Goal: Task Accomplishment & Management: Use online tool/utility

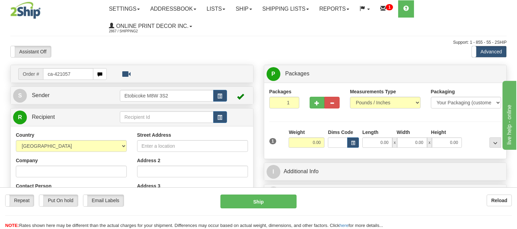
type input "ca-421057"
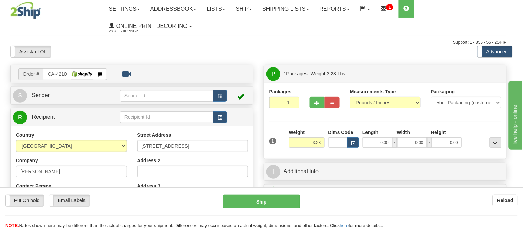
type input "FOSSAMBAULT-SUR-LE-LAC"
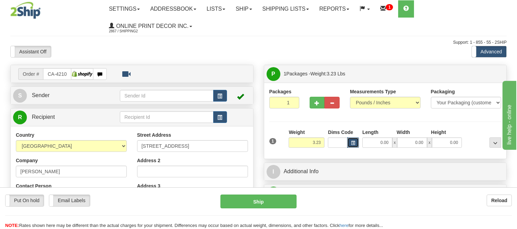
click at [348, 142] on button "button" at bounding box center [353, 142] width 12 height 10
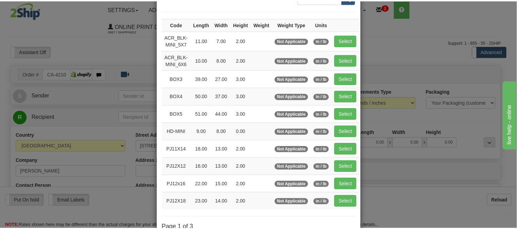
scroll to position [76, 0]
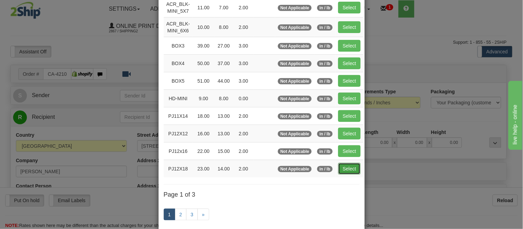
click at [347, 167] on button "Select" at bounding box center [349, 169] width 22 height 12
type input "PJ12X18"
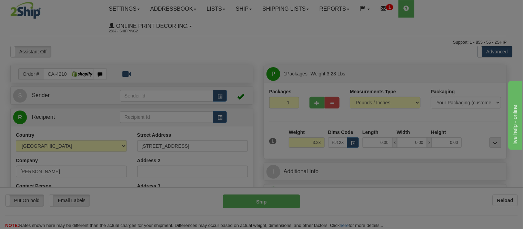
type input "23.00"
type input "14.00"
type input "2.00"
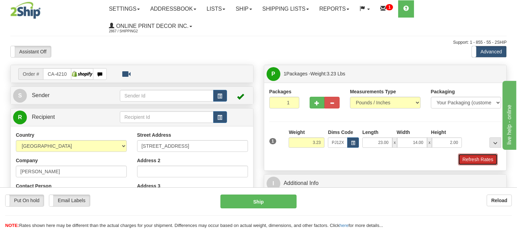
click at [488, 161] on button "Refresh Rates" at bounding box center [478, 160] width 40 height 12
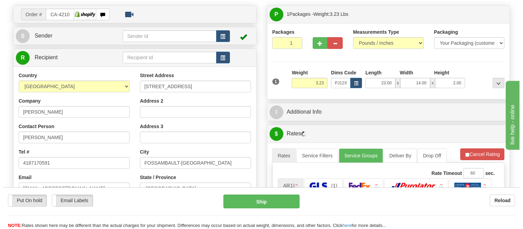
scroll to position [152, 0]
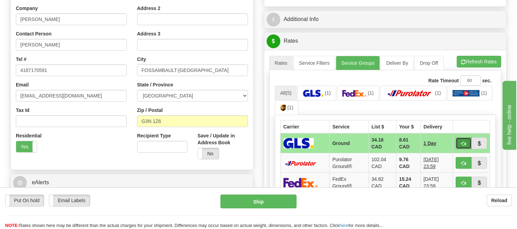
click at [460, 143] on button "button" at bounding box center [464, 143] width 16 height 12
type input "1"
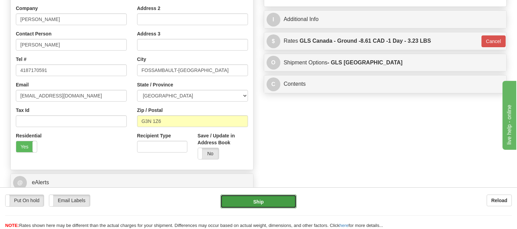
click at [292, 202] on button "Ship" at bounding box center [259, 202] width 76 height 14
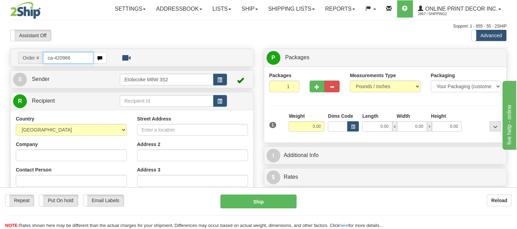
type input "ca-420966"
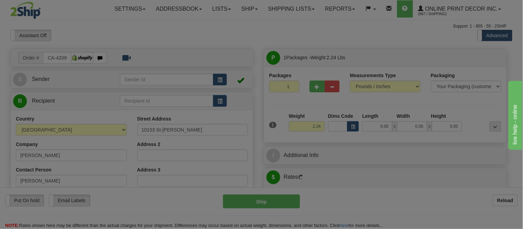
type input "MONTREAL"
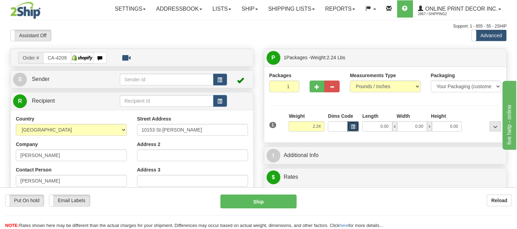
click at [350, 126] on button "button" at bounding box center [353, 126] width 12 height 10
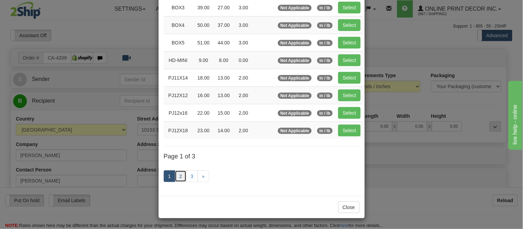
click at [176, 178] on link "2" at bounding box center [181, 177] width 12 height 12
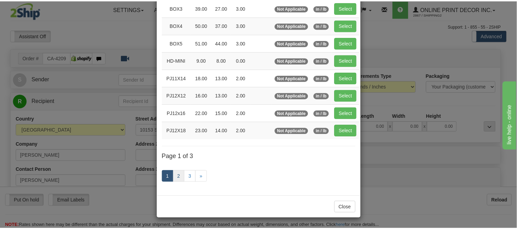
scroll to position [112, 0]
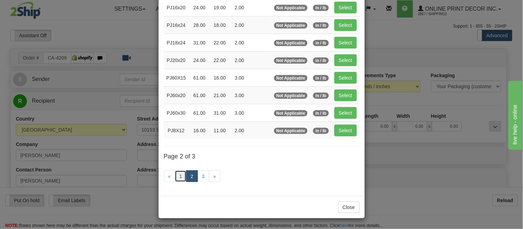
click at [177, 176] on link "1" at bounding box center [181, 177] width 12 height 12
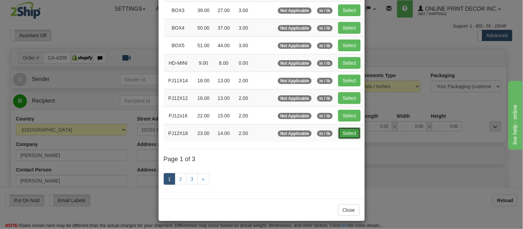
click at [352, 133] on button "Select" at bounding box center [349, 133] width 22 height 12
type input "PJ12X18"
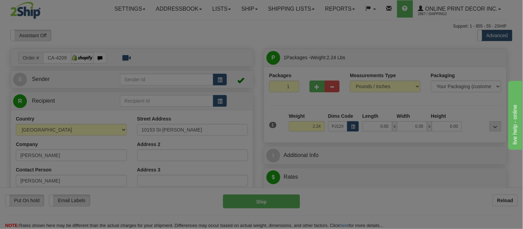
type input "23.00"
type input "14.00"
type input "2.00"
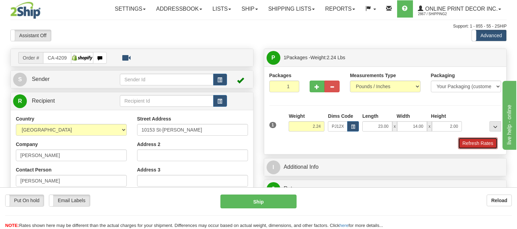
click at [491, 142] on button "Refresh Rates" at bounding box center [478, 143] width 40 height 12
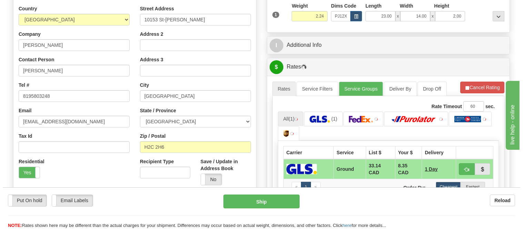
scroll to position [112, 0]
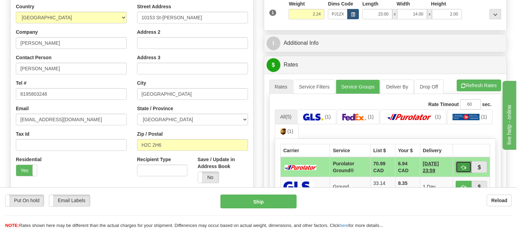
click at [464, 165] on span "button" at bounding box center [463, 167] width 5 height 4
type input "260"
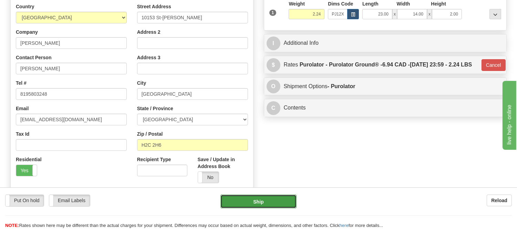
click at [287, 202] on button "Ship" at bounding box center [259, 202] width 76 height 14
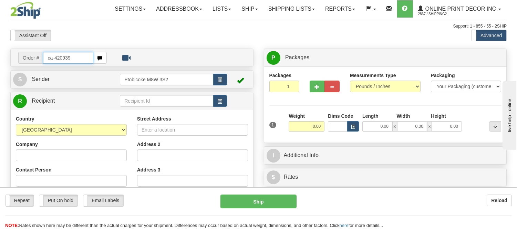
type input "ca-420939"
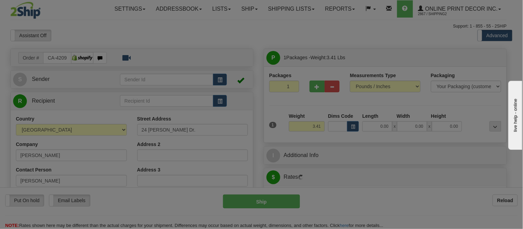
type input "ORILLIA"
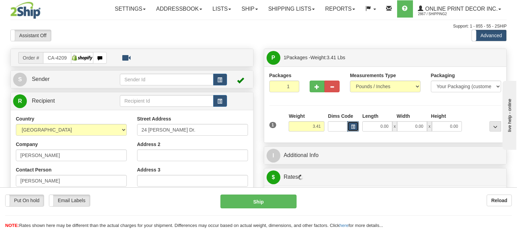
click at [353, 125] on span "button" at bounding box center [353, 127] width 4 height 4
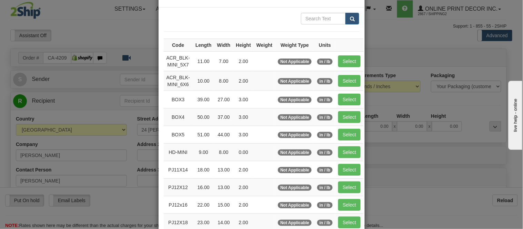
scroll to position [115, 0]
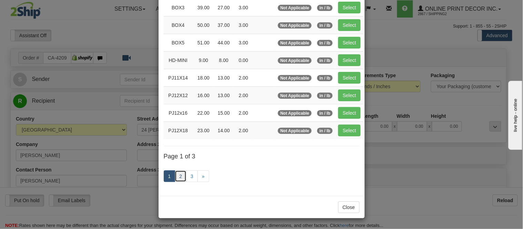
click at [175, 178] on link "2" at bounding box center [181, 177] width 12 height 12
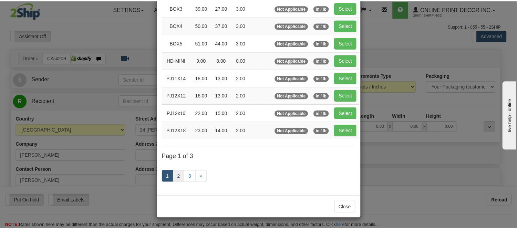
scroll to position [112, 0]
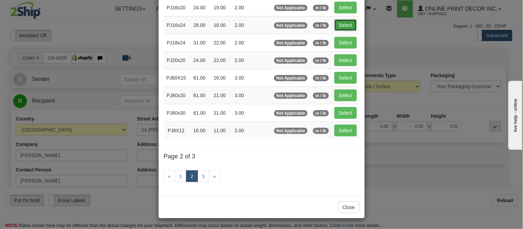
click at [345, 21] on button "Select" at bounding box center [345, 25] width 22 height 12
type input "PJ16x24"
type input "28.00"
type input "18.00"
type input "2.00"
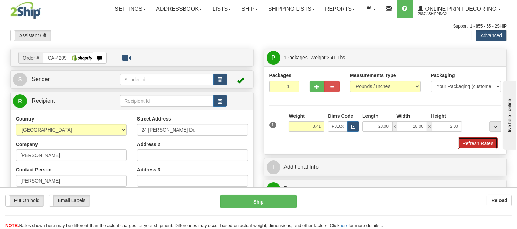
click at [482, 149] on button "Refresh Rates" at bounding box center [478, 143] width 40 height 12
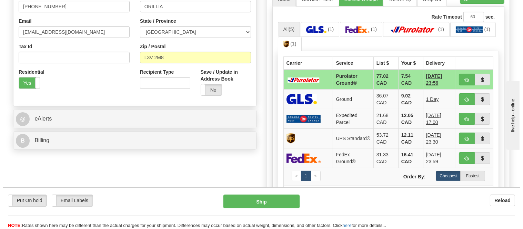
scroll to position [211, 0]
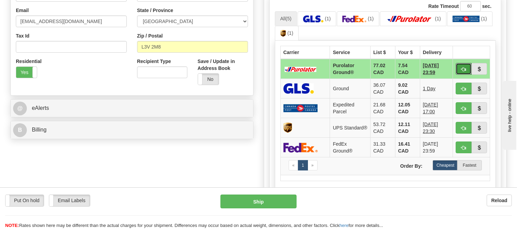
click at [460, 67] on button "button" at bounding box center [464, 69] width 16 height 12
type input "260"
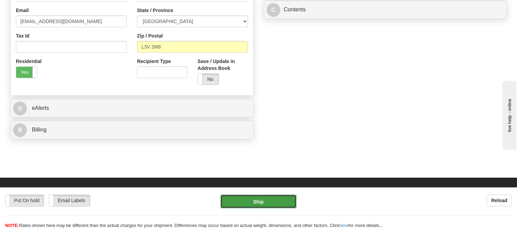
click at [273, 208] on button "Ship" at bounding box center [259, 202] width 76 height 14
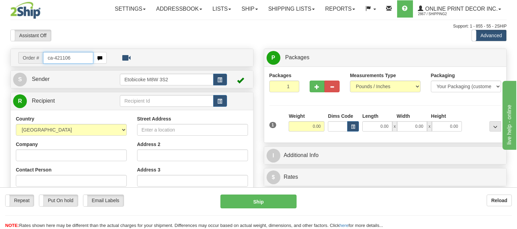
type input "ca-421106"
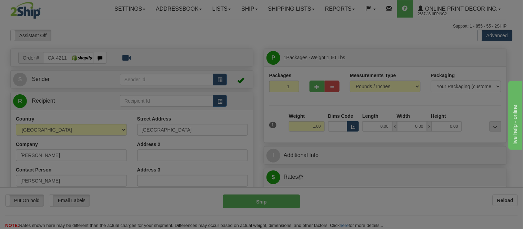
type input "GASPE"
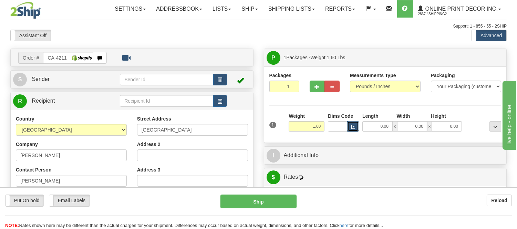
click at [354, 125] on span "button" at bounding box center [353, 127] width 4 height 4
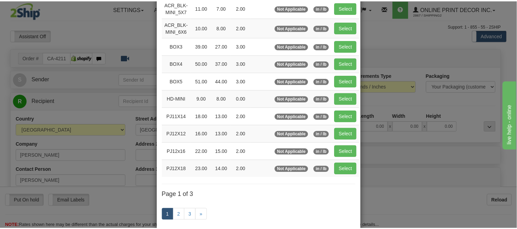
scroll to position [76, 0]
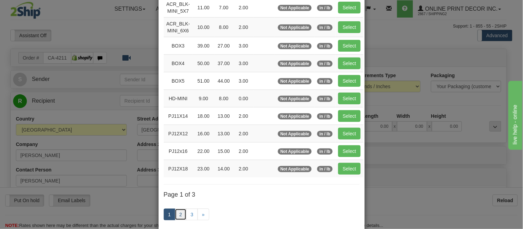
click at [176, 217] on link "2" at bounding box center [181, 215] width 12 height 12
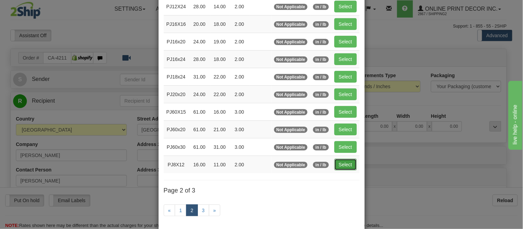
click at [339, 165] on button "Select" at bounding box center [345, 165] width 22 height 12
type input "PJ8X12"
type input "16.00"
type input "11.00"
type input "2.00"
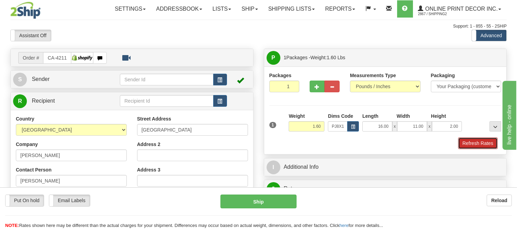
drag, startPoint x: 494, startPoint y: 145, endPoint x: 28, endPoint y: 11, distance: 485.8
click at [494, 145] on button "Refresh Rates" at bounding box center [478, 143] width 40 height 12
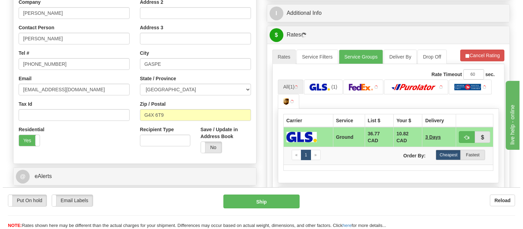
scroll to position [170, 0]
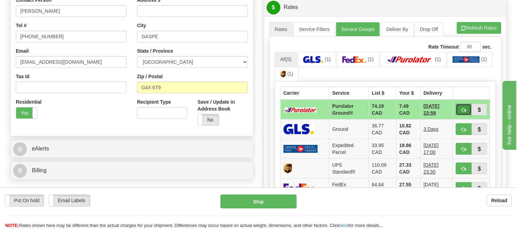
click at [463, 108] on span "button" at bounding box center [463, 110] width 5 height 4
type input "260"
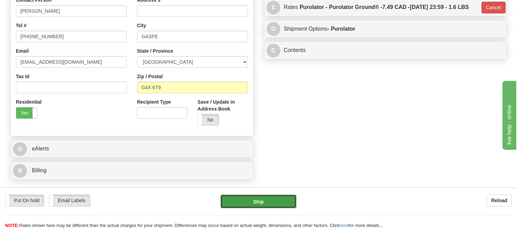
click at [239, 198] on button "Ship" at bounding box center [259, 202] width 76 height 14
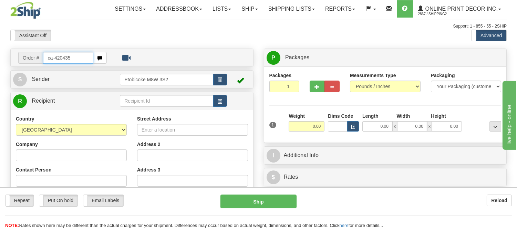
type input "ca-420435"
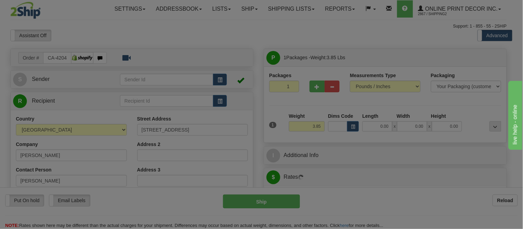
type input "[GEOGRAPHIC_DATA]"
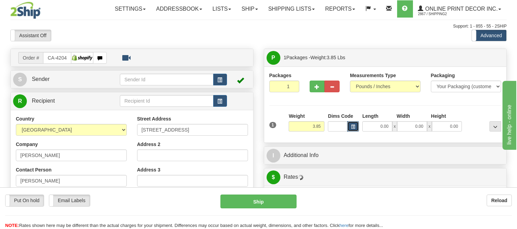
click at [356, 126] on button "button" at bounding box center [353, 126] width 12 height 10
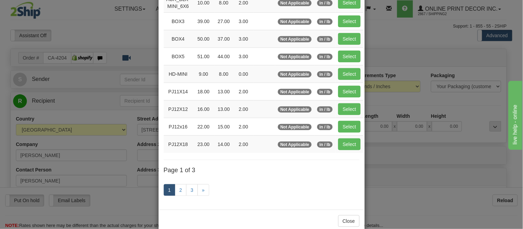
scroll to position [115, 0]
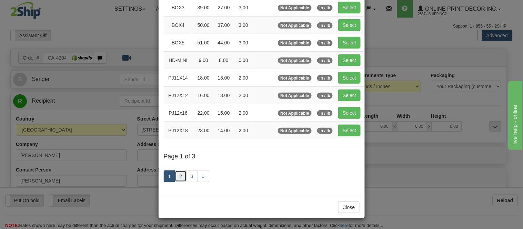
click at [175, 178] on link "2" at bounding box center [181, 177] width 12 height 12
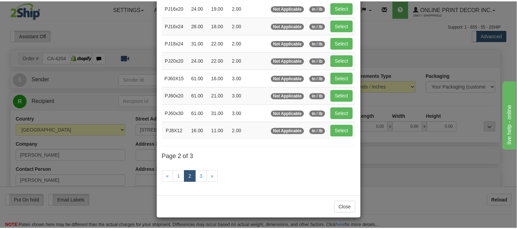
scroll to position [112, 0]
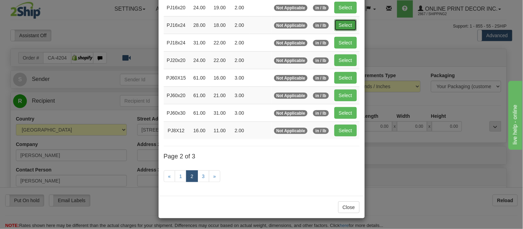
drag, startPoint x: 349, startPoint y: 23, endPoint x: 413, endPoint y: 61, distance: 73.5
click at [350, 23] on button "Select" at bounding box center [345, 25] width 22 height 12
type input "PJ16x24"
type input "28.00"
type input "18.00"
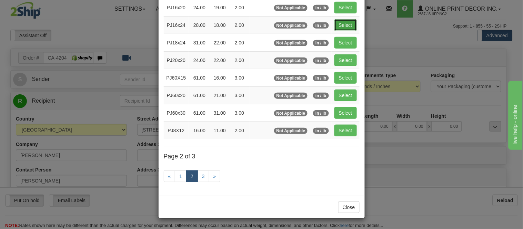
type input "2.00"
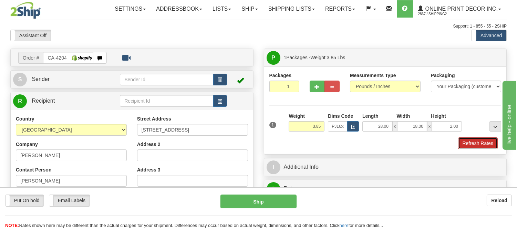
click at [486, 145] on button "Refresh Rates" at bounding box center [478, 143] width 40 height 12
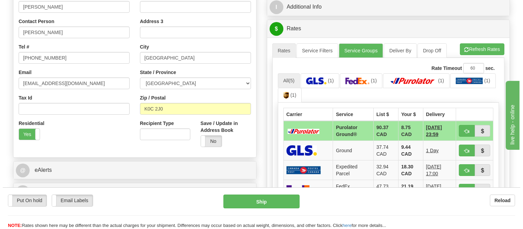
scroll to position [153, 0]
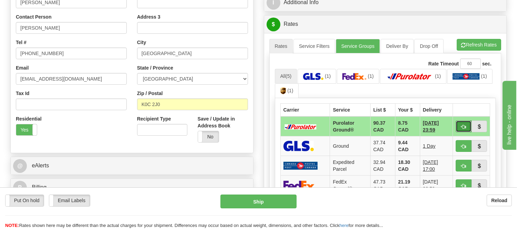
click at [463, 125] on span "button" at bounding box center [463, 127] width 5 height 4
type input "260"
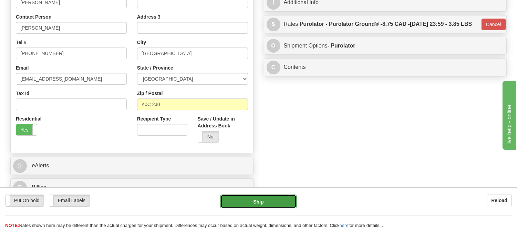
click at [269, 203] on button "Ship" at bounding box center [259, 202] width 76 height 14
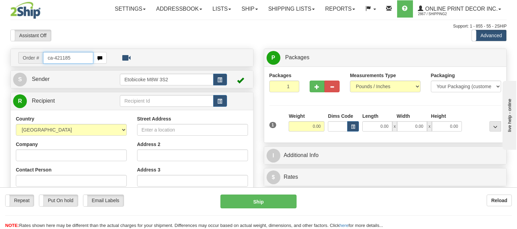
type input "ca-421185"
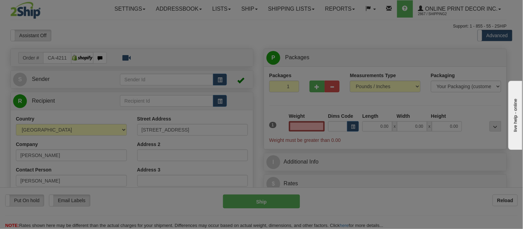
type input "BURLINGTON"
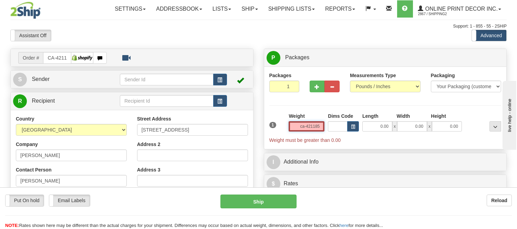
click button "Delete" at bounding box center [0, 0] width 0 height 0
type input "0.00"
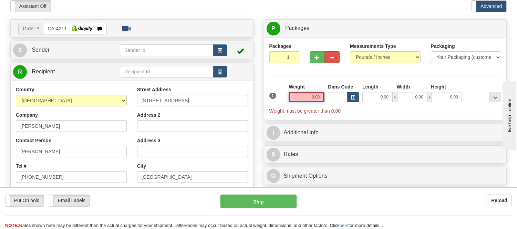
scroll to position [76, 0]
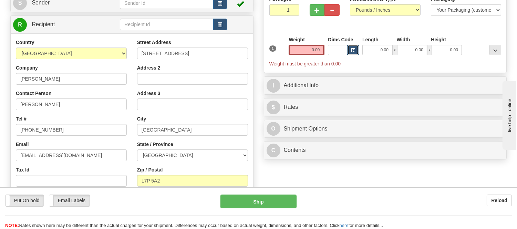
click at [355, 49] on span "button" at bounding box center [353, 51] width 4 height 4
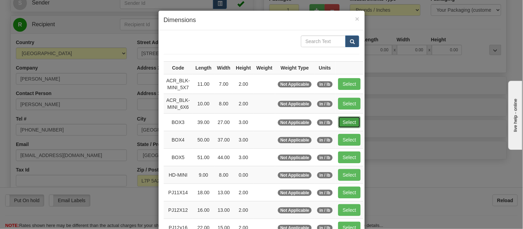
click at [348, 126] on button "Select" at bounding box center [349, 122] width 22 height 12
type input "BOX3"
type input "39.00"
type input "27.00"
type input "3.00"
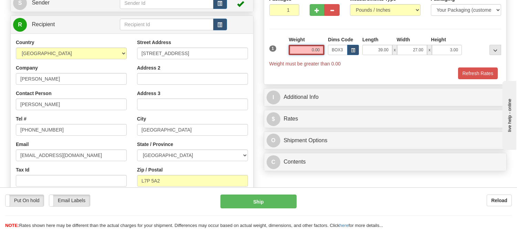
drag, startPoint x: 321, startPoint y: 48, endPoint x: 278, endPoint y: 43, distance: 42.7
click at [278, 43] on div "1 Weight 0.00 Dims Code BOX3" at bounding box center [386, 51] width 236 height 31
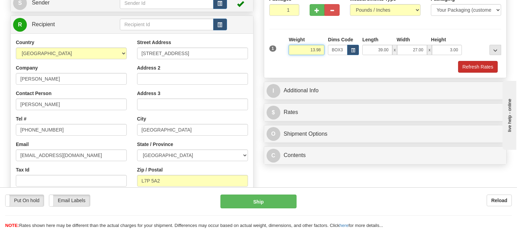
type input "13.98"
click at [480, 65] on button "Refresh Rates" at bounding box center [478, 67] width 40 height 12
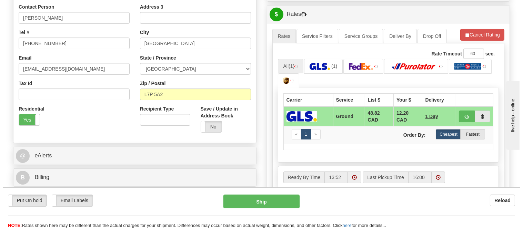
scroll to position [191, 0]
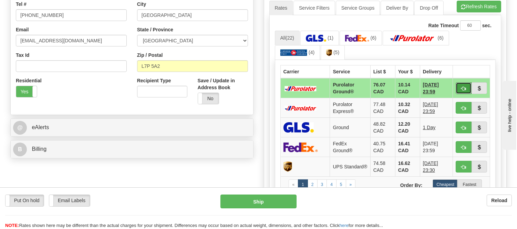
click at [462, 84] on button "button" at bounding box center [464, 88] width 16 height 12
type input "260"
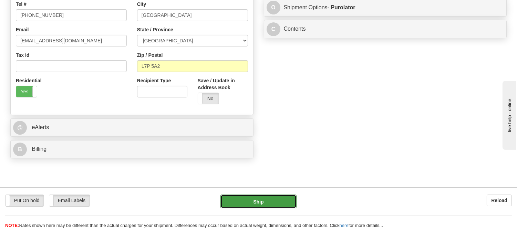
click at [259, 201] on button "Ship" at bounding box center [259, 202] width 76 height 14
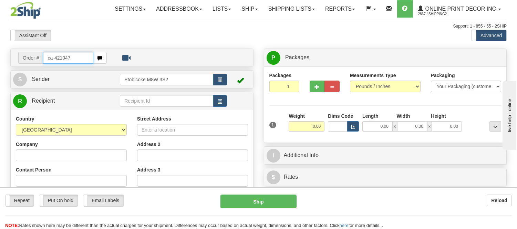
type input "ca-421047"
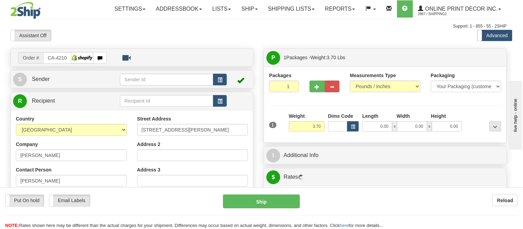
type input "WEST VANCOUVER"
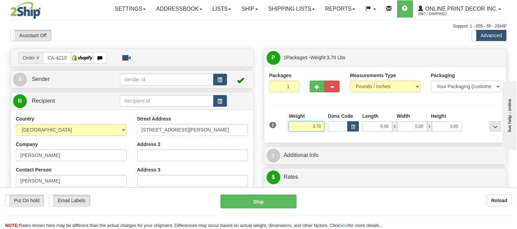
drag, startPoint x: 323, startPoint y: 125, endPoint x: 282, endPoint y: 122, distance: 41.5
click at [282, 121] on div "1 Weight 3.70 Dims Code 0.00" at bounding box center [386, 125] width 236 height 24
click button "Delete" at bounding box center [0, 0] width 0 height 0
type input "4.00"
click at [351, 129] on span "button" at bounding box center [353, 127] width 4 height 4
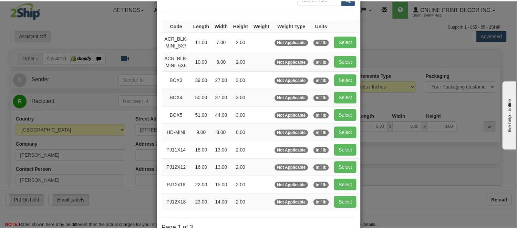
scroll to position [76, 0]
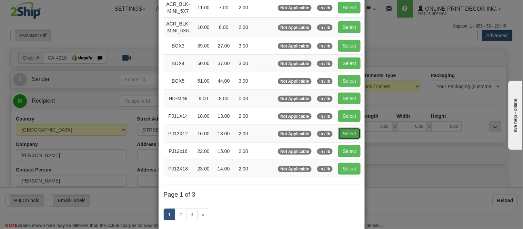
click at [340, 136] on button "Select" at bounding box center [349, 134] width 22 height 12
type input "PJ12X12"
type input "16.00"
type input "13.00"
type input "2.00"
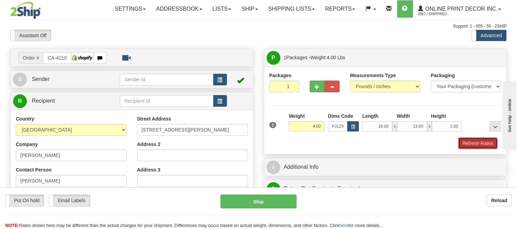
click at [467, 146] on button "Refresh Rates" at bounding box center [478, 143] width 40 height 12
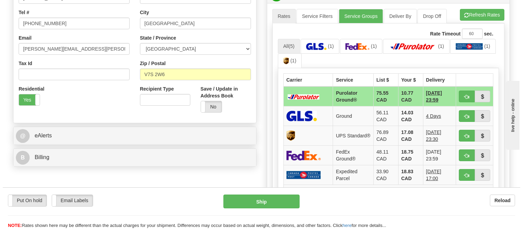
scroll to position [216, 0]
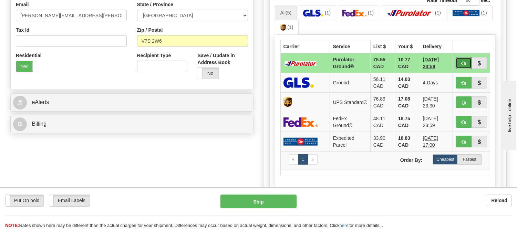
click at [464, 61] on span "button" at bounding box center [463, 63] width 5 height 4
type input "260"
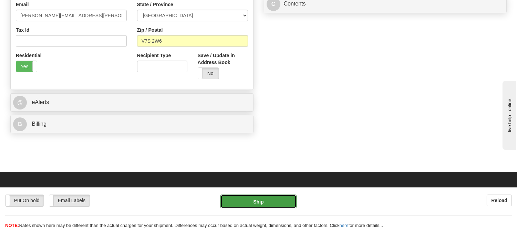
click at [252, 199] on button "Ship" at bounding box center [259, 202] width 76 height 14
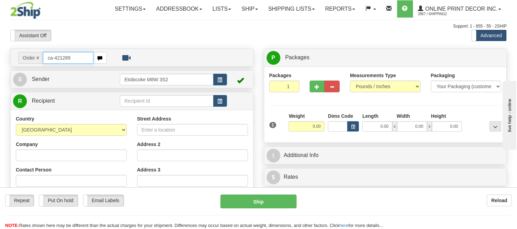
type input "ca-421289"
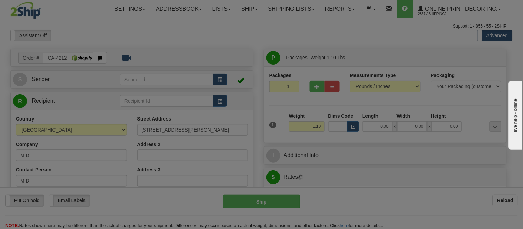
type input "[GEOGRAPHIC_DATA]"
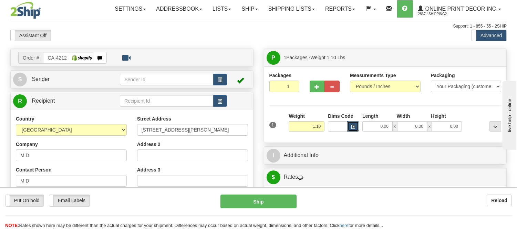
click at [351, 126] on span "button" at bounding box center [353, 127] width 4 height 4
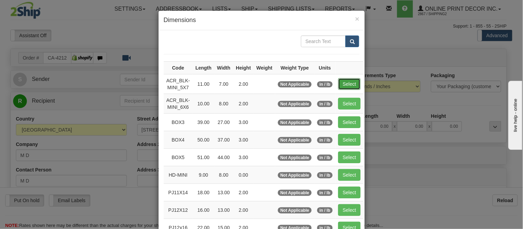
click at [340, 84] on button "Select" at bounding box center [349, 84] width 22 height 12
type input "ACR_BLK-MINI_5X7"
type input "11.00"
type input "7.00"
type input "2.00"
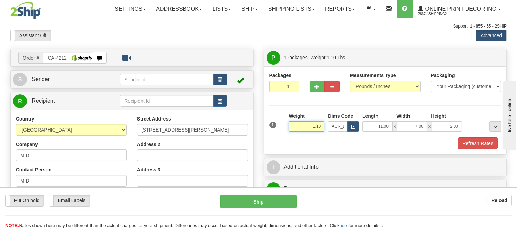
drag, startPoint x: 321, startPoint y: 126, endPoint x: 283, endPoint y: 122, distance: 38.5
click at [283, 122] on div "1 Weight 1.10 Dims Code x x" at bounding box center [386, 125] width 236 height 24
type input "0.77"
click at [478, 145] on button "Refresh Rates" at bounding box center [478, 143] width 40 height 12
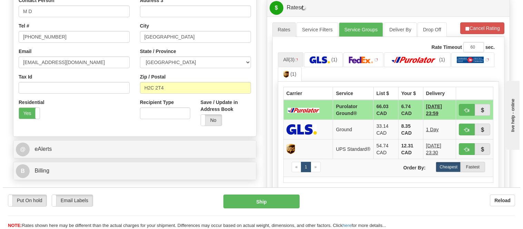
scroll to position [177, 0]
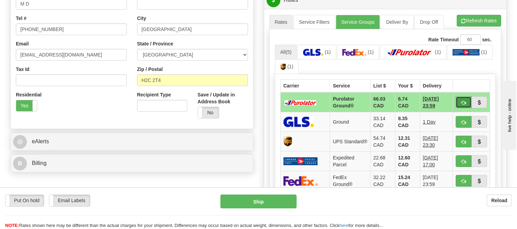
click at [462, 101] on span "button" at bounding box center [463, 103] width 5 height 4
type input "260"
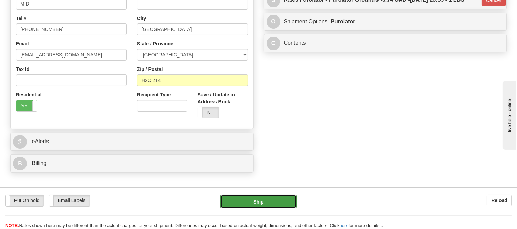
click at [278, 196] on button "Ship" at bounding box center [259, 202] width 76 height 14
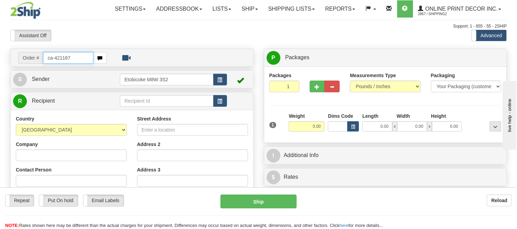
type input "ca-421167"
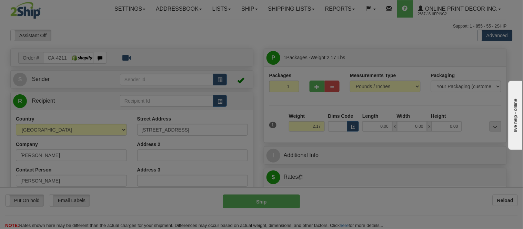
type input "AIRDRIE"
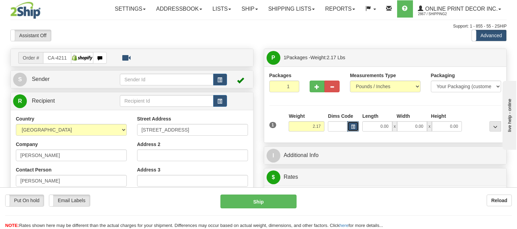
click at [351, 123] on button "button" at bounding box center [353, 126] width 12 height 10
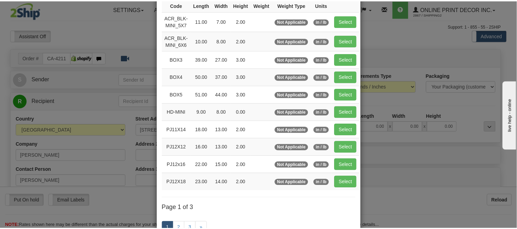
scroll to position [76, 0]
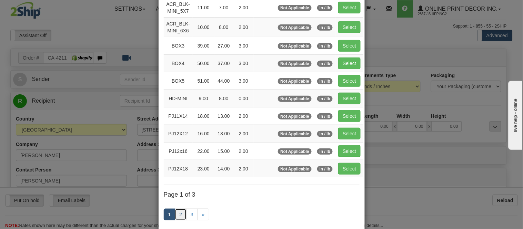
click at [175, 213] on link "2" at bounding box center [181, 215] width 12 height 12
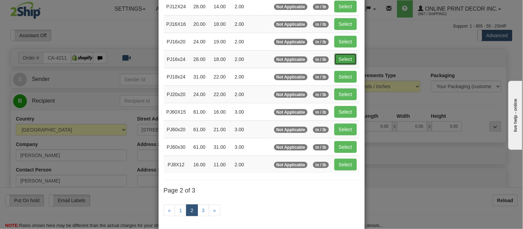
click at [345, 61] on button "Select" at bounding box center [345, 59] width 22 height 12
type input "PJ16x24"
type input "28.00"
type input "18.00"
type input "2.00"
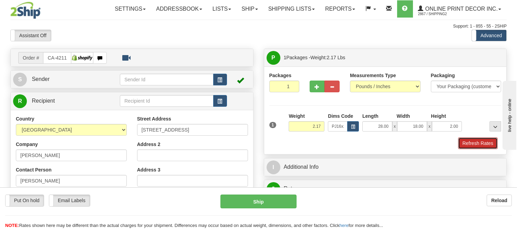
click at [471, 139] on button "Refresh Rates" at bounding box center [478, 143] width 40 height 12
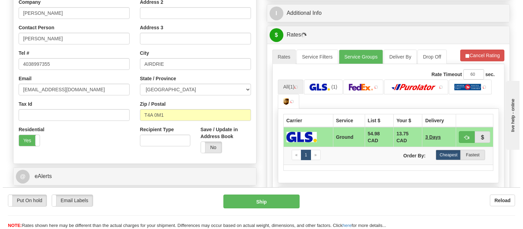
scroll to position [143, 0]
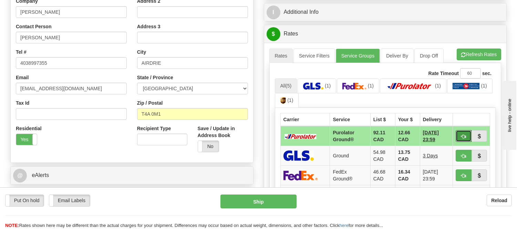
click at [462, 132] on button "button" at bounding box center [464, 136] width 16 height 12
type input "260"
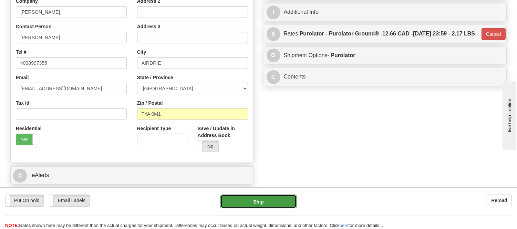
click at [280, 198] on button "Ship" at bounding box center [259, 202] width 76 height 14
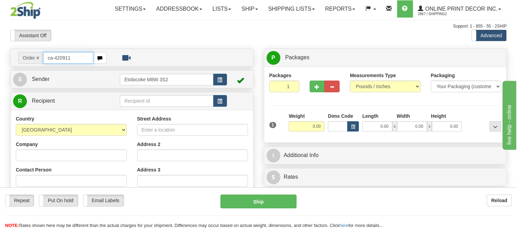
type input "ca-420911"
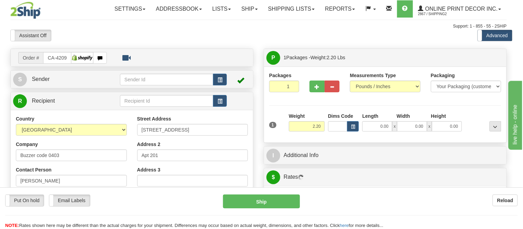
type input "YORK"
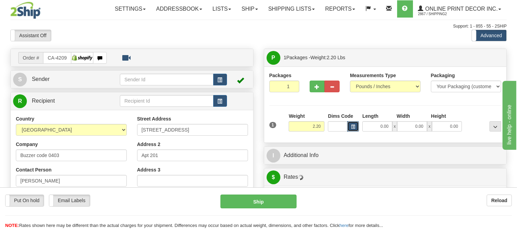
click at [352, 123] on button "button" at bounding box center [353, 126] width 12 height 10
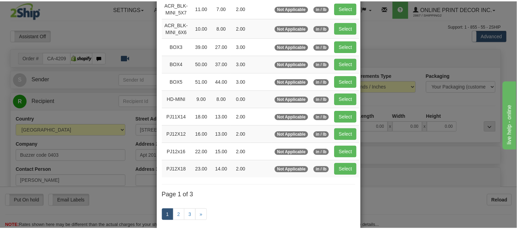
scroll to position [76, 0]
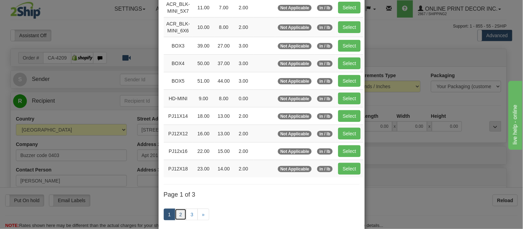
click at [178, 213] on link "2" at bounding box center [181, 215] width 12 height 12
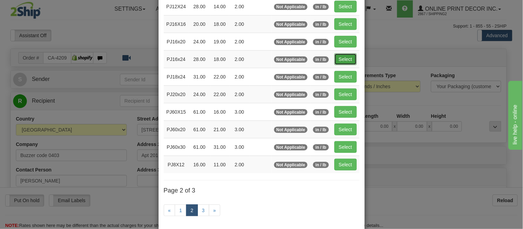
click at [335, 59] on button "Select" at bounding box center [345, 59] width 22 height 12
type input "PJ16x24"
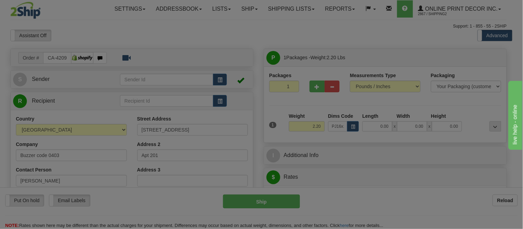
type input "28.00"
type input "18.00"
type input "2.00"
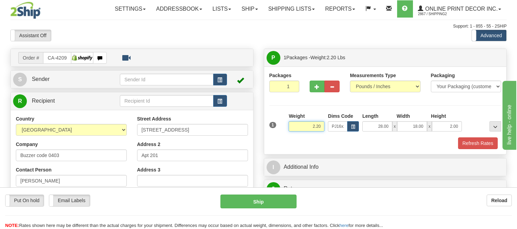
drag, startPoint x: 321, startPoint y: 125, endPoint x: 283, endPoint y: 124, distance: 38.3
click at [283, 124] on div "1 Weight 2.20 Dims Code x x" at bounding box center [386, 125] width 236 height 24
type input "3.98"
click at [470, 149] on button "Refresh Rates" at bounding box center [478, 143] width 40 height 12
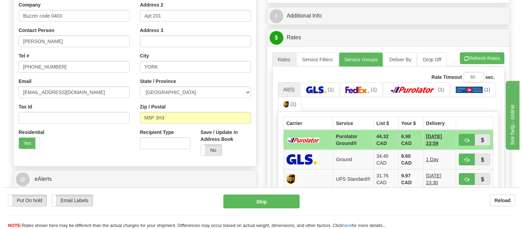
scroll to position [153, 0]
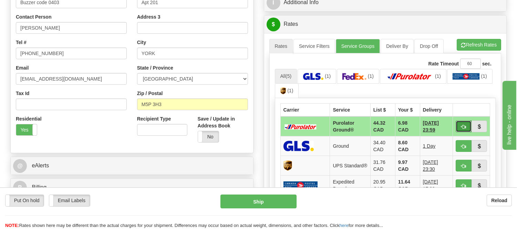
click at [462, 129] on span "button" at bounding box center [463, 127] width 5 height 4
type input "260"
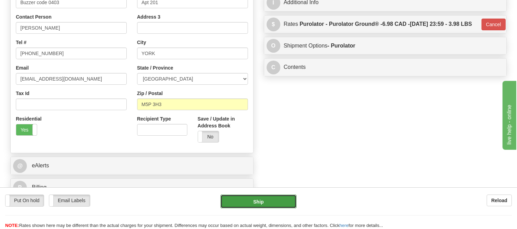
click at [259, 205] on button "Ship" at bounding box center [259, 202] width 76 height 14
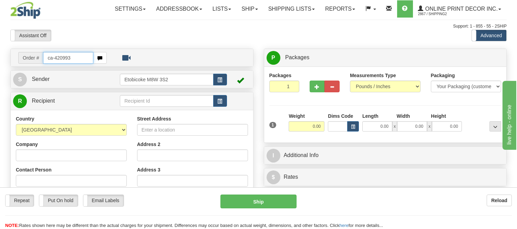
type input "ca-420993"
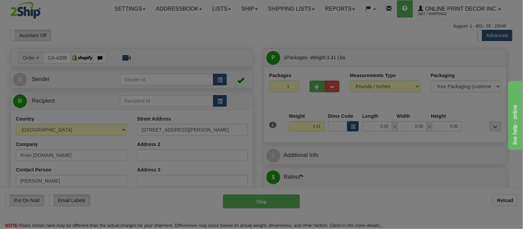
type input "[GEOGRAPHIC_DATA]"
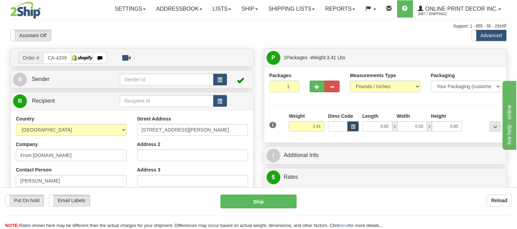
click at [354, 127] on span "button" at bounding box center [353, 127] width 4 height 4
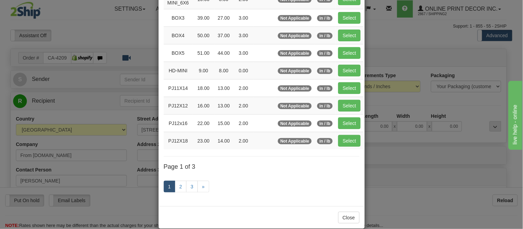
scroll to position [115, 0]
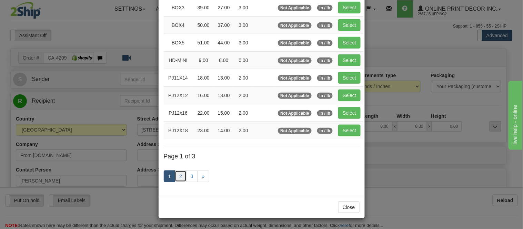
click at [175, 175] on link "2" at bounding box center [181, 177] width 12 height 12
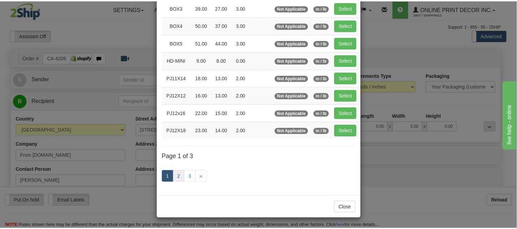
scroll to position [112, 0]
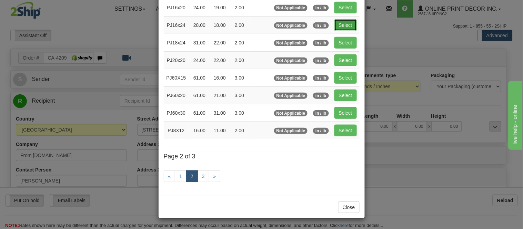
click at [349, 20] on button "Select" at bounding box center [345, 25] width 22 height 12
type input "PJ16x24"
type input "28.00"
type input "18.00"
type input "2.00"
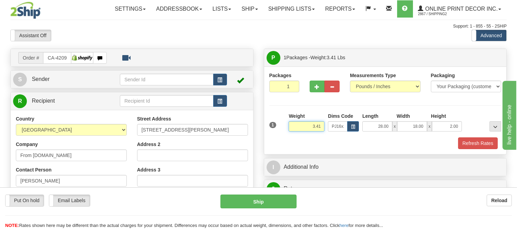
drag, startPoint x: 321, startPoint y: 125, endPoint x: 285, endPoint y: 122, distance: 36.7
click at [285, 122] on div "1 Weight 3.41 Dims Code x x" at bounding box center [386, 125] width 236 height 24
type input "5.98"
click at [489, 146] on button "Refresh Rates" at bounding box center [478, 143] width 40 height 12
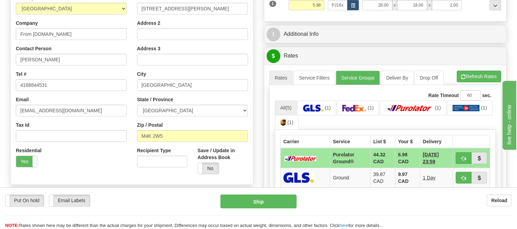
scroll to position [140, 0]
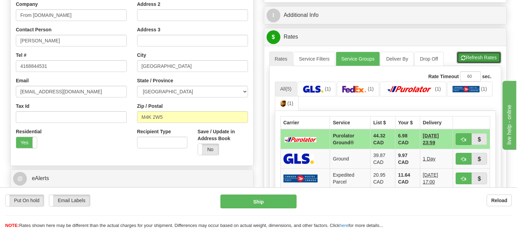
click at [475, 56] on button "Refresh Rates" at bounding box center [479, 58] width 44 height 12
click at [459, 138] on button "button" at bounding box center [464, 139] width 16 height 12
type input "260"
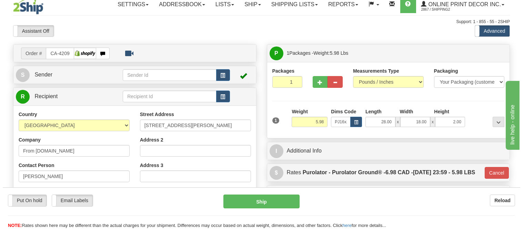
scroll to position [0, 0]
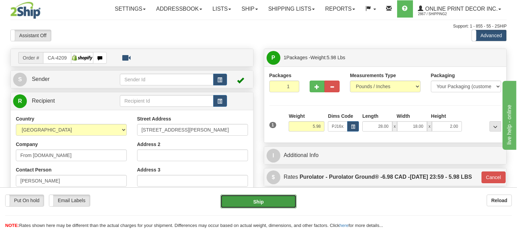
click at [277, 196] on button "Ship" at bounding box center [259, 202] width 76 height 14
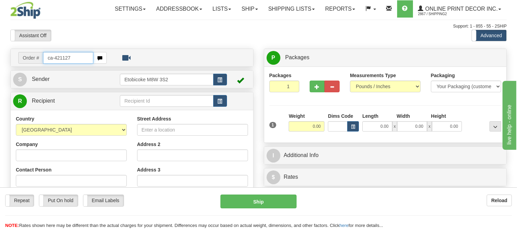
type input "ca-421127"
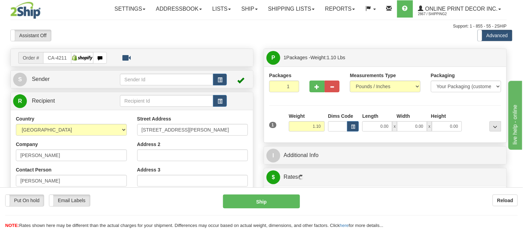
type input "WATERLOO"
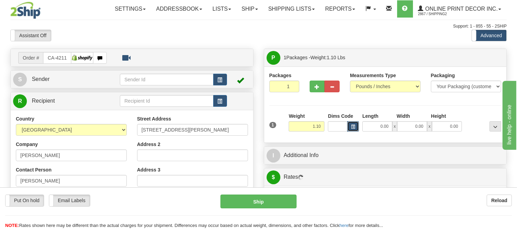
click at [353, 127] on span "button" at bounding box center [353, 127] width 4 height 4
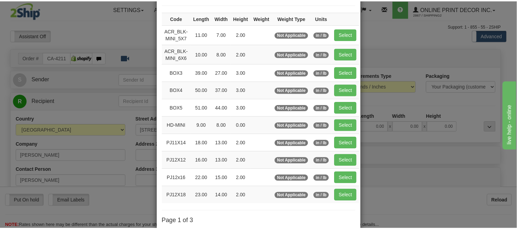
scroll to position [76, 0]
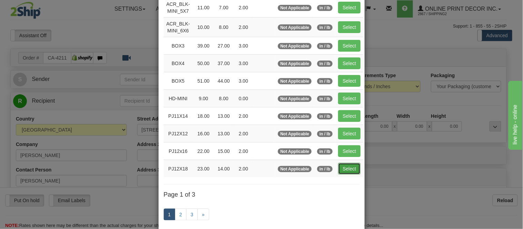
click at [349, 173] on button "Select" at bounding box center [349, 169] width 22 height 12
type input "PJ12X18"
type input "23.00"
type input "14.00"
type input "2.00"
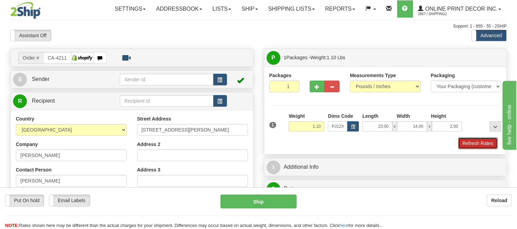
click at [490, 145] on button "Refresh Rates" at bounding box center [478, 143] width 40 height 12
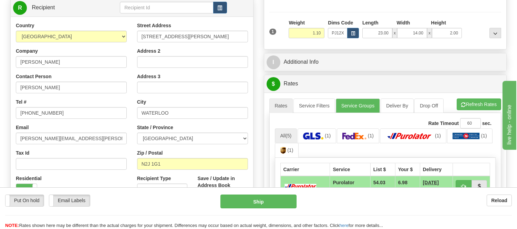
scroll to position [108, 0]
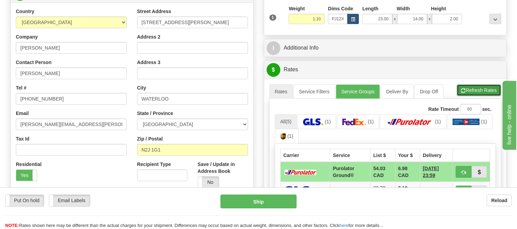
click at [488, 92] on button "Refresh Rates" at bounding box center [479, 90] width 44 height 12
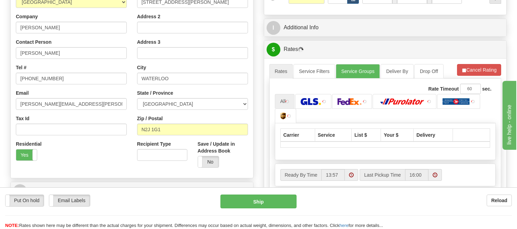
scroll to position [146, 0]
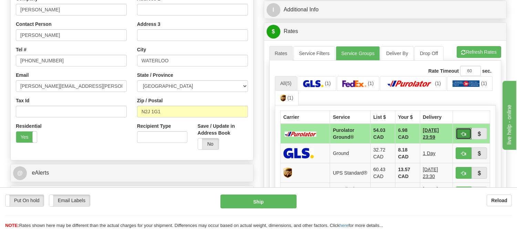
click at [459, 131] on button "button" at bounding box center [464, 134] width 16 height 12
type input "260"
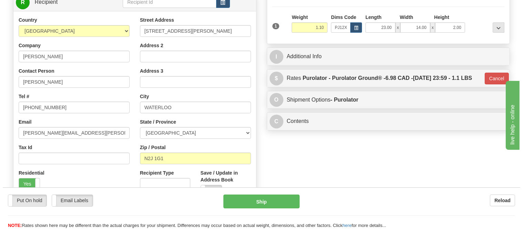
scroll to position [31, 0]
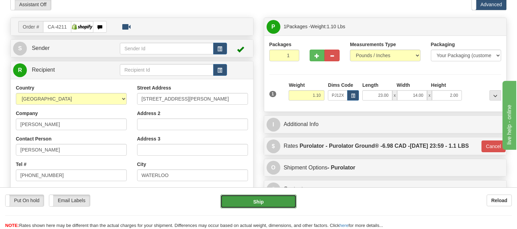
click at [271, 200] on button "Ship" at bounding box center [259, 202] width 76 height 14
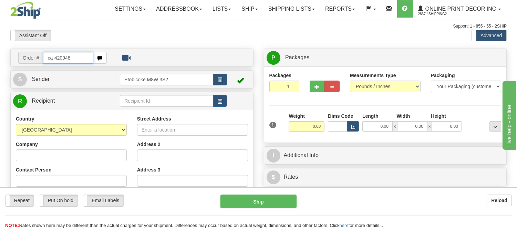
type input "ca-420948"
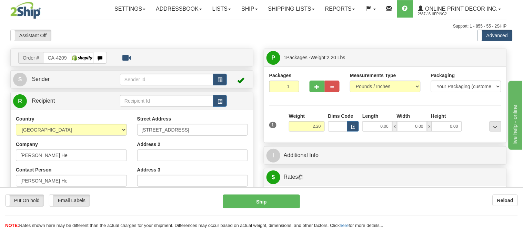
type input "[GEOGRAPHIC_DATA]"
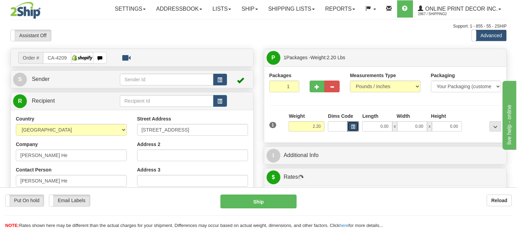
click at [354, 129] on span "button" at bounding box center [353, 127] width 4 height 4
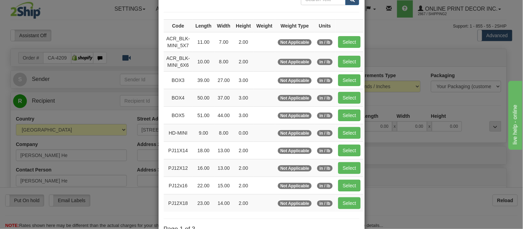
scroll to position [115, 0]
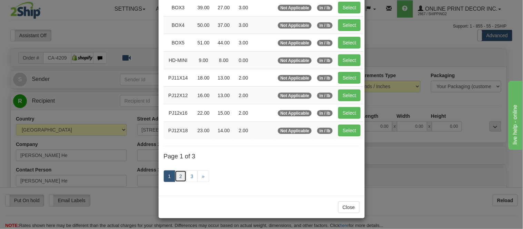
click at [176, 177] on link "2" at bounding box center [181, 177] width 12 height 12
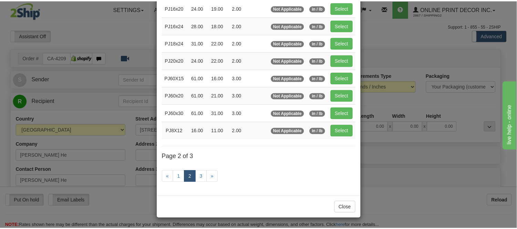
scroll to position [112, 0]
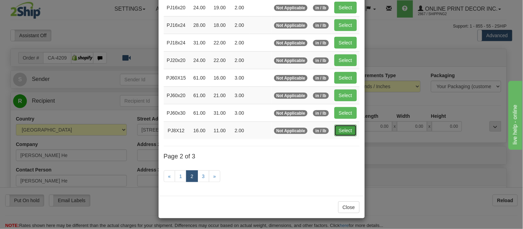
click at [340, 129] on button "Select" at bounding box center [345, 131] width 22 height 12
type input "PJ8X12"
type input "16.00"
type input "11.00"
type input "2.00"
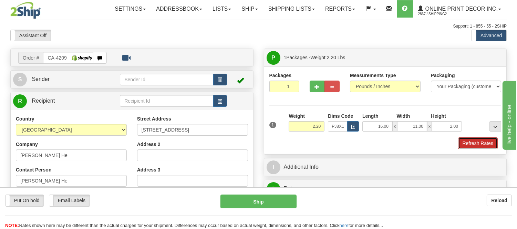
click at [485, 143] on button "Refresh Rates" at bounding box center [478, 143] width 40 height 12
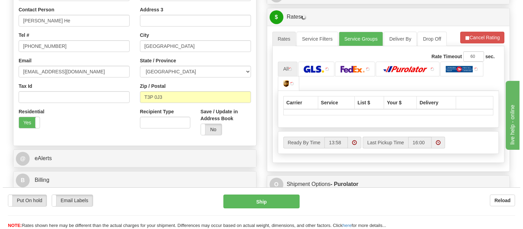
scroll to position [183, 0]
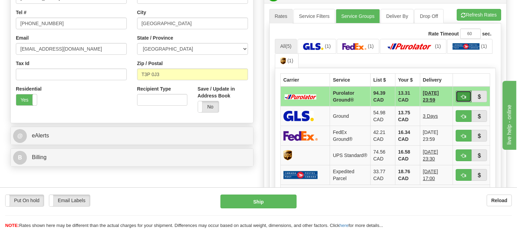
click at [459, 92] on button "button" at bounding box center [464, 97] width 16 height 12
type input "260"
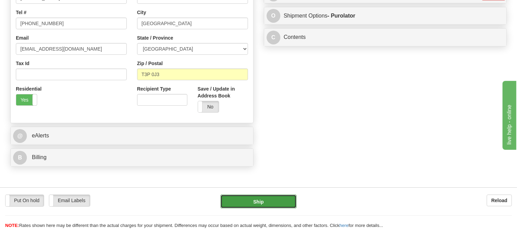
click at [264, 200] on button "Ship" at bounding box center [259, 202] width 76 height 14
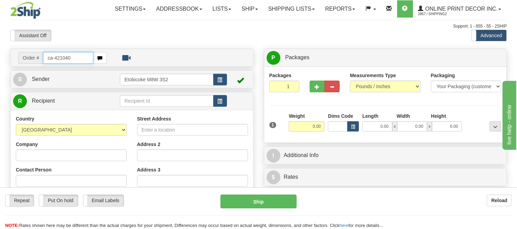
type input "ca-421040"
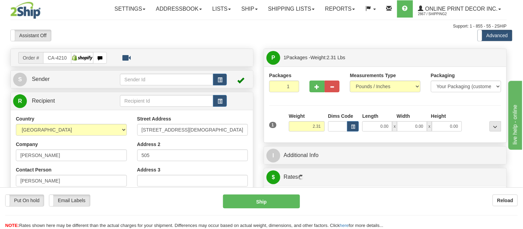
type input "OTTAWA"
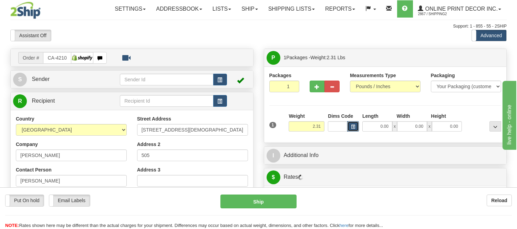
click at [354, 125] on span "button" at bounding box center [353, 127] width 4 height 4
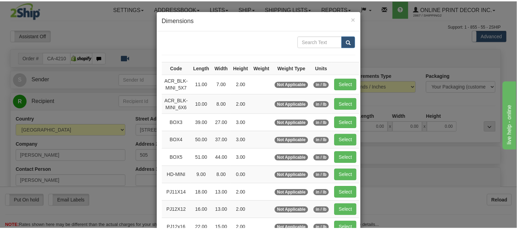
scroll to position [76, 0]
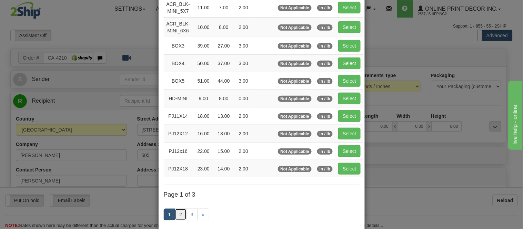
click at [180, 211] on link "2" at bounding box center [181, 215] width 12 height 12
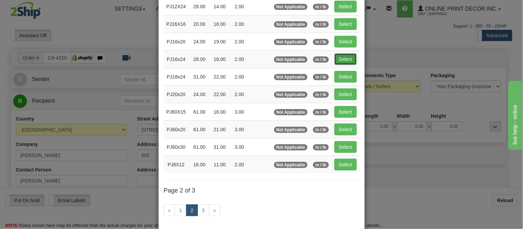
click at [338, 60] on button "Select" at bounding box center [345, 59] width 22 height 12
type input "PJ16x24"
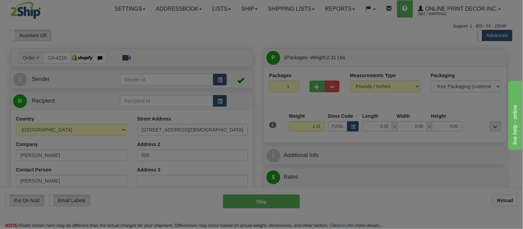
type input "28.00"
type input "18.00"
type input "2.00"
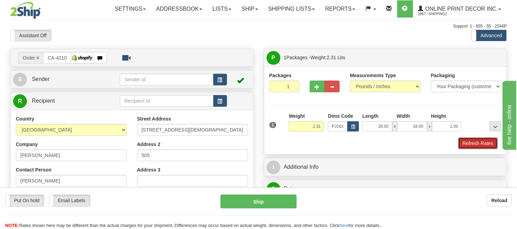
click at [476, 142] on button "Refresh Rates" at bounding box center [478, 143] width 40 height 12
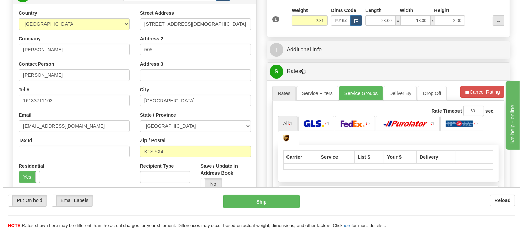
scroll to position [159, 0]
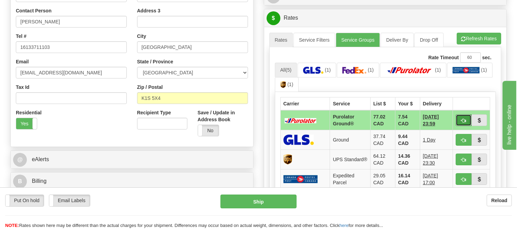
click at [464, 119] on span "button" at bounding box center [463, 121] width 5 height 4
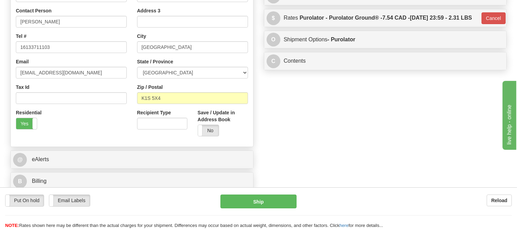
type input "260"
click at [277, 201] on button "Ship" at bounding box center [259, 202] width 76 height 14
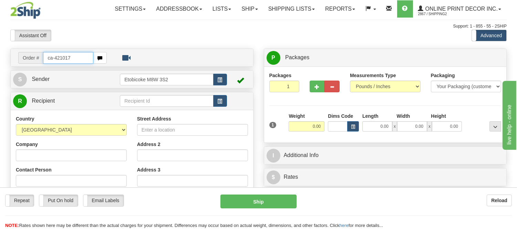
type input "ca-421017"
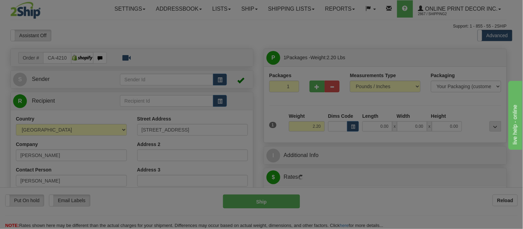
type input "ETOBICOKE"
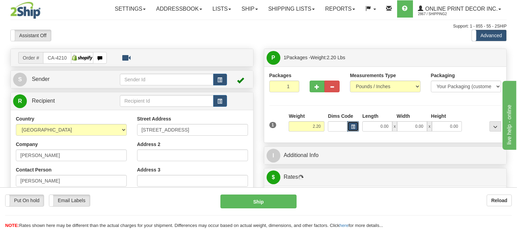
click at [356, 127] on button "button" at bounding box center [353, 126] width 12 height 10
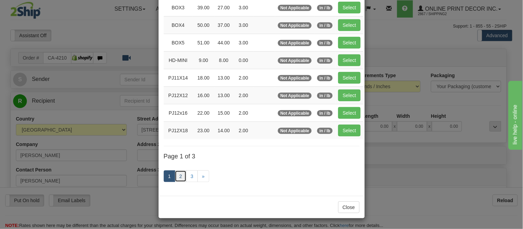
click at [180, 178] on link "2" at bounding box center [181, 177] width 12 height 12
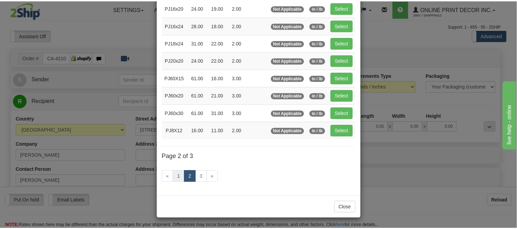
scroll to position [112, 0]
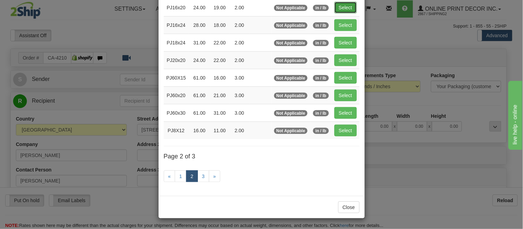
click at [341, 4] on button "Select" at bounding box center [345, 8] width 22 height 12
type input "PJ16x20"
type input "24.00"
type input "19.00"
type input "2.00"
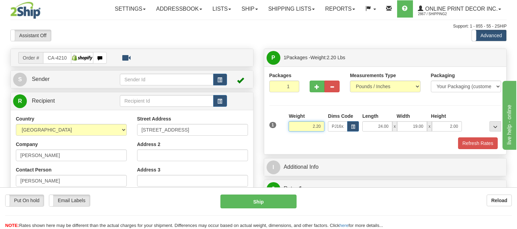
drag, startPoint x: 323, startPoint y: 126, endPoint x: 297, endPoint y: 126, distance: 25.8
click at [297, 126] on input "2.20" at bounding box center [307, 126] width 36 height 10
click button "Delete" at bounding box center [0, 0] width 0 height 0
type input "4.00"
drag, startPoint x: 460, startPoint y: 124, endPoint x: 429, endPoint y: 133, distance: 32.0
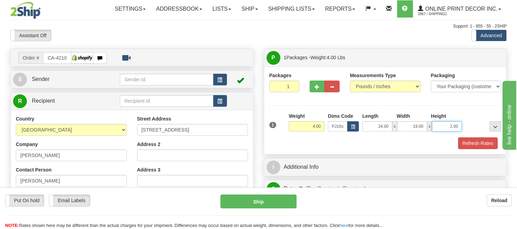
click at [429, 133] on div "1 Weight 4.00 Dims Code x x" at bounding box center [386, 125] width 236 height 24
click button "Delete" at bounding box center [0, 0] width 0 height 0
type input "4.00"
click at [476, 146] on button "Refresh Rates" at bounding box center [478, 143] width 40 height 12
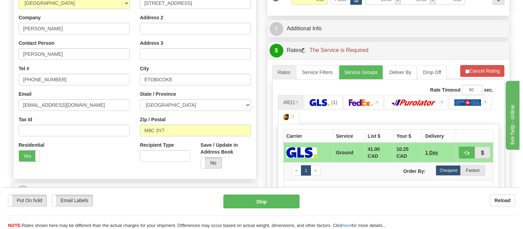
scroll to position [132, 0]
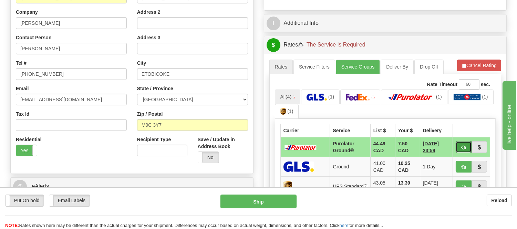
click at [458, 146] on button "button" at bounding box center [464, 147] width 16 height 12
click at [459, 152] on button "button" at bounding box center [464, 147] width 16 height 12
type input "260"
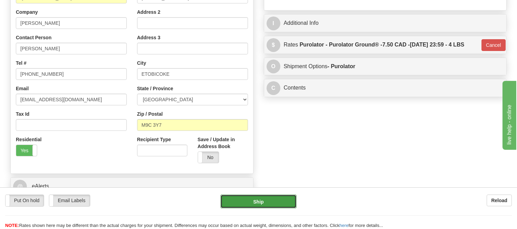
click at [280, 198] on button "Ship" at bounding box center [259, 202] width 76 height 14
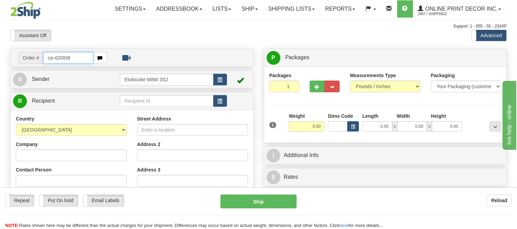
type input "ca-420936"
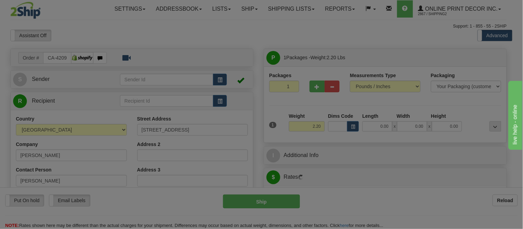
type input "SLAVE LAKE"
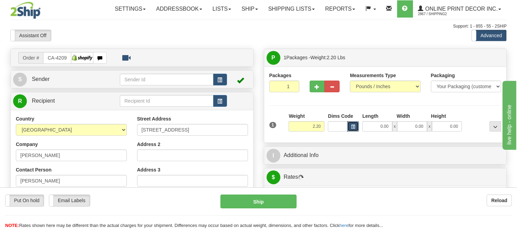
click at [352, 125] on span "button" at bounding box center [353, 127] width 4 height 4
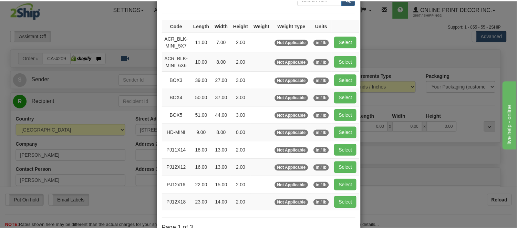
scroll to position [76, 0]
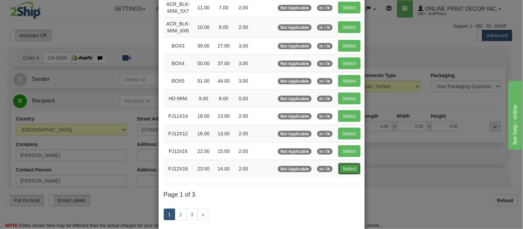
click at [340, 171] on button "Select" at bounding box center [349, 169] width 22 height 12
type input "PJ12X18"
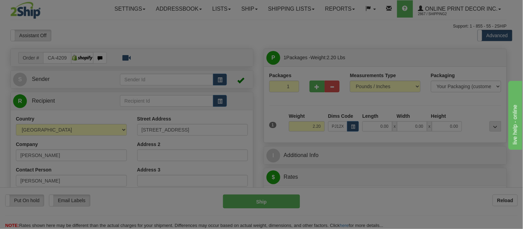
type input "23.00"
type input "14.00"
type input "2.00"
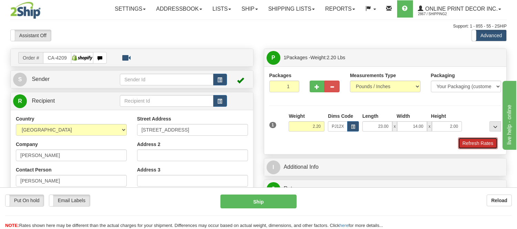
click at [473, 142] on button "Refresh Rates" at bounding box center [478, 143] width 40 height 12
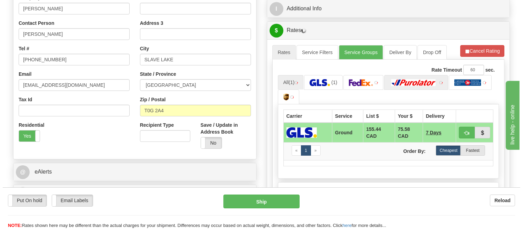
scroll to position [191, 0]
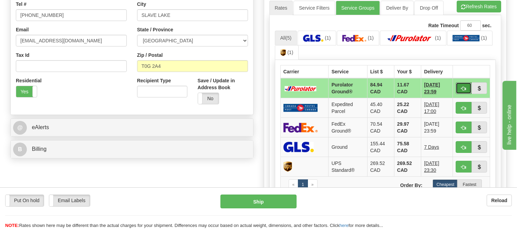
click at [460, 88] on button "button" at bounding box center [464, 88] width 16 height 12
type input "260"
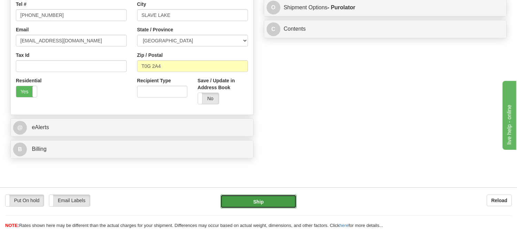
click at [263, 198] on button "Ship" at bounding box center [259, 202] width 76 height 14
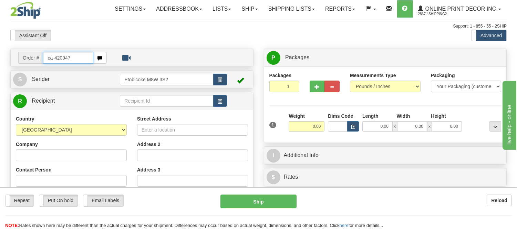
type input "ca-420947"
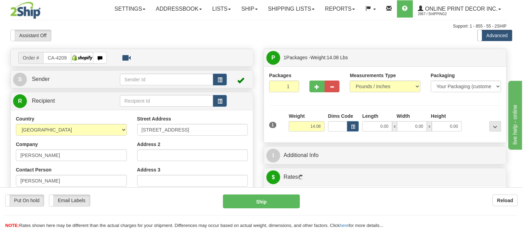
type input "BEDFORD"
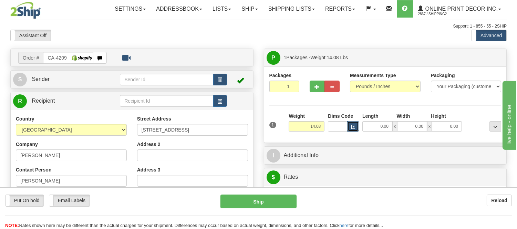
click at [356, 130] on button "button" at bounding box center [353, 126] width 12 height 10
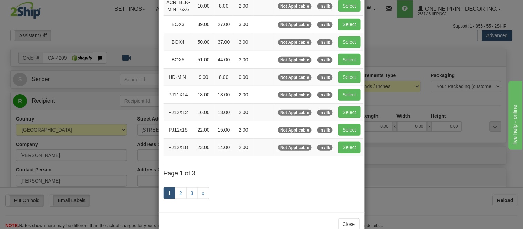
scroll to position [116, 0]
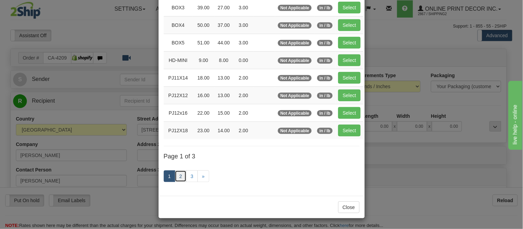
click at [178, 176] on link "2" at bounding box center [181, 177] width 12 height 12
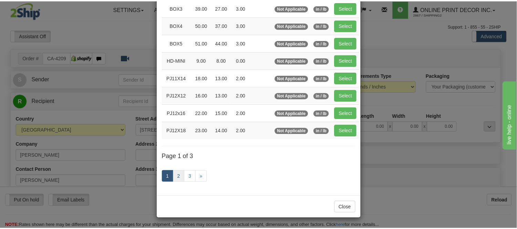
scroll to position [112, 0]
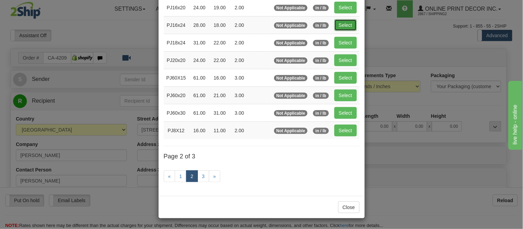
click at [340, 22] on button "Select" at bounding box center [345, 25] width 22 height 12
type input "PJ16x24"
type input "28.00"
type input "18.00"
type input "2.00"
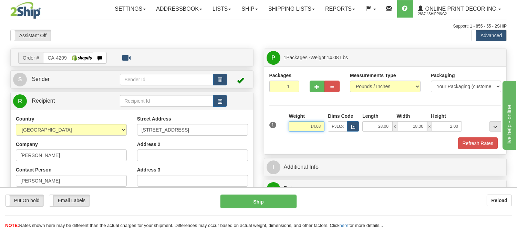
drag, startPoint x: 325, startPoint y: 125, endPoint x: 285, endPoint y: 125, distance: 39.3
click at [285, 125] on div "1 Weight 14.08 Dims Code x x" at bounding box center [386, 125] width 236 height 24
type input "8.98"
drag, startPoint x: 459, startPoint y: 127, endPoint x: 438, endPoint y: 125, distance: 21.1
click at [438, 125] on input "2.00" at bounding box center [447, 126] width 30 height 10
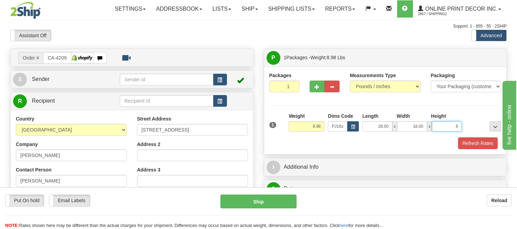
click button "Delete" at bounding box center [0, 0] width 0 height 0
type input "6.00"
click at [318, 87] on span "button" at bounding box center [317, 87] width 5 height 4
radio input "true"
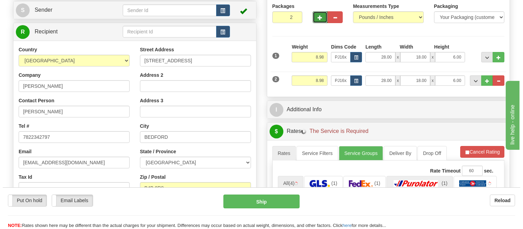
scroll to position [38, 0]
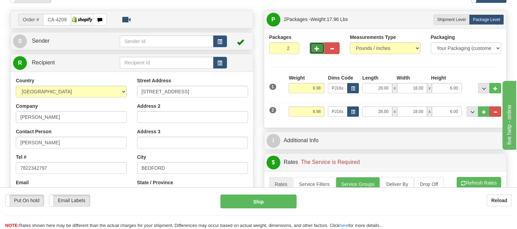
click at [314, 47] on button "button" at bounding box center [317, 48] width 15 height 12
type input "3"
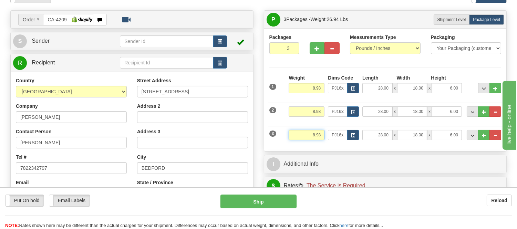
drag, startPoint x: 321, startPoint y: 135, endPoint x: 298, endPoint y: 136, distance: 22.8
click at [298, 136] on input "8.98" at bounding box center [307, 135] width 36 height 10
click button "Delete" at bounding box center [0, 0] width 0 height 0
type input "3.00"
click at [354, 137] on span "button" at bounding box center [353, 136] width 4 height 4
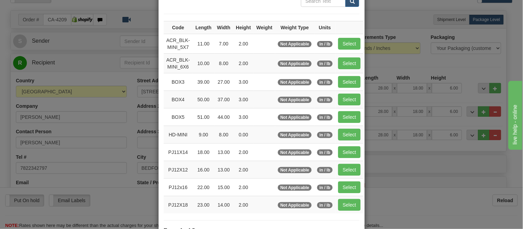
scroll to position [116, 0]
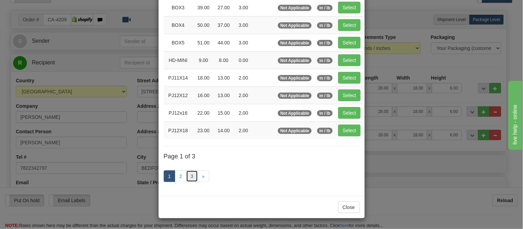
click at [187, 176] on link "3" at bounding box center [192, 177] width 12 height 12
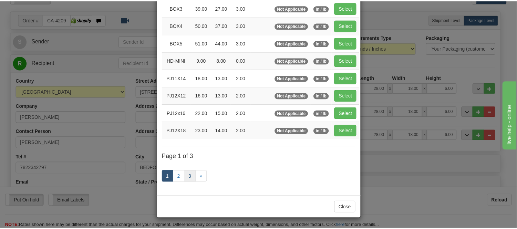
scroll to position [83, 0]
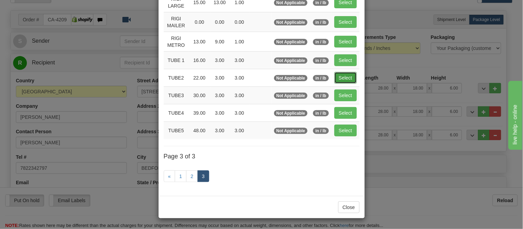
click at [337, 74] on button "Select" at bounding box center [345, 78] width 22 height 12
type input "TUBE2"
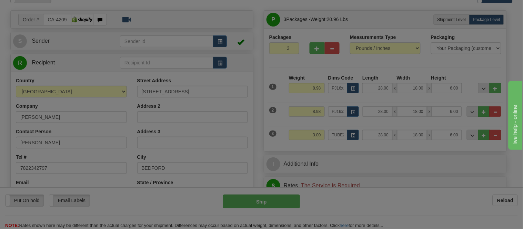
type input "22.00"
type input "3.00"
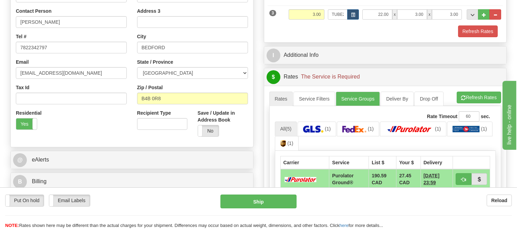
scroll to position [115, 0]
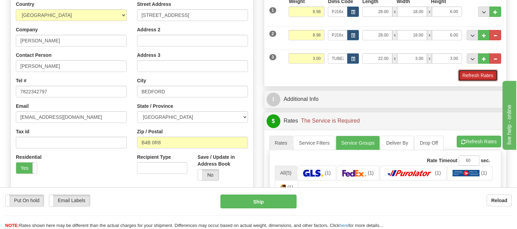
click at [464, 79] on button "Refresh Rates" at bounding box center [478, 76] width 40 height 12
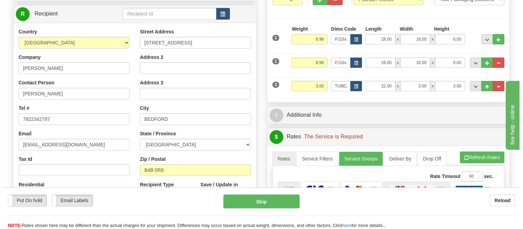
scroll to position [76, 0]
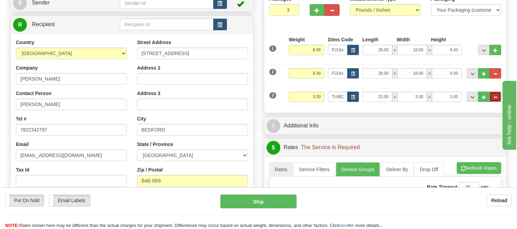
click at [493, 99] on span "..." at bounding box center [495, 97] width 4 height 4
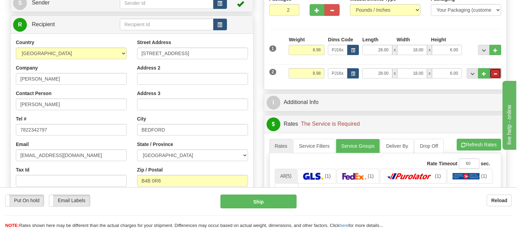
click at [494, 73] on span "..." at bounding box center [495, 74] width 4 height 4
type input "1"
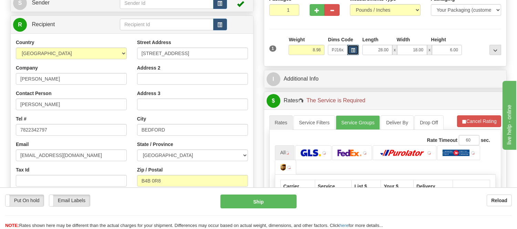
click at [354, 50] on span "button" at bounding box center [353, 51] width 4 height 4
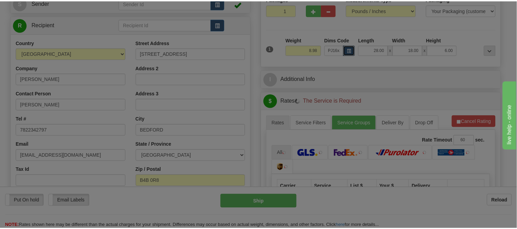
scroll to position [0, 0]
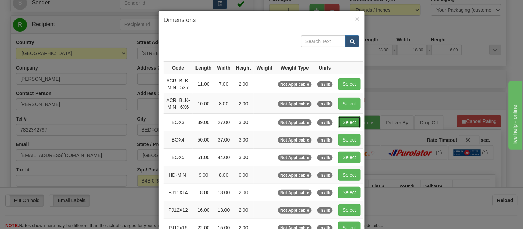
click at [348, 125] on button "Select" at bounding box center [349, 122] width 22 height 12
type input "BOX3"
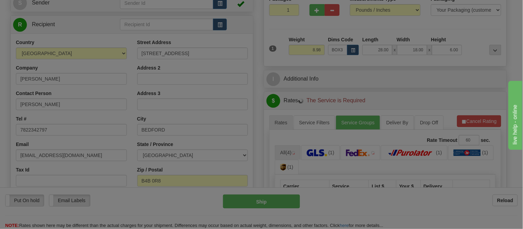
type input "39.00"
type input "27.00"
type input "3.00"
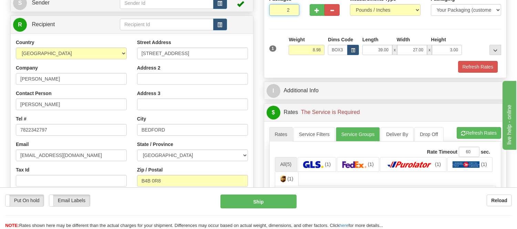
type input "2"
radio input "true"
click at [289, 8] on input "2" at bounding box center [284, 10] width 30 height 12
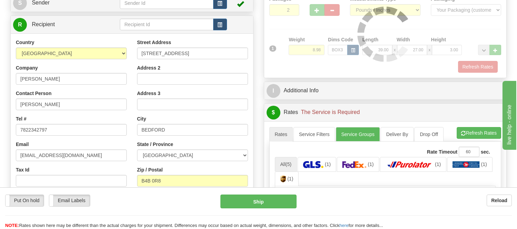
click at [289, 8] on div at bounding box center [385, 34] width 232 height 77
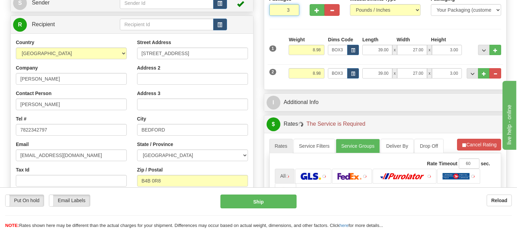
click at [289, 8] on input "3" at bounding box center [284, 10] width 30 height 12
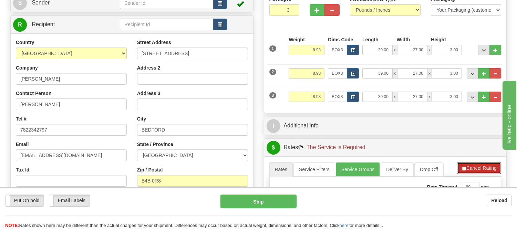
click at [469, 171] on button "Cancel Rating" at bounding box center [479, 168] width 44 height 12
click at [469, 171] on button "Refresh Rates" at bounding box center [479, 168] width 44 height 12
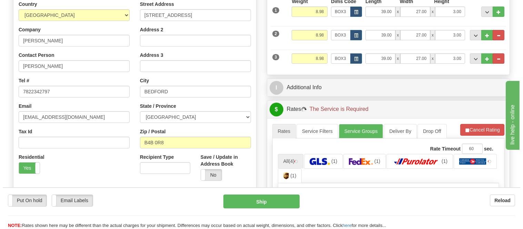
scroll to position [76, 0]
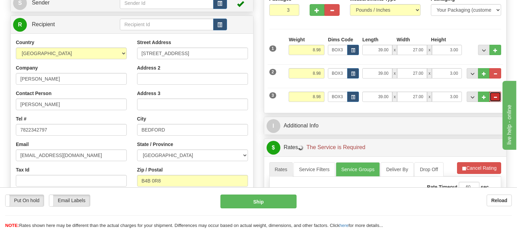
click at [495, 102] on button "..." at bounding box center [496, 97] width 12 height 10
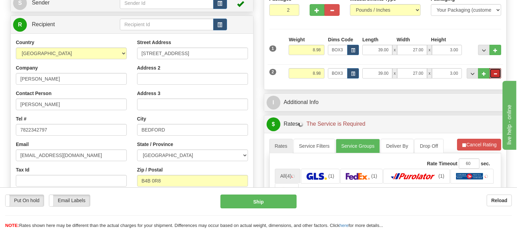
click at [494, 73] on span "..." at bounding box center [495, 74] width 4 height 4
type input "1"
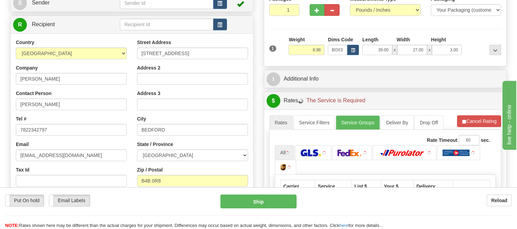
click at [358, 55] on div "1 Weight 8.98 Dims Code BOX3" at bounding box center [386, 48] width 236 height 24
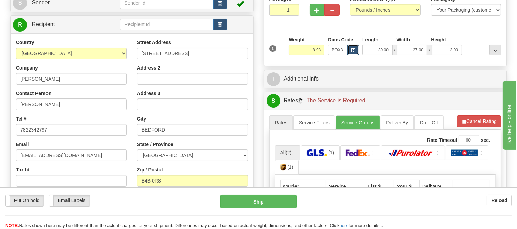
click at [354, 52] on span "button" at bounding box center [353, 51] width 4 height 4
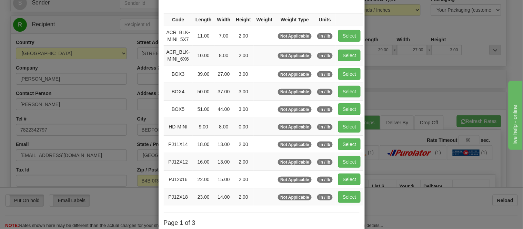
scroll to position [115, 0]
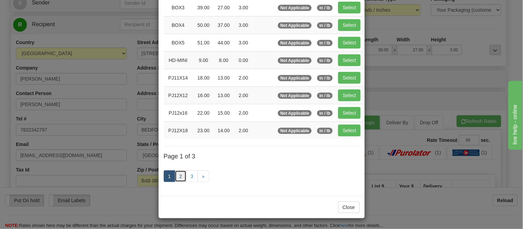
click at [181, 174] on link "2" at bounding box center [181, 177] width 12 height 12
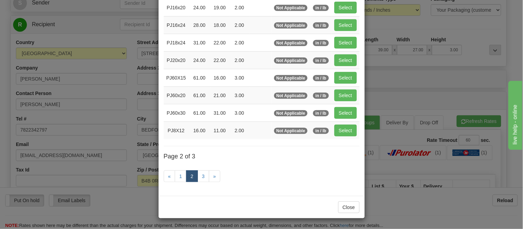
scroll to position [74, 0]
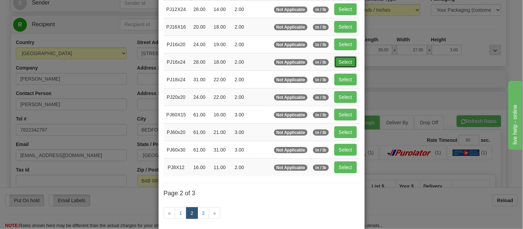
click at [340, 60] on button "Select" at bounding box center [345, 62] width 22 height 12
type input "PJ16x24"
type input "28.00"
type input "18.00"
type input "2.00"
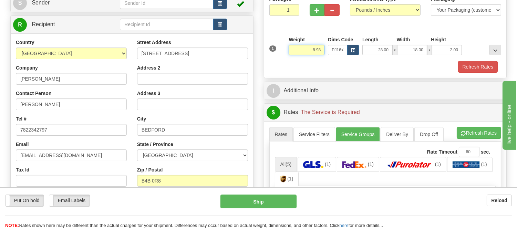
drag, startPoint x: 321, startPoint y: 49, endPoint x: 304, endPoint y: 50, distance: 16.9
click at [304, 50] on input "8.98" at bounding box center [307, 50] width 36 height 10
click at [318, 8] on span "button" at bounding box center [317, 10] width 5 height 4
radio input "true"
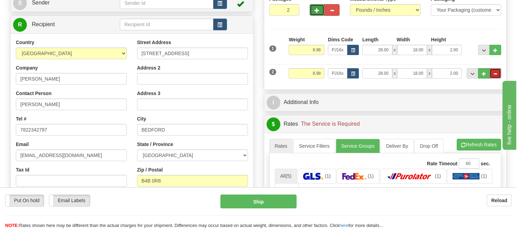
click at [501, 73] on button "..." at bounding box center [496, 73] width 12 height 10
type input "1"
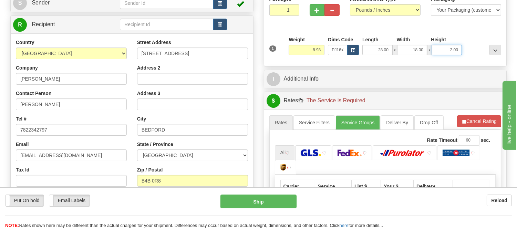
drag, startPoint x: 453, startPoint y: 49, endPoint x: 433, endPoint y: 49, distance: 19.6
click at [433, 49] on input "2.00" at bounding box center [447, 50] width 30 height 10
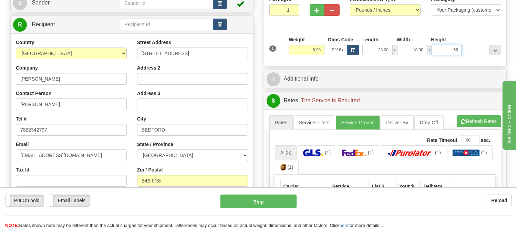
click button "Delete" at bounding box center [0, 0] width 0 height 0
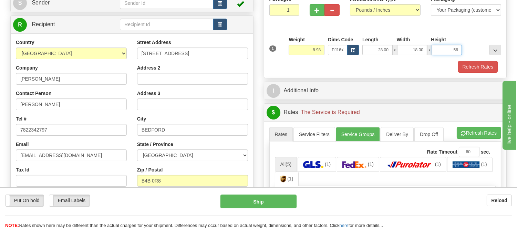
type input "5"
click button "Delete" at bounding box center [0, 0] width 0 height 0
type input "6.00"
click at [315, 13] on button "button" at bounding box center [317, 10] width 15 height 12
radio input "true"
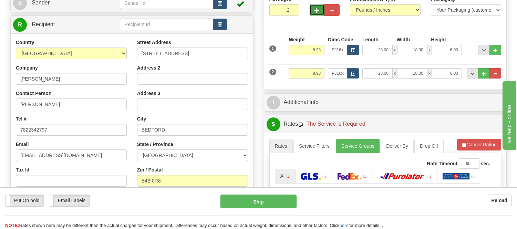
click at [315, 13] on button "button" at bounding box center [317, 10] width 15 height 12
type input "3"
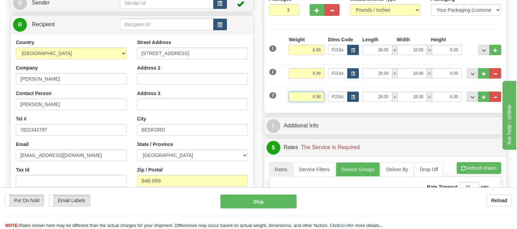
click at [315, 95] on input "8.98" at bounding box center [307, 97] width 36 height 10
type input "2.98"
click at [354, 98] on span "button" at bounding box center [353, 97] width 4 height 4
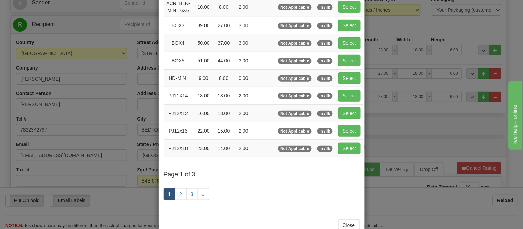
scroll to position [116, 0]
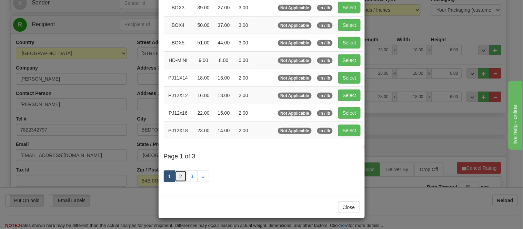
click at [177, 173] on link "2" at bounding box center [181, 177] width 12 height 12
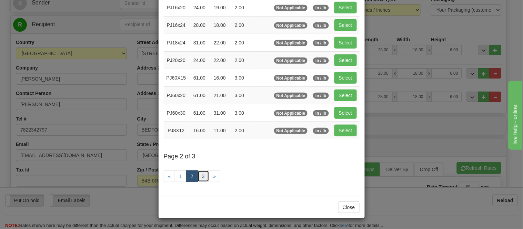
click at [200, 172] on link "3" at bounding box center [203, 177] width 12 height 12
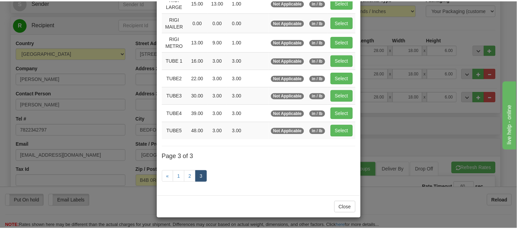
scroll to position [83, 0]
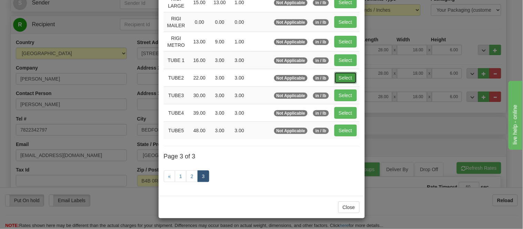
click at [347, 73] on button "Select" at bounding box center [345, 78] width 22 height 12
type input "TUBE2"
type input "22.00"
type input "3.00"
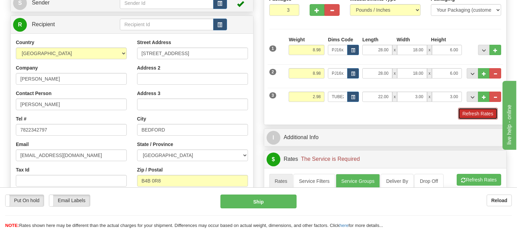
click at [475, 113] on button "Refresh Rates" at bounding box center [478, 114] width 40 height 12
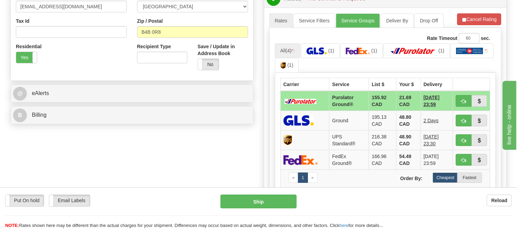
scroll to position [229, 0]
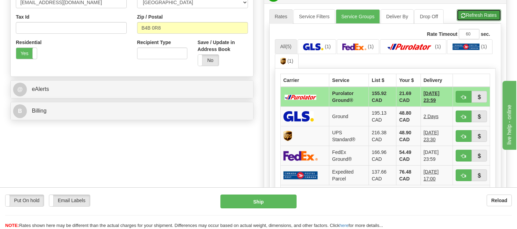
click at [468, 18] on button "Refresh Rates" at bounding box center [479, 15] width 44 height 12
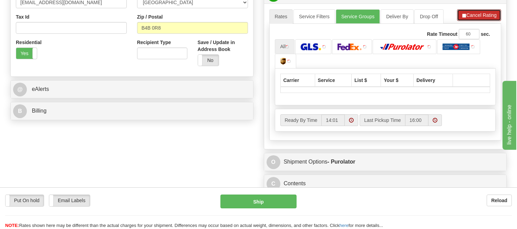
click at [468, 18] on button "Cancel Rating" at bounding box center [479, 15] width 44 height 12
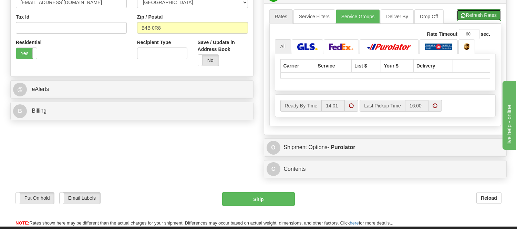
click at [468, 18] on button "Refresh Rates" at bounding box center [479, 15] width 44 height 12
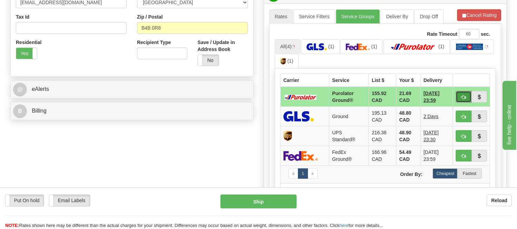
click at [464, 95] on span "button" at bounding box center [463, 97] width 5 height 4
click at [469, 54] on ul "All (4) (1) (1) (1) (1)" at bounding box center [385, 54] width 221 height 30
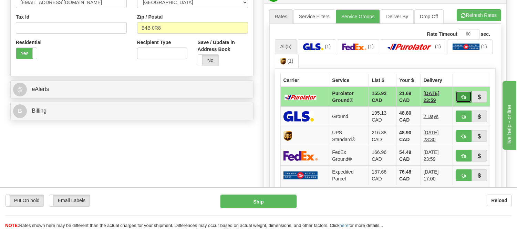
click at [463, 95] on span "button" at bounding box center [463, 97] width 5 height 4
type input "260"
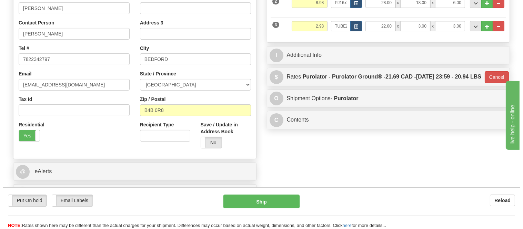
scroll to position [76, 0]
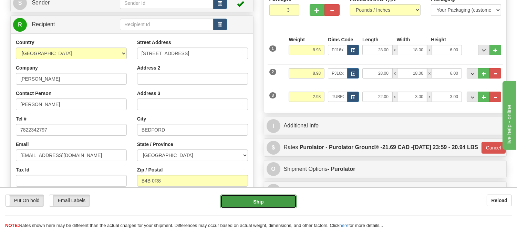
click at [255, 198] on button "Ship" at bounding box center [259, 202] width 76 height 14
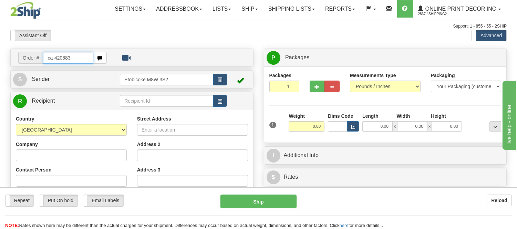
type input "ca-420883"
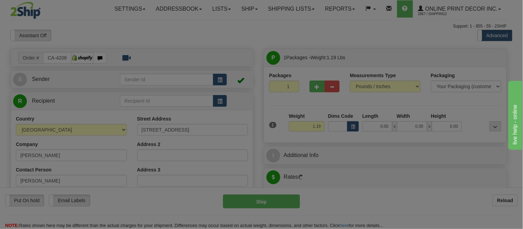
type input "VICTORIA"
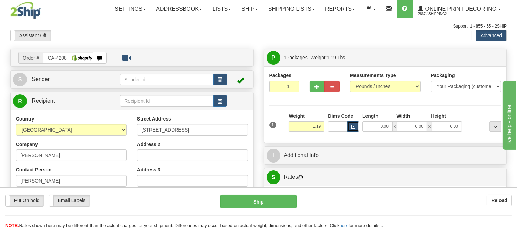
click at [357, 124] on button "button" at bounding box center [353, 126] width 12 height 10
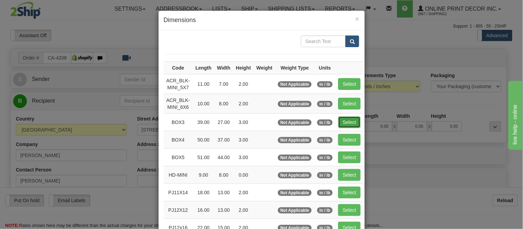
click at [349, 121] on button "Select" at bounding box center [349, 122] width 22 height 12
type input "BOX3"
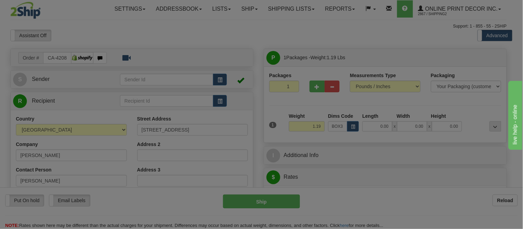
type input "39.00"
type input "27.00"
type input "3.00"
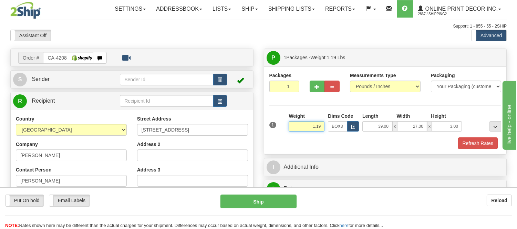
drag, startPoint x: 320, startPoint y: 125, endPoint x: 288, endPoint y: 134, distance: 33.4
click at [288, 134] on div "Weight 1.19" at bounding box center [306, 125] width 39 height 24
type input "11.98"
click at [487, 143] on button "Refresh Rates" at bounding box center [478, 143] width 40 height 12
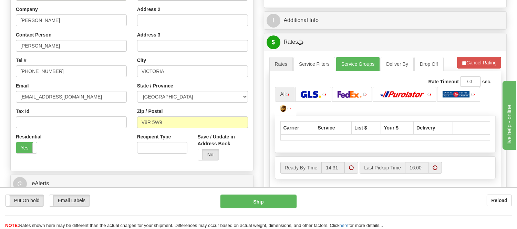
scroll to position [153, 0]
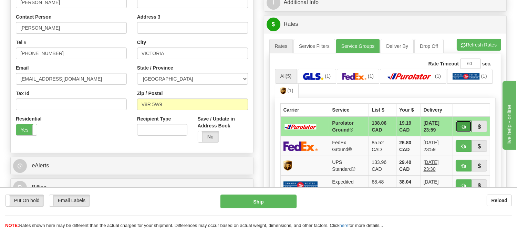
click at [463, 127] on span "button" at bounding box center [463, 127] width 5 height 4
type input "260"
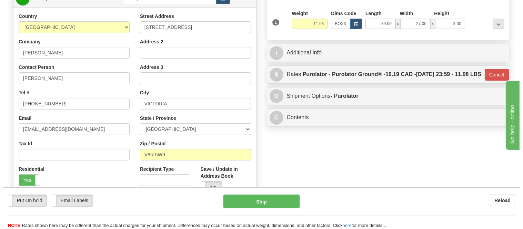
scroll to position [38, 0]
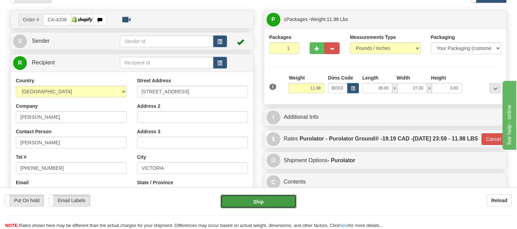
click at [273, 198] on button "Ship" at bounding box center [259, 202] width 76 height 14
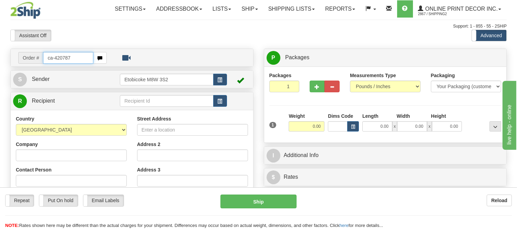
type input "ca-420787"
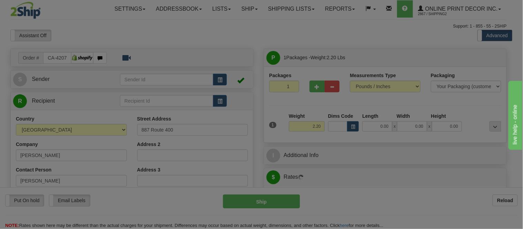
type input "[PERSON_NAME]"
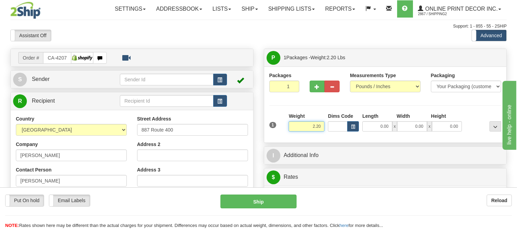
drag, startPoint x: 325, startPoint y: 128, endPoint x: 277, endPoint y: 133, distance: 47.8
click at [277, 133] on div "1 Weight 2.20 Dims Code 0.00" at bounding box center [386, 125] width 236 height 24
type input "5.98"
click at [354, 124] on button "button" at bounding box center [353, 126] width 12 height 10
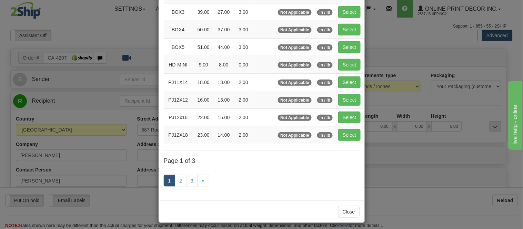
scroll to position [115, 0]
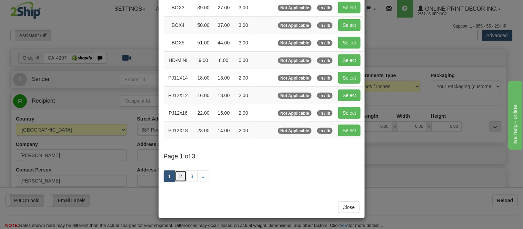
click at [178, 174] on link "2" at bounding box center [181, 177] width 12 height 12
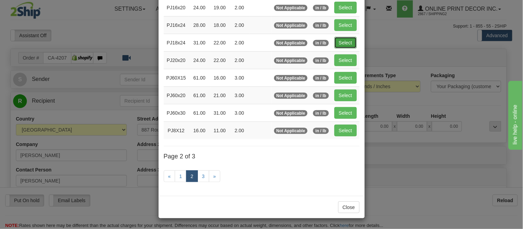
click at [337, 42] on button "Select" at bounding box center [345, 43] width 22 height 12
type input "PJ18x24"
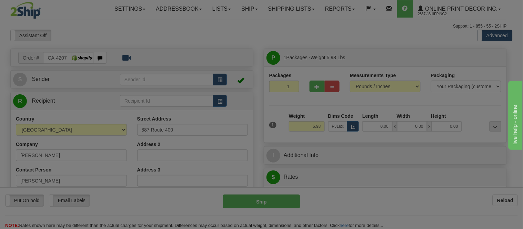
type input "31.00"
type input "22.00"
type input "2.00"
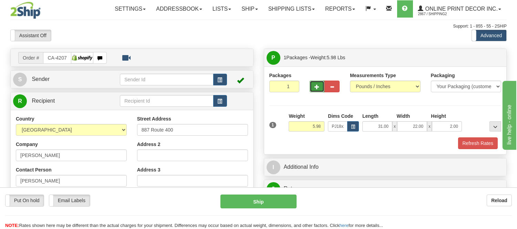
click at [314, 88] on button "button" at bounding box center [317, 87] width 15 height 12
radio input "true"
type input "2"
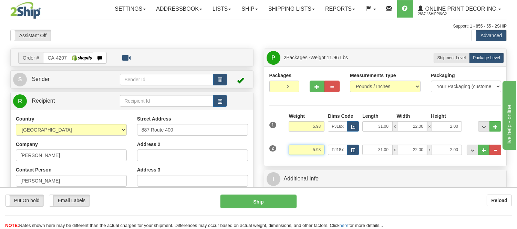
drag, startPoint x: 322, startPoint y: 149, endPoint x: 291, endPoint y: 157, distance: 31.7
click at [291, 157] on div "Weight 5.98" at bounding box center [306, 153] width 39 height 16
type input "1.98"
click at [353, 152] on span "button" at bounding box center [353, 151] width 4 height 4
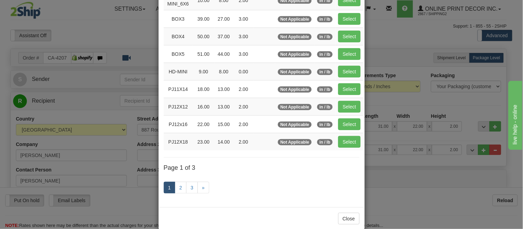
scroll to position [116, 0]
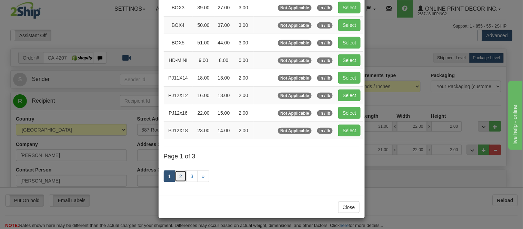
click at [176, 175] on link "2" at bounding box center [181, 177] width 12 height 12
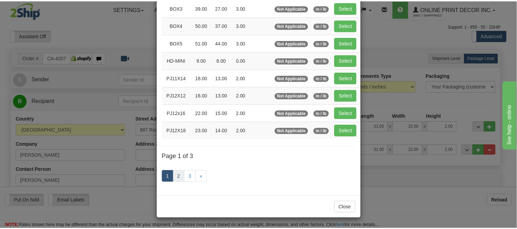
scroll to position [112, 0]
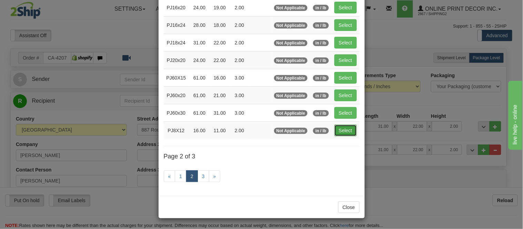
click at [339, 132] on button "Select" at bounding box center [345, 131] width 22 height 12
type input "PJ8X12"
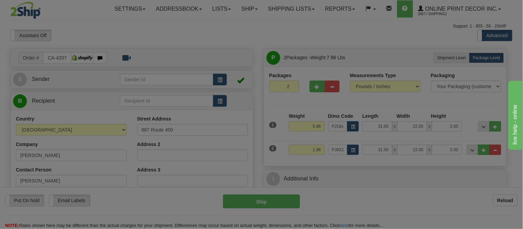
type input "16.00"
type input "11.00"
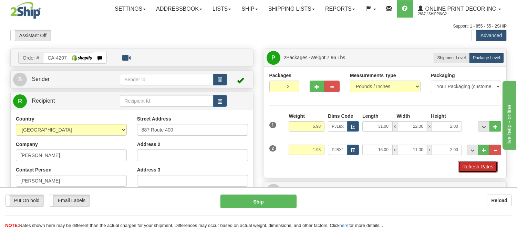
click at [462, 168] on button "Refresh Rates" at bounding box center [478, 167] width 40 height 12
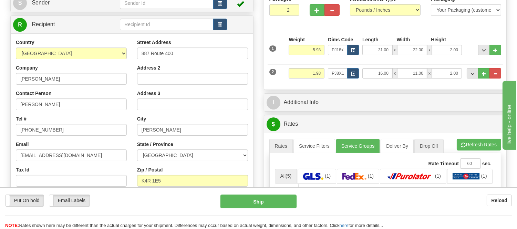
scroll to position [153, 0]
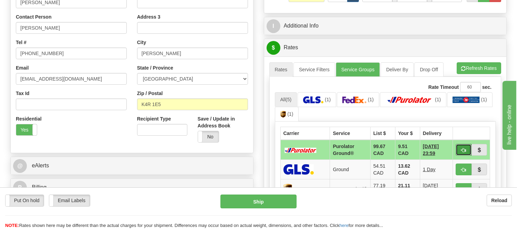
click at [459, 150] on button "button" at bounding box center [464, 150] width 16 height 12
type input "260"
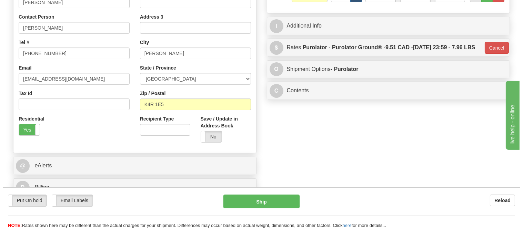
scroll to position [0, 0]
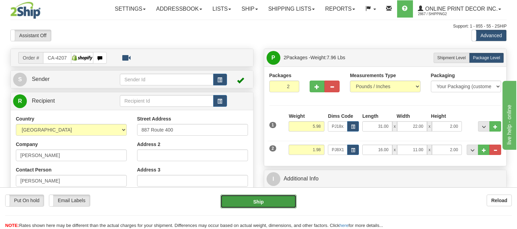
click at [288, 204] on button "Ship" at bounding box center [259, 202] width 76 height 14
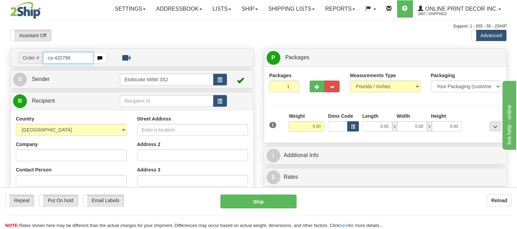
type input "ca-420788"
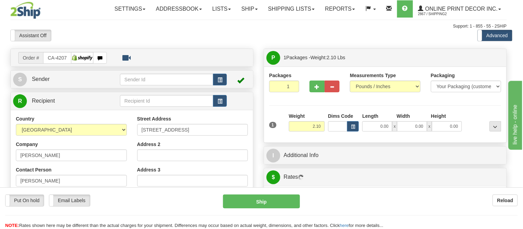
type input "[GEOGRAPHIC_DATA]"
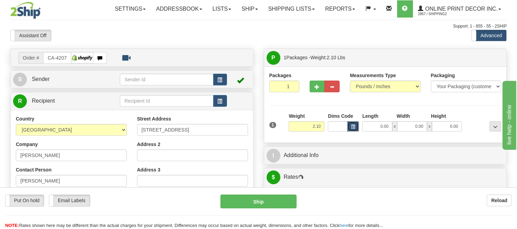
click at [351, 126] on span "button" at bounding box center [353, 127] width 4 height 4
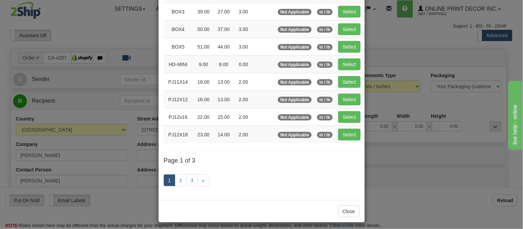
scroll to position [115, 0]
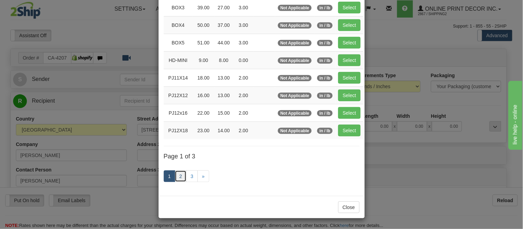
click at [180, 172] on link "2" at bounding box center [181, 177] width 12 height 12
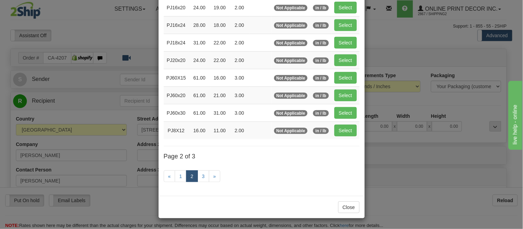
scroll to position [112, 0]
click at [402, 35] on div "× Dimensions Code Length Width Height Weight Weight Type Units PJ12X24 28.00 14…" at bounding box center [261, 114] width 523 height 229
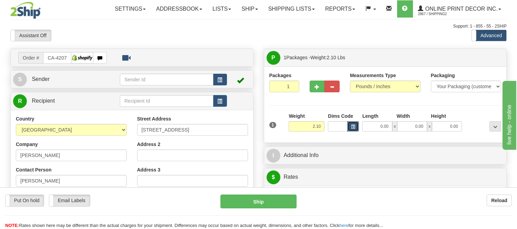
click at [356, 127] on button "button" at bounding box center [353, 126] width 12 height 10
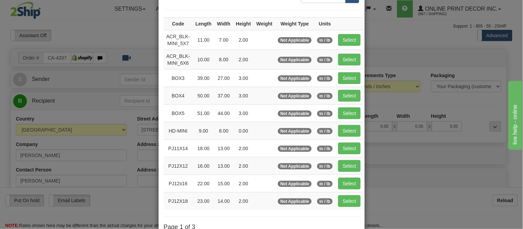
scroll to position [115, 0]
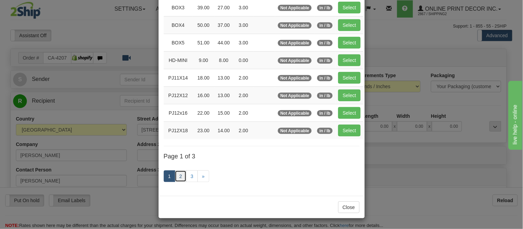
click at [177, 177] on link "2" at bounding box center [181, 177] width 12 height 12
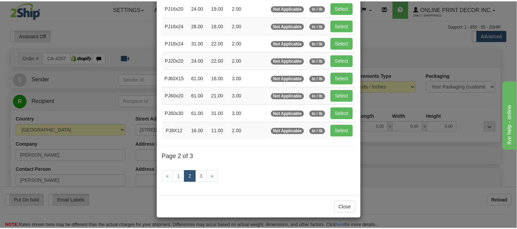
scroll to position [112, 0]
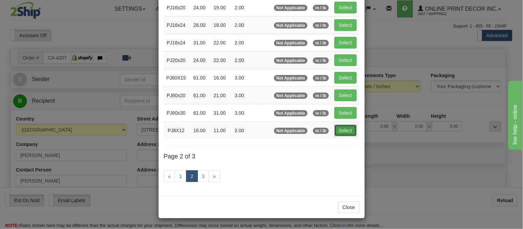
click at [340, 130] on button "Select" at bounding box center [345, 131] width 22 height 12
type input "PJ8X12"
type input "16.00"
type input "11.00"
type input "2.00"
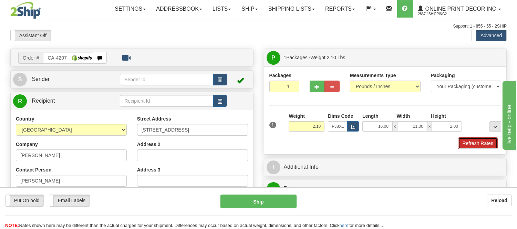
click at [477, 145] on button "Refresh Rates" at bounding box center [478, 143] width 40 height 12
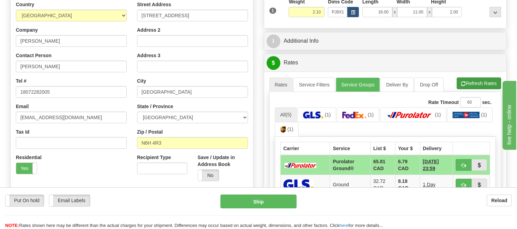
scroll to position [115, 0]
click at [483, 88] on button "Refresh Rates" at bounding box center [479, 83] width 44 height 12
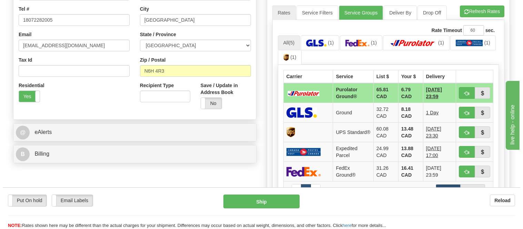
scroll to position [191, 0]
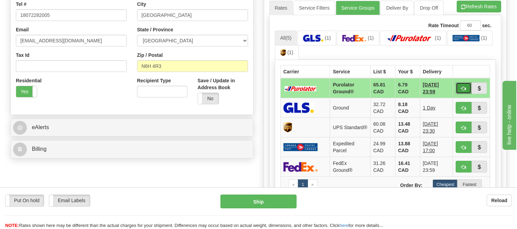
click at [457, 88] on button "button" at bounding box center [464, 88] width 16 height 12
type input "260"
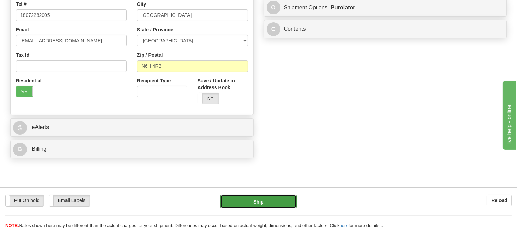
click at [275, 207] on button "Ship" at bounding box center [259, 202] width 76 height 14
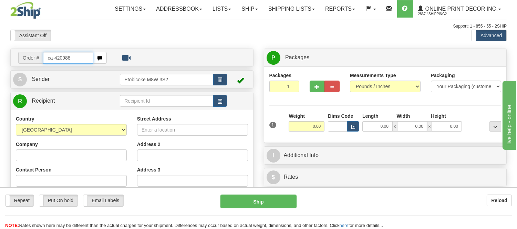
type input "ca-420988"
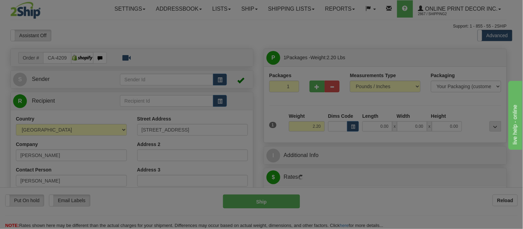
type input "WESTMOUNT"
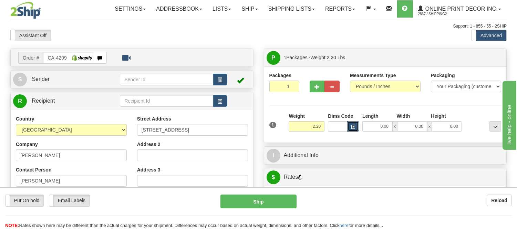
click at [354, 131] on button "button" at bounding box center [353, 126] width 12 height 10
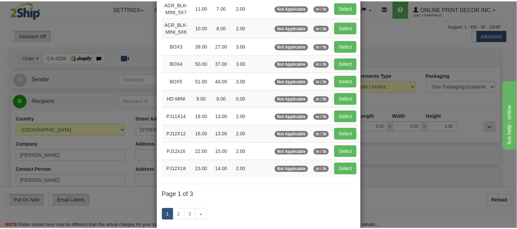
scroll to position [76, 0]
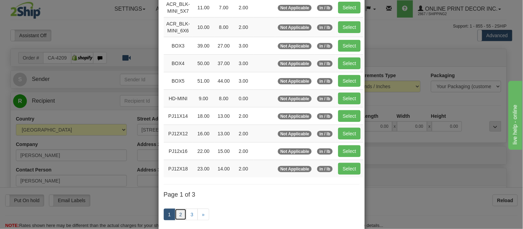
click at [177, 214] on link "2" at bounding box center [181, 215] width 12 height 12
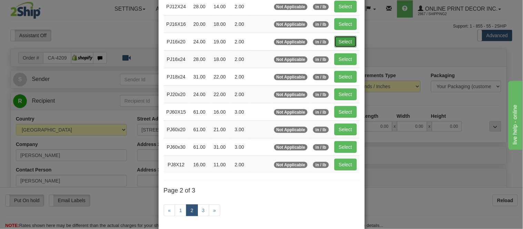
click at [338, 43] on button "Select" at bounding box center [345, 42] width 22 height 12
type input "PJ16x20"
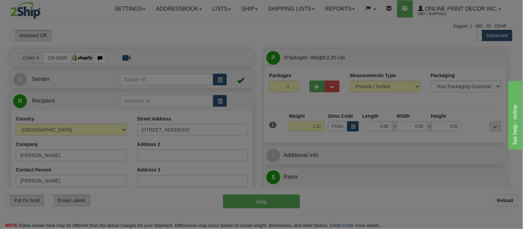
type input "24.00"
type input "19.00"
type input "2.00"
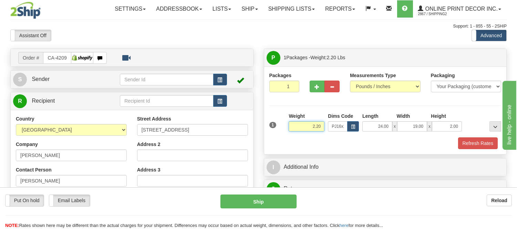
drag, startPoint x: 320, startPoint y: 130, endPoint x: 304, endPoint y: 132, distance: 16.7
click at [304, 132] on div "Weight 2.20" at bounding box center [306, 125] width 39 height 24
click button "Delete" at bounding box center [0, 0] width 0 height 0
type input "4.00"
drag, startPoint x: 461, startPoint y: 125, endPoint x: 423, endPoint y: 136, distance: 39.4
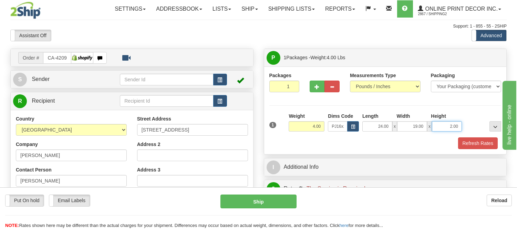
click at [423, 136] on div "1 Weight 4.00 Dims Code x x" at bounding box center [386, 125] width 236 height 24
click button "Delete" at bounding box center [0, 0] width 0 height 0
type input "4.00"
click at [473, 146] on button "Refresh Rates" at bounding box center [478, 143] width 40 height 12
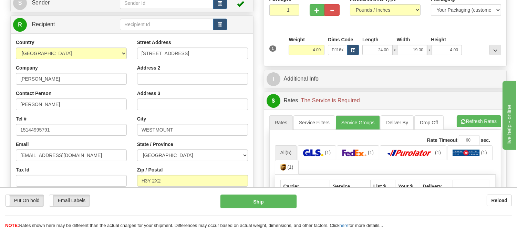
scroll to position [153, 0]
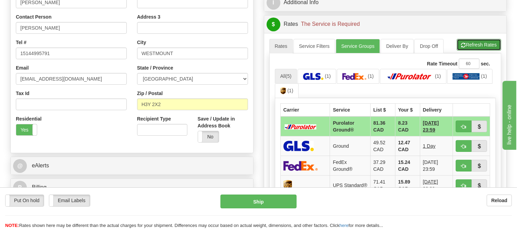
click at [463, 43] on span "button" at bounding box center [463, 45] width 5 height 4
click at [462, 128] on span "button" at bounding box center [463, 127] width 5 height 4
type input "260"
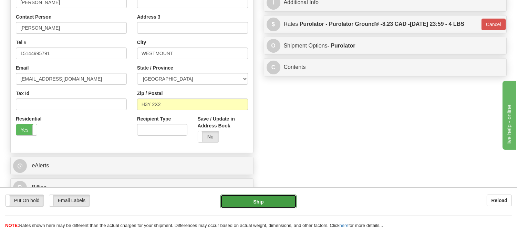
click at [242, 197] on button "Ship" at bounding box center [259, 202] width 76 height 14
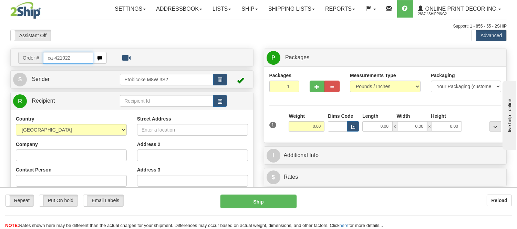
type input "ca-421022"
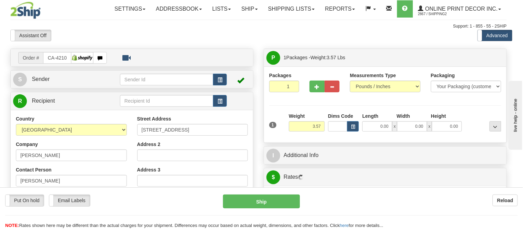
type input "[GEOGRAPHIC_DATA]"
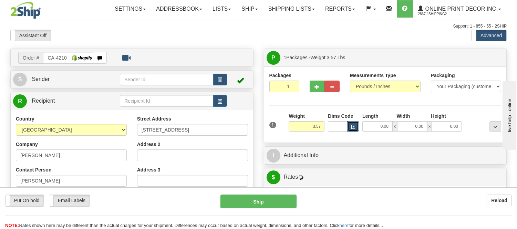
click at [354, 130] on button "button" at bounding box center [353, 126] width 12 height 10
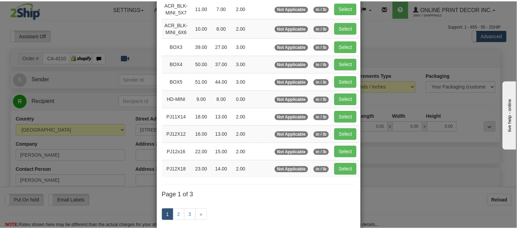
scroll to position [76, 0]
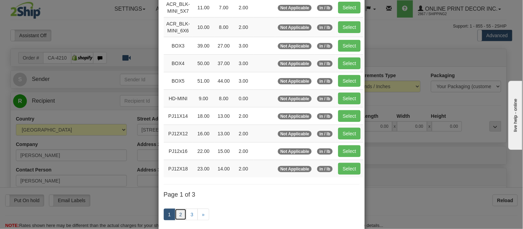
click at [178, 213] on link "2" at bounding box center [181, 215] width 12 height 12
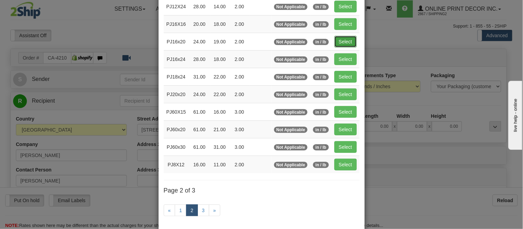
click at [341, 39] on button "Select" at bounding box center [345, 42] width 22 height 12
type input "PJ16x20"
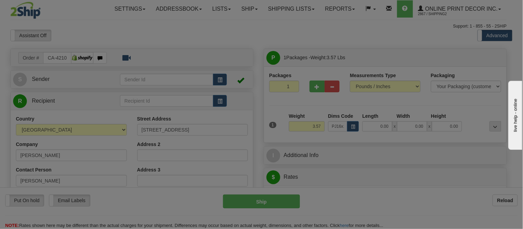
type input "24.00"
type input "19.00"
type input "2.00"
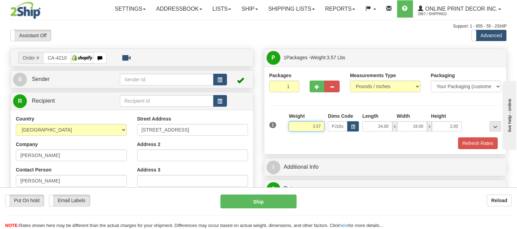
drag, startPoint x: 321, startPoint y: 123, endPoint x: 308, endPoint y: 130, distance: 14.7
click at [308, 130] on input "3.57" at bounding box center [307, 126] width 36 height 10
click at [318, 113] on div "Weight 3.57" at bounding box center [307, 122] width 36 height 19
drag, startPoint x: 321, startPoint y: 128, endPoint x: 299, endPoint y: 131, distance: 22.7
click at [299, 131] on input "3.57" at bounding box center [307, 126] width 36 height 10
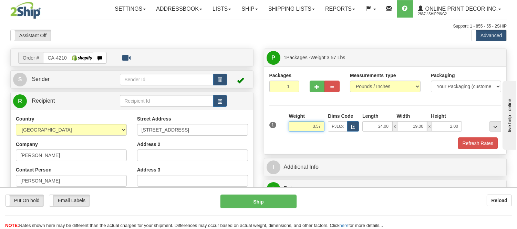
type input "5"
type input "7.98"
drag, startPoint x: 460, startPoint y: 125, endPoint x: 444, endPoint y: 132, distance: 17.6
click at [444, 132] on input "2.00" at bounding box center [447, 126] width 30 height 10
click button "Delete" at bounding box center [0, 0] width 0 height 0
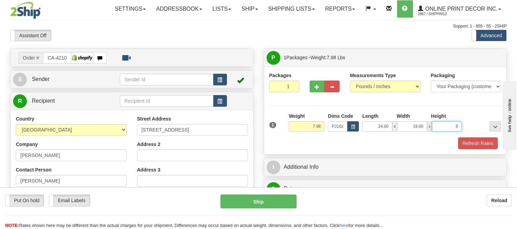
type input "6.00"
click at [318, 85] on span "button" at bounding box center [317, 87] width 5 height 4
radio input "true"
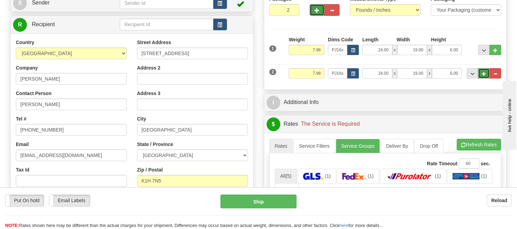
click at [485, 73] on span "..." at bounding box center [484, 74] width 4 height 4
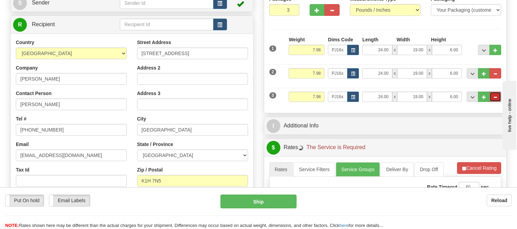
click at [496, 96] on span "..." at bounding box center [495, 97] width 4 height 4
type input "2"
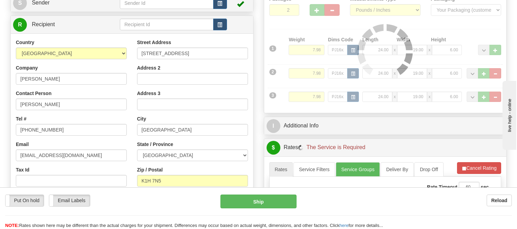
click at [498, 67] on div at bounding box center [385, 52] width 232 height 112
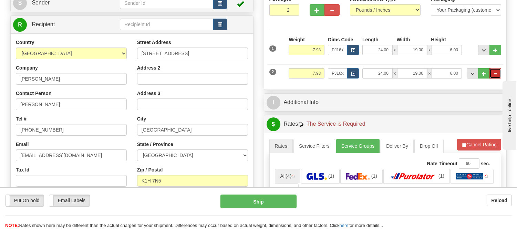
click at [490, 73] on button "..." at bounding box center [496, 73] width 12 height 10
radio input "true"
type input "1"
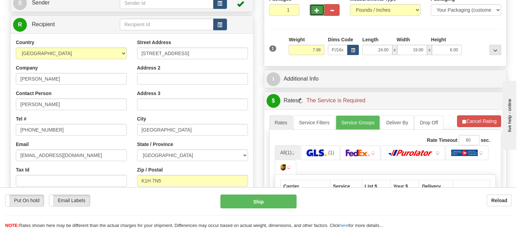
click at [318, 9] on span "button" at bounding box center [317, 10] width 5 height 4
radio input "true"
type input "2"
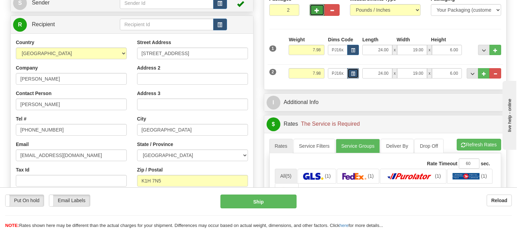
click at [354, 74] on span "button" at bounding box center [353, 74] width 4 height 4
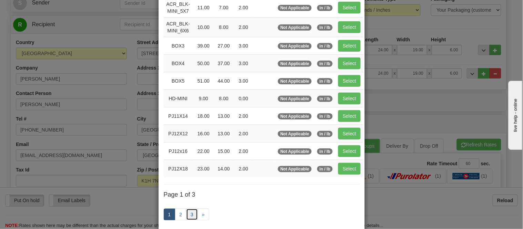
click at [186, 215] on link "3" at bounding box center [192, 215] width 12 height 12
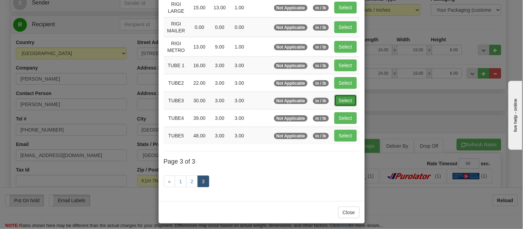
click at [337, 97] on button "Select" at bounding box center [345, 101] width 22 height 12
type input "TUBE3"
type input "30.00"
type input "3.00"
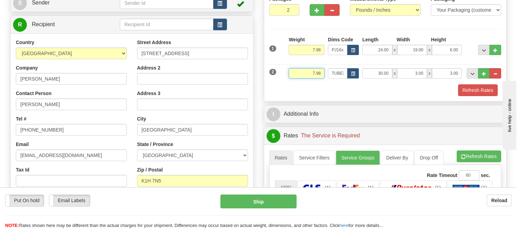
drag, startPoint x: 323, startPoint y: 73, endPoint x: 275, endPoint y: 74, distance: 48.3
click at [275, 74] on div "2 Weight 7.98 Dims Code TUBE3 Length Width x" at bounding box center [386, 72] width 236 height 23
click button "Delete" at bounding box center [0, 0] width 0 height 0
type input "3.00"
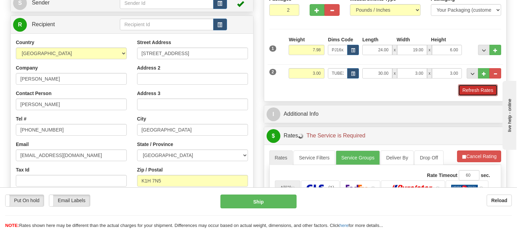
click at [472, 95] on button "Refresh Rates" at bounding box center [478, 90] width 40 height 12
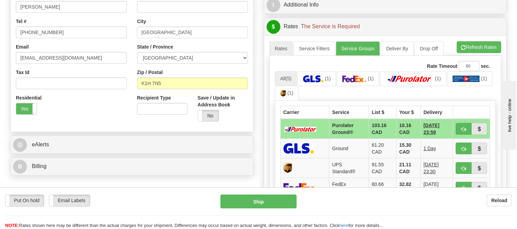
scroll to position [191, 0]
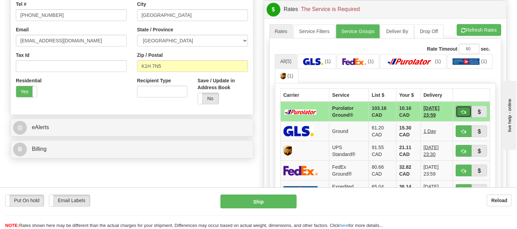
click at [466, 111] on span "button" at bounding box center [463, 112] width 5 height 4
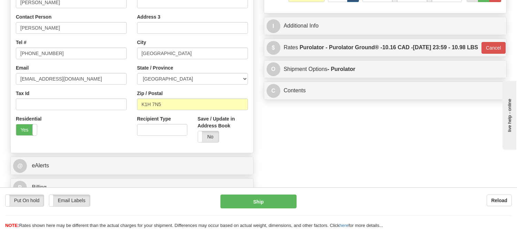
scroll to position [115, 0]
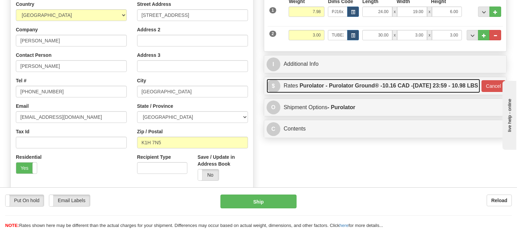
click at [347, 93] on link "$ Rates Purolator - Purolator Ground® - 10.16 CAD - 08/28/2025 23:59 - 10.98 LBS" at bounding box center [374, 86] width 214 height 14
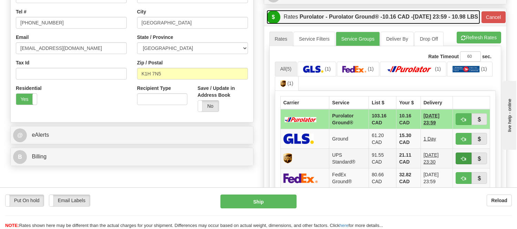
scroll to position [229, 0]
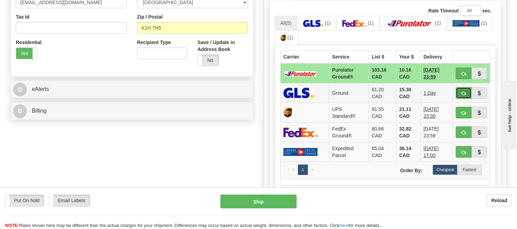
click at [463, 96] on span "button" at bounding box center [463, 93] width 5 height 4
type input "1"
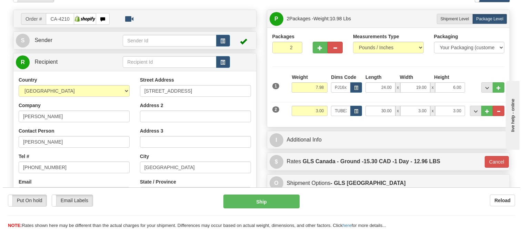
scroll to position [38, 0]
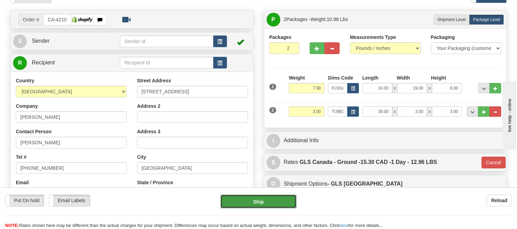
click at [286, 204] on button "Ship" at bounding box center [259, 202] width 76 height 14
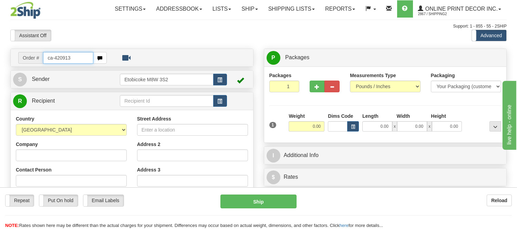
type input "ca-420913"
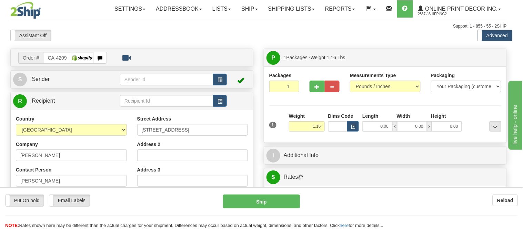
type input "ORLEANS"
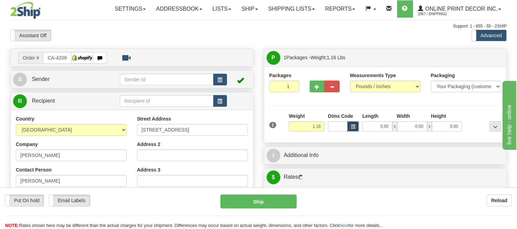
click at [354, 126] on span "button" at bounding box center [353, 127] width 4 height 4
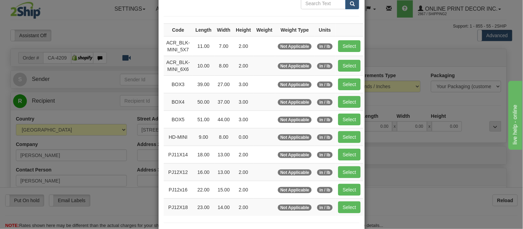
scroll to position [115, 0]
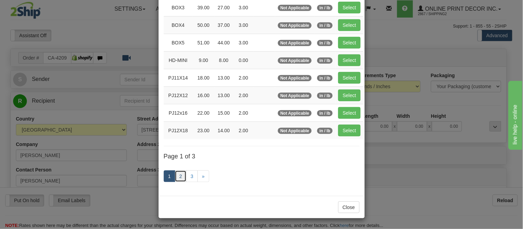
click at [177, 180] on link "2" at bounding box center [181, 177] width 12 height 12
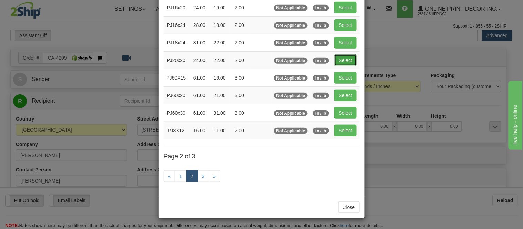
click at [349, 58] on button "Select" at bounding box center [345, 60] width 22 height 12
type input "PJ20x20"
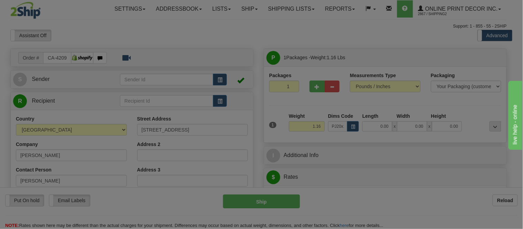
type input "24.00"
type input "22.00"
type input "2.00"
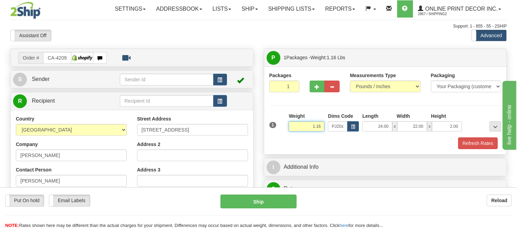
drag, startPoint x: 322, startPoint y: 129, endPoint x: 302, endPoint y: 132, distance: 20.2
click at [302, 132] on div "Weight 1.16" at bounding box center [306, 125] width 39 height 24
click at [322, 103] on div "Packages 1 1 Measurements Type" at bounding box center [385, 110] width 232 height 77
drag, startPoint x: 323, startPoint y: 123, endPoint x: 285, endPoint y: 130, distance: 37.8
click at [285, 130] on div "1 Weight 1.16 Dims Code x x" at bounding box center [386, 125] width 236 height 24
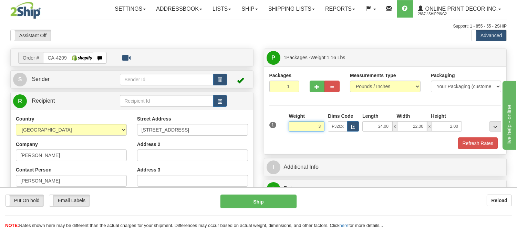
click button "Delete" at bounding box center [0, 0] width 0 height 0
type input "3.00"
click at [315, 88] on span "button" at bounding box center [317, 87] width 5 height 4
radio input "true"
type input "2"
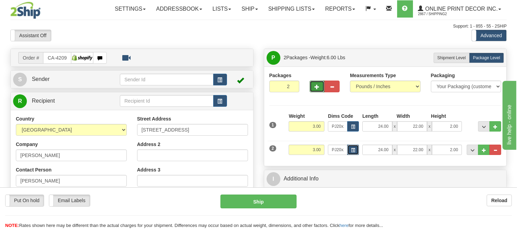
click at [352, 147] on button "button" at bounding box center [353, 150] width 12 height 10
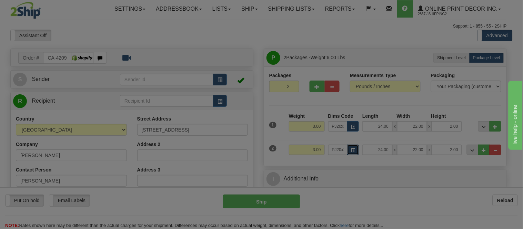
scroll to position [0, 0]
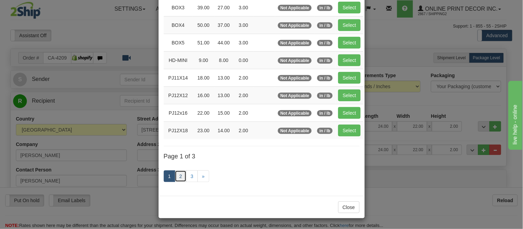
click at [180, 178] on link "2" at bounding box center [181, 177] width 12 height 12
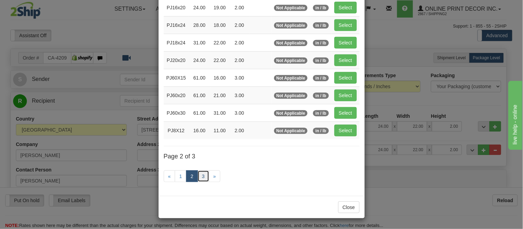
click at [199, 177] on link "3" at bounding box center [203, 177] width 12 height 12
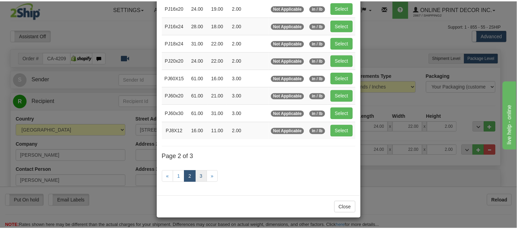
scroll to position [83, 0]
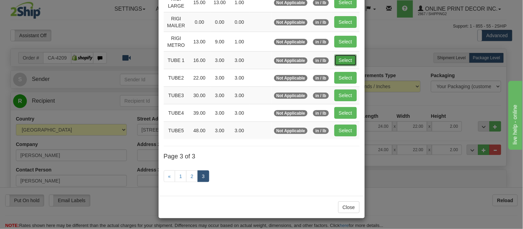
click at [335, 60] on button "Select" at bounding box center [345, 60] width 22 height 12
type input "TUBE 1"
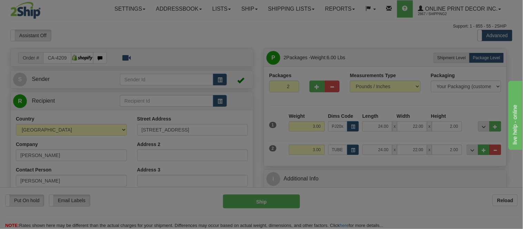
type input "16.00"
type input "3.00"
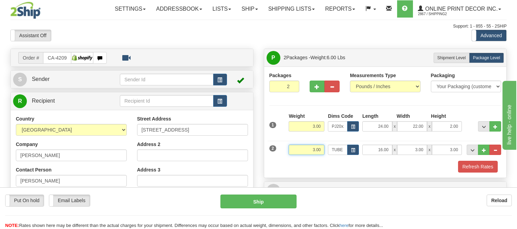
drag, startPoint x: 321, startPoint y: 149, endPoint x: 288, endPoint y: 154, distance: 32.8
click at [289, 154] on div "3.00" at bounding box center [307, 150] width 36 height 10
type input "0.77"
click at [485, 169] on button "Refresh Rates" at bounding box center [478, 167] width 40 height 12
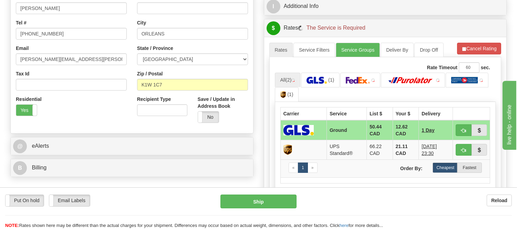
scroll to position [191, 0]
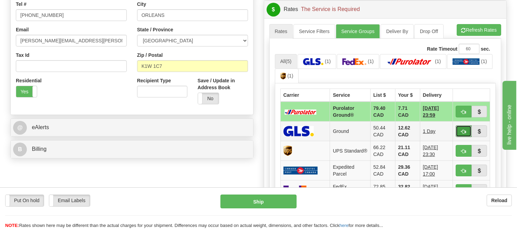
click at [459, 128] on button "button" at bounding box center [464, 131] width 16 height 12
type input "1"
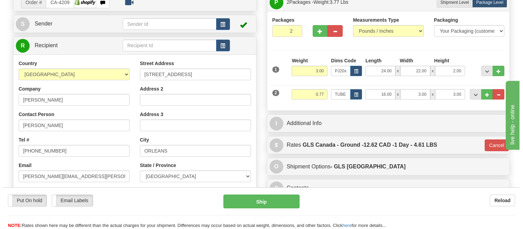
scroll to position [38, 0]
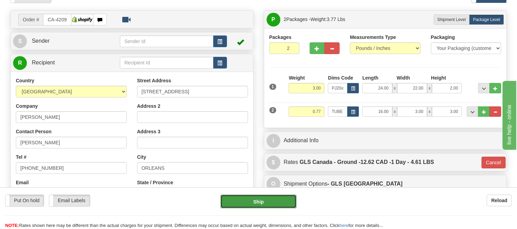
click at [283, 203] on button "Ship" at bounding box center [259, 202] width 76 height 14
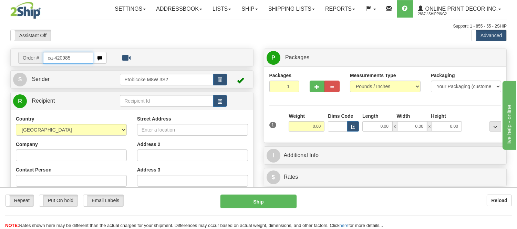
type input "ca-420985"
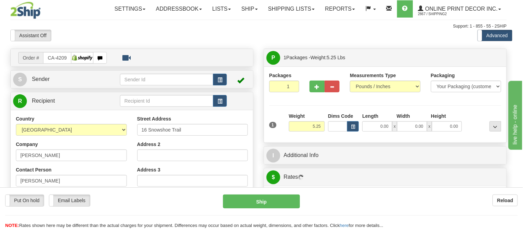
type input "ORO-MEDONTE"
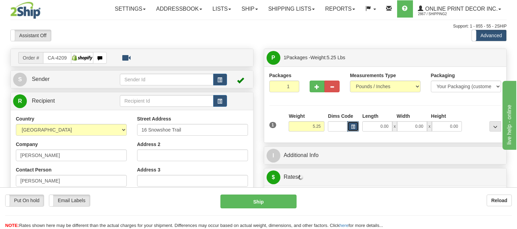
click at [351, 125] on span "button" at bounding box center [353, 127] width 4 height 4
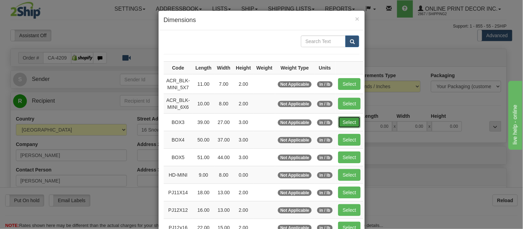
click at [353, 123] on button "Select" at bounding box center [349, 122] width 22 height 12
type input "BOX3"
type input "39.00"
type input "27.00"
type input "3.00"
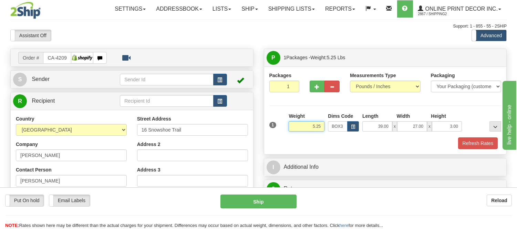
drag, startPoint x: 323, startPoint y: 125, endPoint x: 279, endPoint y: 128, distance: 43.5
click at [279, 128] on div "1 Weight 5.25 Dims Code BOX3" at bounding box center [386, 125] width 236 height 24
type input "8.98"
click at [315, 90] on button "button" at bounding box center [317, 87] width 15 height 12
radio input "true"
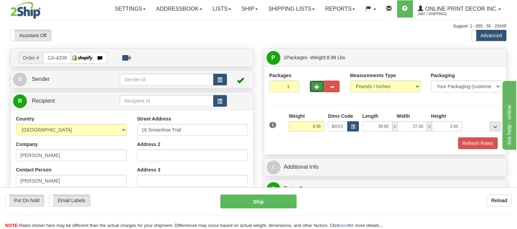
type input "2"
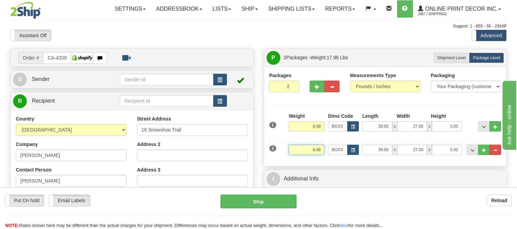
drag, startPoint x: 321, startPoint y: 148, endPoint x: 287, endPoint y: 156, distance: 35.3
click at [287, 156] on div "2 Weight 8.98 Dims Code BOX3 Length Width x" at bounding box center [386, 148] width 236 height 23
type input "1.10"
click at [351, 151] on span "button" at bounding box center [353, 151] width 4 height 4
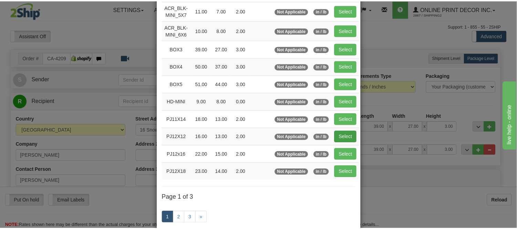
scroll to position [76, 0]
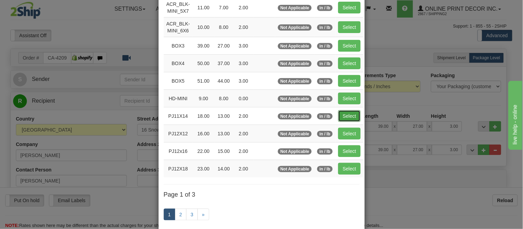
click at [354, 114] on button "Select" at bounding box center [349, 116] width 22 height 12
type input "PJ11X14"
type input "18.00"
type input "13.00"
type input "2.00"
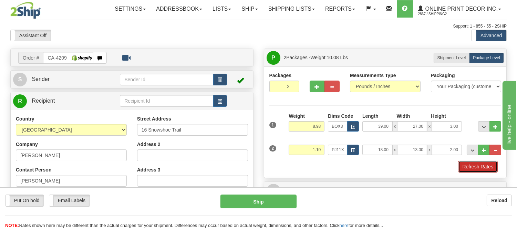
click at [467, 163] on button "Refresh Rates" at bounding box center [478, 167] width 40 height 12
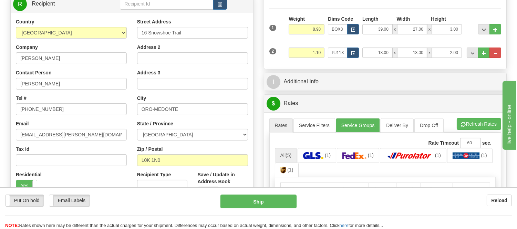
scroll to position [115, 0]
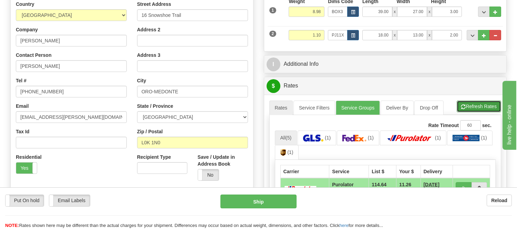
click at [463, 108] on span "button" at bounding box center [463, 107] width 5 height 4
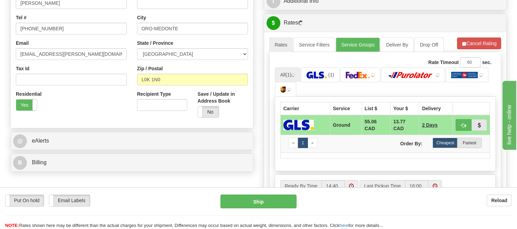
scroll to position [191, 0]
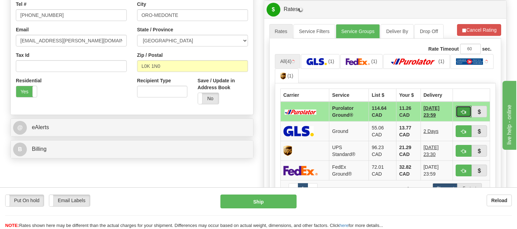
click at [463, 108] on button "button" at bounding box center [464, 112] width 16 height 12
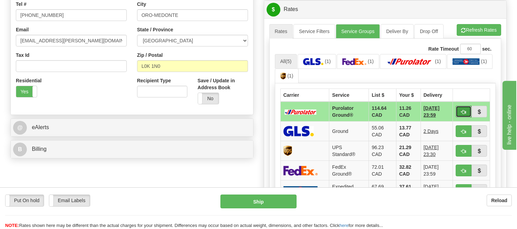
click at [460, 111] on button "button" at bounding box center [464, 112] width 16 height 12
type input "260"
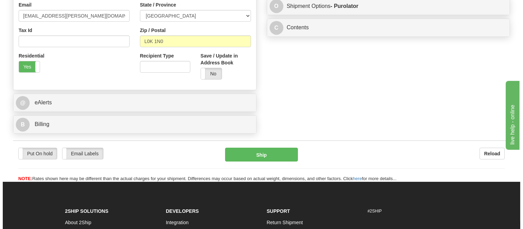
scroll to position [229, 0]
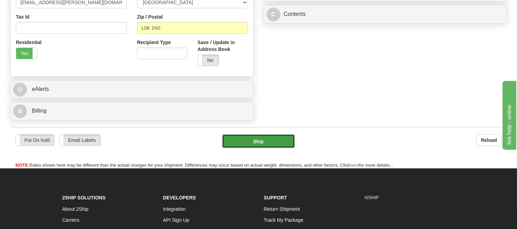
click at [266, 138] on button "Ship" at bounding box center [258, 141] width 72 height 14
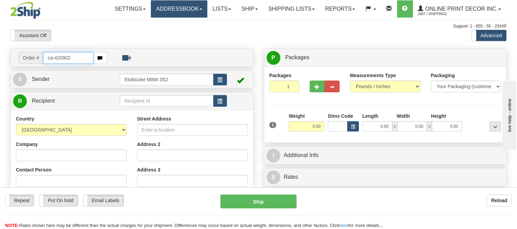
type input "ca-420902"
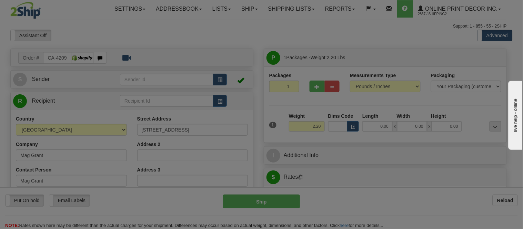
type input "KAMLOOPS"
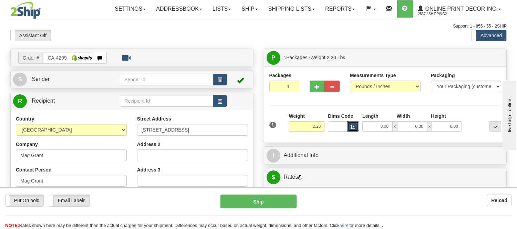
click at [353, 128] on span "button" at bounding box center [353, 127] width 4 height 4
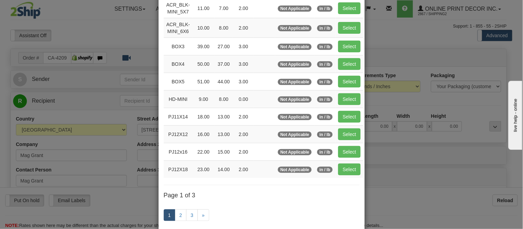
scroll to position [76, 0]
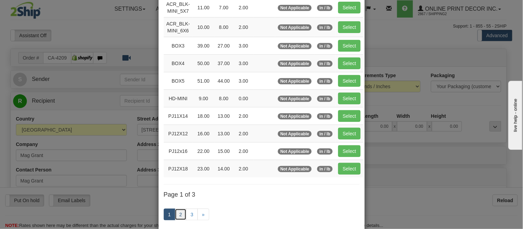
click at [175, 217] on link "2" at bounding box center [181, 215] width 12 height 12
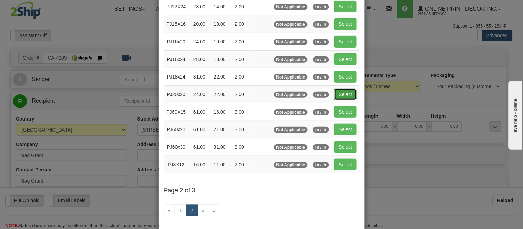
click at [343, 98] on button "Select" at bounding box center [345, 95] width 22 height 12
type input "PJ20x20"
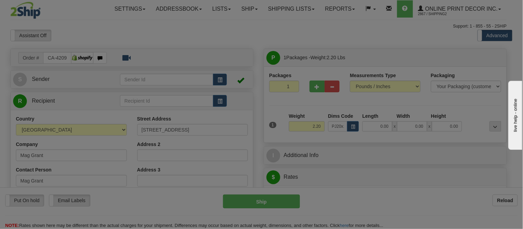
type input "24.00"
type input "22.00"
type input "2.00"
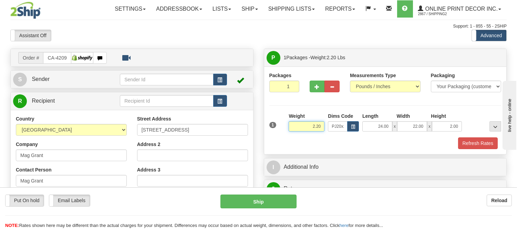
drag, startPoint x: 323, startPoint y: 125, endPoint x: 305, endPoint y: 129, distance: 17.8
click at [305, 129] on input "2.20" at bounding box center [307, 126] width 36 height 10
type input "3.98"
click at [316, 88] on span "button" at bounding box center [317, 87] width 5 height 4
radio input "true"
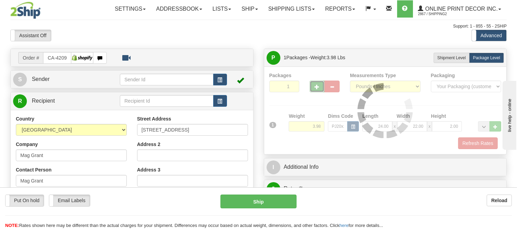
type input "2"
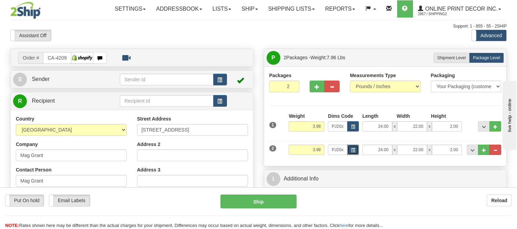
click at [352, 150] on span "button" at bounding box center [353, 151] width 4 height 4
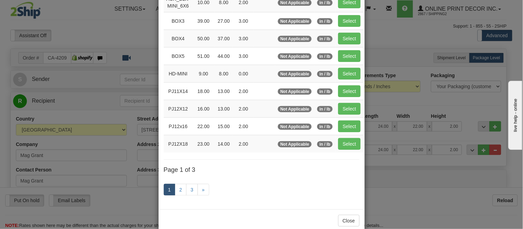
scroll to position [115, 0]
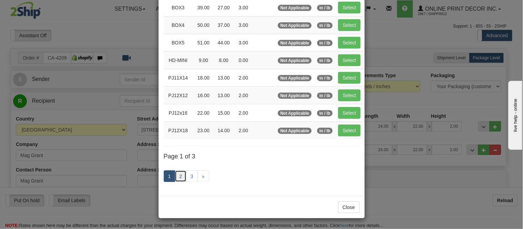
click at [178, 174] on link "2" at bounding box center [181, 177] width 12 height 12
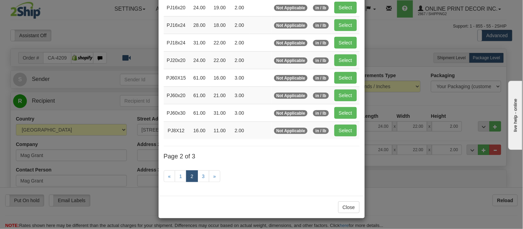
scroll to position [112, 0]
click at [341, 22] on button "Select" at bounding box center [345, 25] width 22 height 12
type input "PJ16x24"
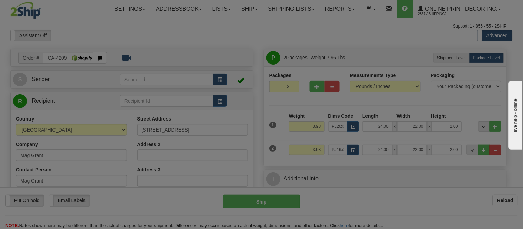
type input "28.00"
type input "18.00"
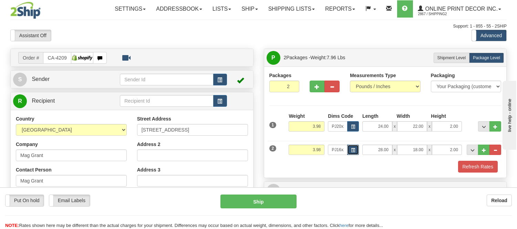
click at [358, 150] on button "button" at bounding box center [353, 150] width 12 height 10
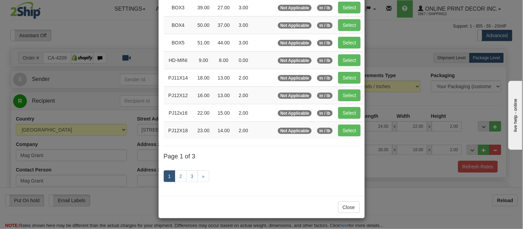
scroll to position [116, 0]
click at [180, 175] on link "2" at bounding box center [181, 177] width 12 height 12
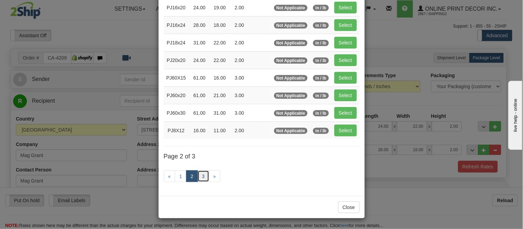
click at [201, 173] on link "3" at bounding box center [203, 177] width 12 height 12
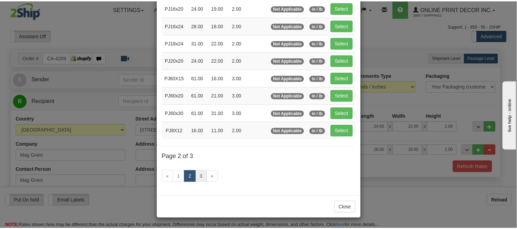
scroll to position [83, 0]
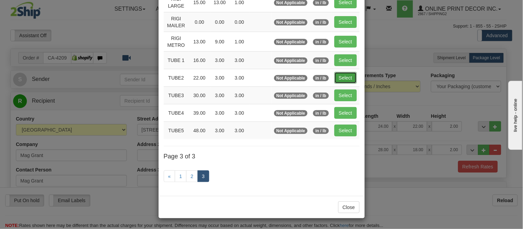
click at [336, 77] on button "Select" at bounding box center [345, 78] width 22 height 12
type input "TUBE2"
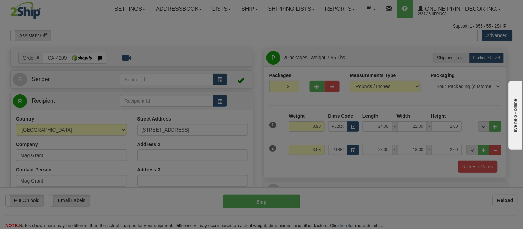
type input "22.00"
type input "3.00"
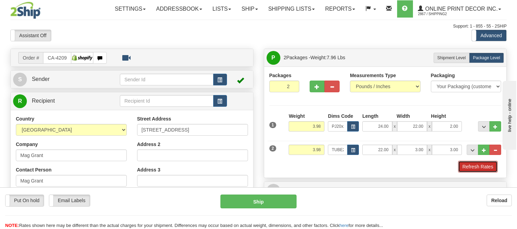
click at [469, 167] on button "Refresh Rates" at bounding box center [478, 167] width 40 height 12
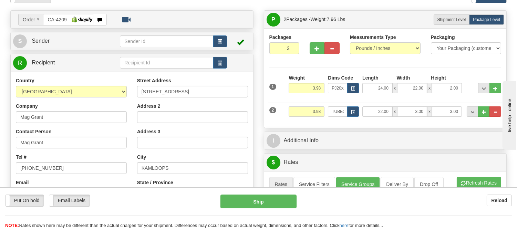
scroll to position [115, 0]
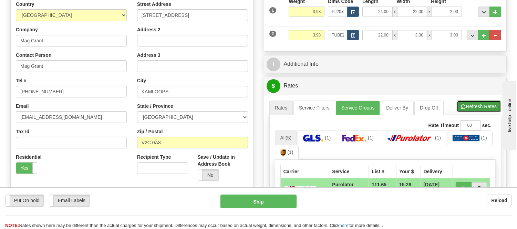
click at [467, 106] on button "Refresh Rates" at bounding box center [479, 107] width 44 height 12
drag, startPoint x: 323, startPoint y: 36, endPoint x: 301, endPoint y: 40, distance: 22.0
click at [301, 40] on input "3.98" at bounding box center [307, 35] width 36 height 10
type input "1.10"
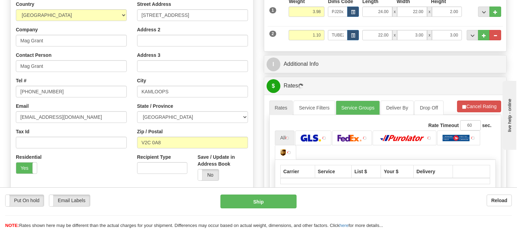
click at [468, 108] on li "Refresh Rates Cancel Rating" at bounding box center [479, 107] width 44 height 12
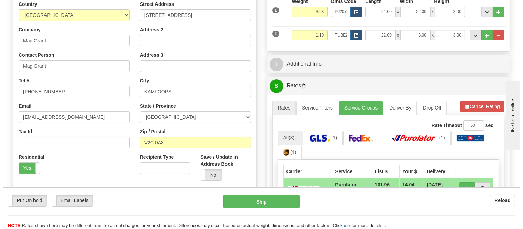
scroll to position [191, 0]
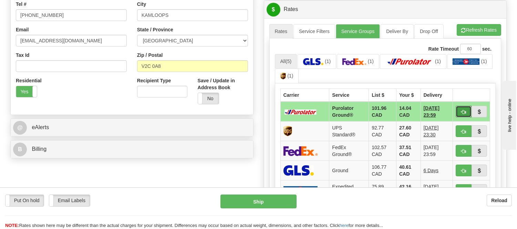
click at [464, 110] on span "button" at bounding box center [463, 112] width 5 height 4
type input "260"
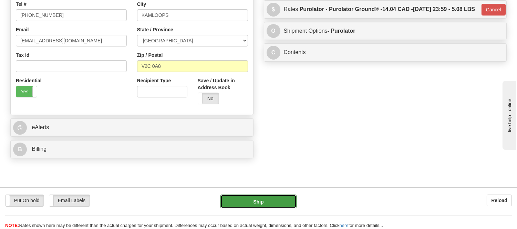
click at [266, 202] on button "Ship" at bounding box center [259, 202] width 76 height 14
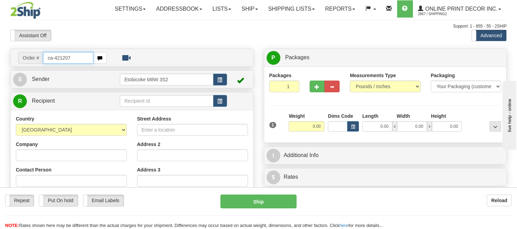
type input "ca-421207"
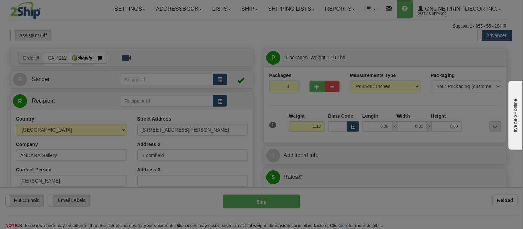
type input "BLOOMFIELD"
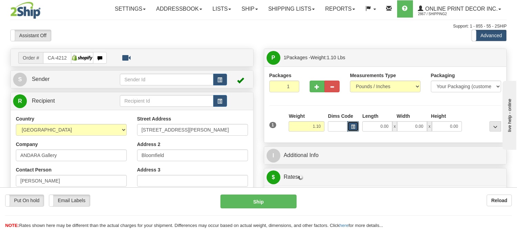
click at [351, 125] on span "button" at bounding box center [353, 127] width 4 height 4
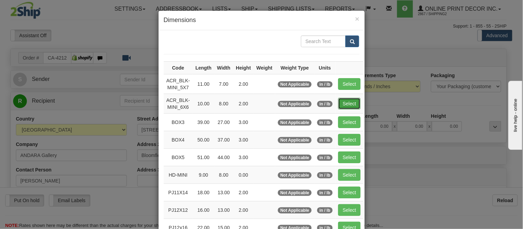
click at [349, 103] on button "Select" at bounding box center [349, 104] width 22 height 12
type input "ACR_BLK-MINI_6X6"
type input "10.00"
type input "8.00"
type input "2.00"
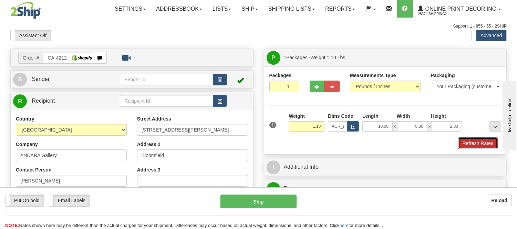
click at [473, 143] on button "Refresh Rates" at bounding box center [478, 143] width 40 height 12
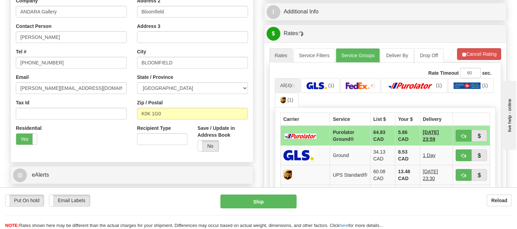
scroll to position [191, 0]
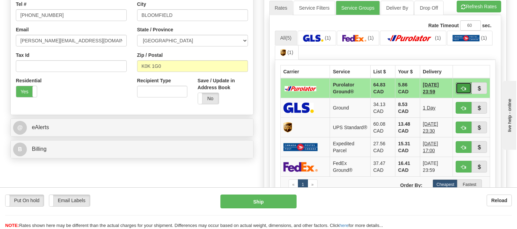
click at [463, 84] on button "button" at bounding box center [464, 88] width 16 height 12
type input "260"
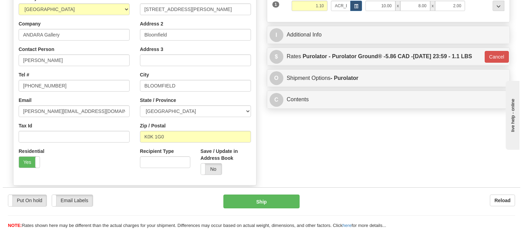
scroll to position [38, 0]
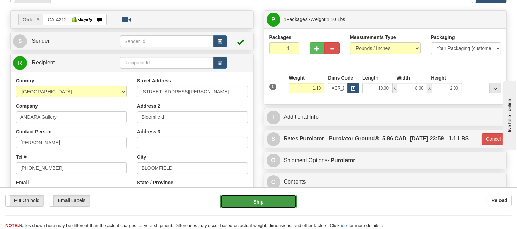
click at [276, 200] on button "Ship" at bounding box center [259, 202] width 76 height 14
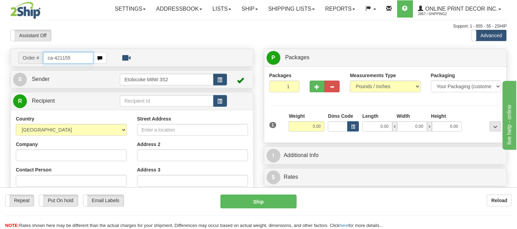
type input "ca-421155"
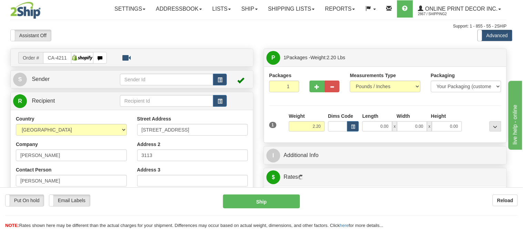
type input "[GEOGRAPHIC_DATA]"
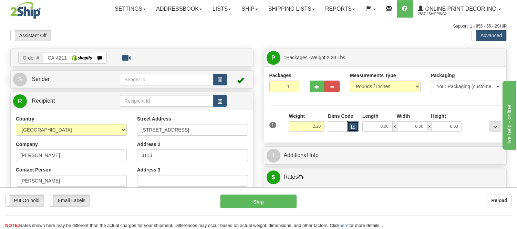
click at [355, 128] on button "button" at bounding box center [353, 126] width 12 height 10
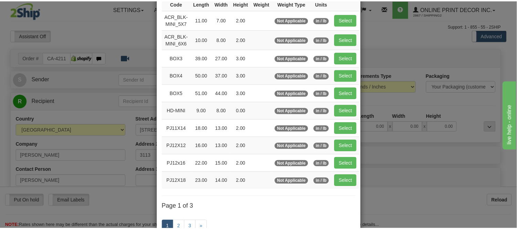
scroll to position [76, 0]
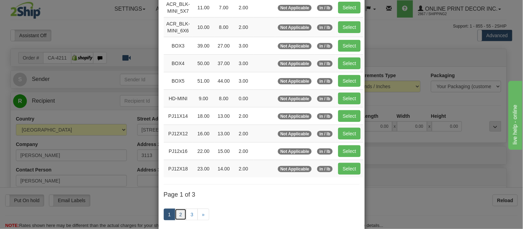
click at [179, 214] on link "2" at bounding box center [181, 215] width 12 height 12
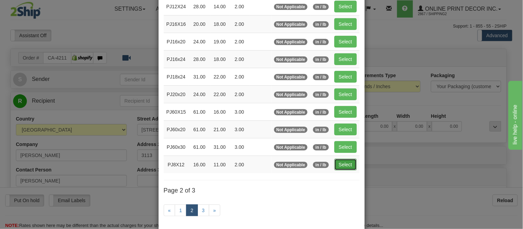
click at [344, 165] on button "Select" at bounding box center [345, 165] width 22 height 12
type input "PJ8X12"
type input "16.00"
type input "11.00"
type input "2.00"
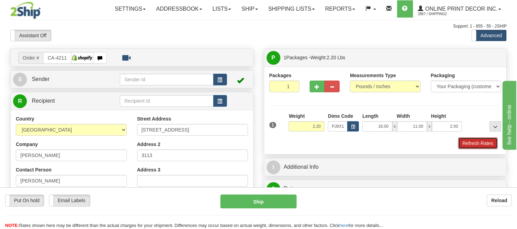
click at [480, 143] on button "Refresh Rates" at bounding box center [478, 143] width 40 height 12
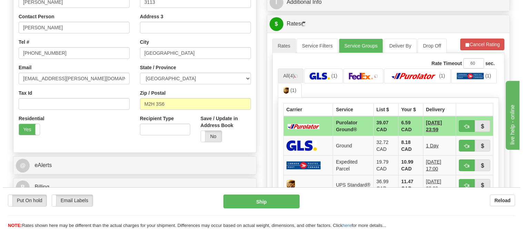
scroll to position [154, 0]
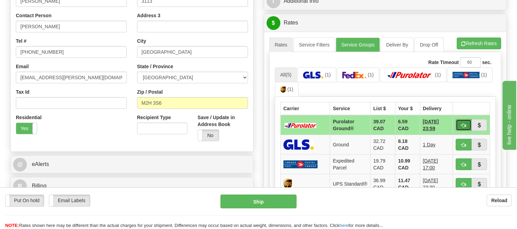
click at [463, 123] on span "button" at bounding box center [463, 125] width 5 height 4
type input "260"
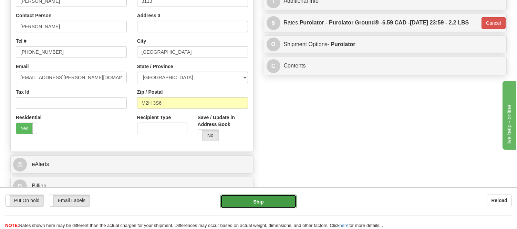
click at [254, 202] on button "Ship" at bounding box center [259, 202] width 76 height 14
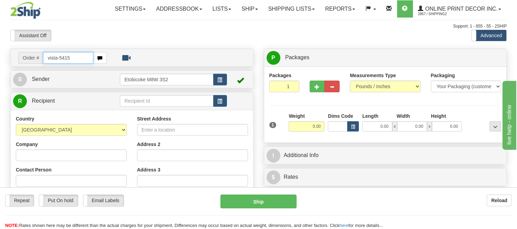
type input "vista-5415"
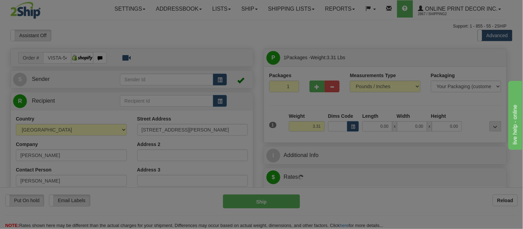
type input "CARLETON PLACE"
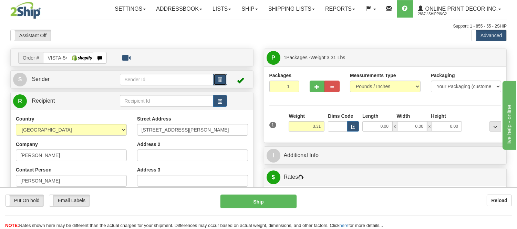
click at [218, 78] on span "button" at bounding box center [220, 80] width 5 height 4
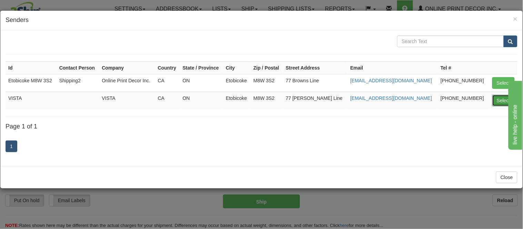
click at [502, 101] on button "Select" at bounding box center [503, 101] width 22 height 12
type input "VISTA"
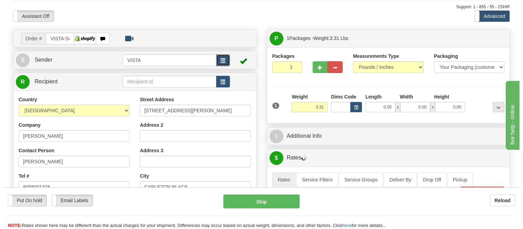
scroll to position [38, 0]
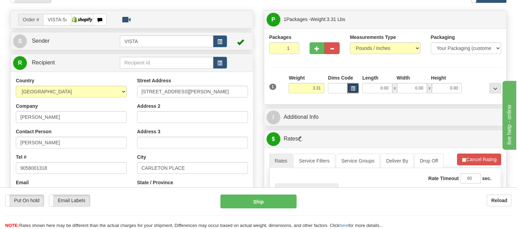
click at [353, 87] on span "button" at bounding box center [353, 89] width 4 height 4
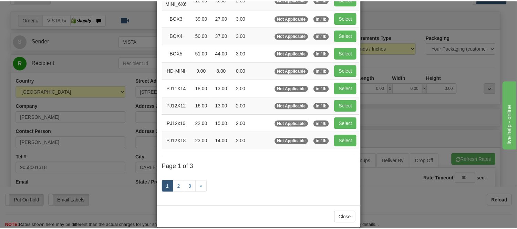
scroll to position [116, 0]
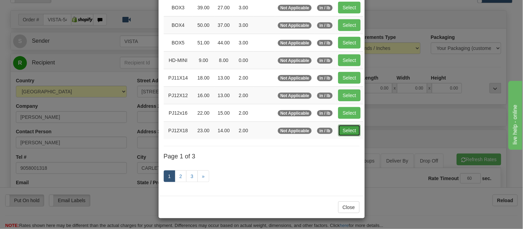
click at [342, 130] on button "Select" at bounding box center [349, 131] width 22 height 12
type input "PJ12X18"
type input "23.00"
type input "14.00"
type input "2.00"
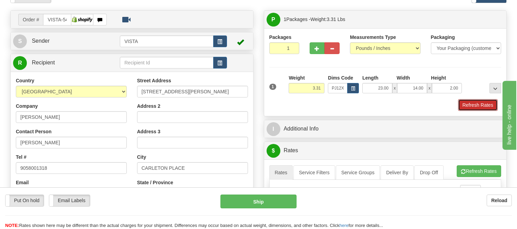
click at [482, 103] on button "Refresh Rates" at bounding box center [478, 105] width 40 height 12
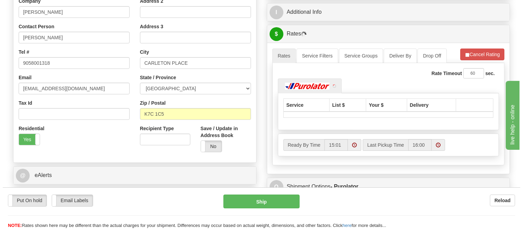
scroll to position [152, 0]
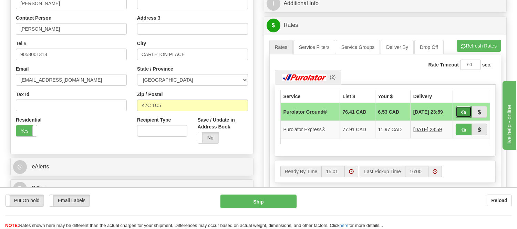
click at [464, 108] on button "button" at bounding box center [464, 112] width 16 height 12
type input "260"
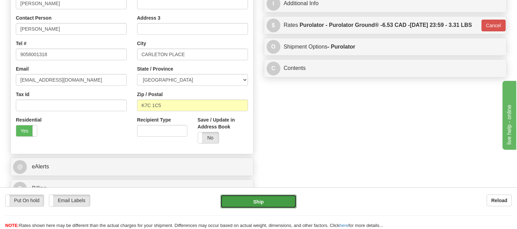
click at [293, 205] on button "Ship" at bounding box center [259, 202] width 76 height 14
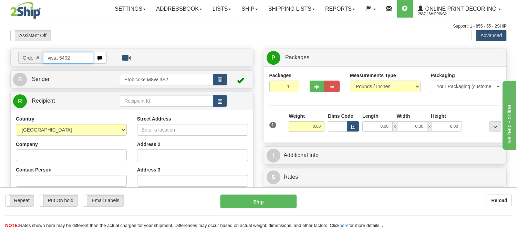
type input "vista-5402"
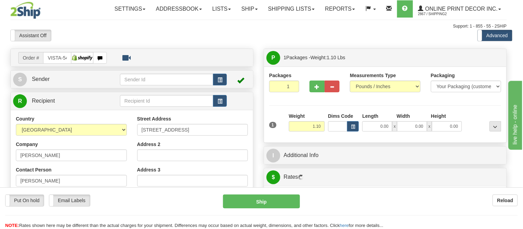
type input "[GEOGRAPHIC_DATA]"
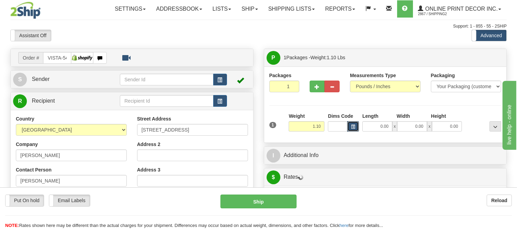
click at [352, 131] on button "button" at bounding box center [353, 126] width 12 height 10
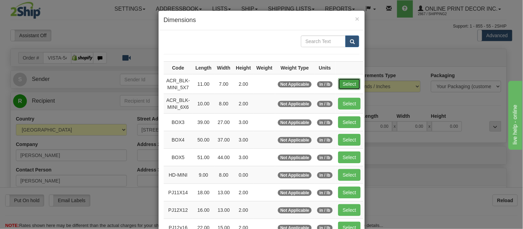
click at [341, 86] on button "Select" at bounding box center [349, 84] width 22 height 12
type input "ACR_BLK-MINI_5X7"
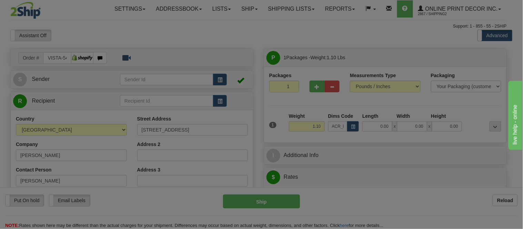
type input "11.00"
type input "7.00"
type input "2.00"
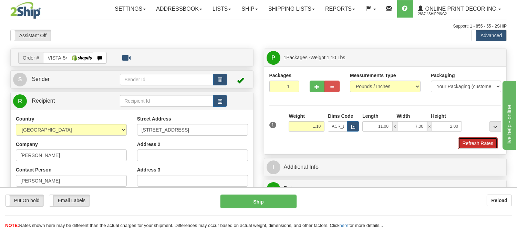
click at [472, 142] on button "Refresh Rates" at bounding box center [478, 143] width 40 height 12
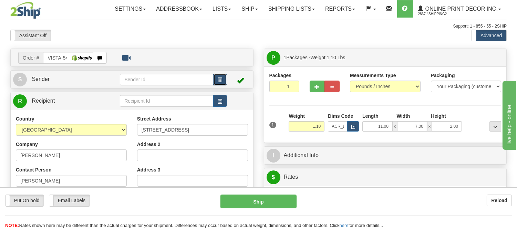
click at [221, 84] on button "button" at bounding box center [220, 80] width 14 height 12
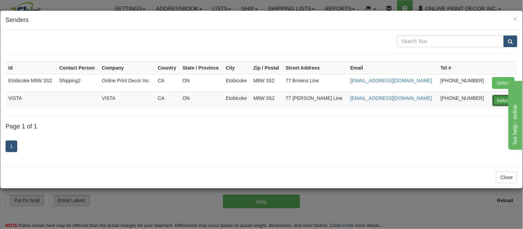
click at [498, 101] on button "Select" at bounding box center [503, 101] width 22 height 12
type input "VISTA"
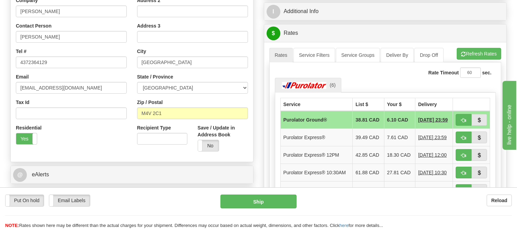
scroll to position [153, 0]
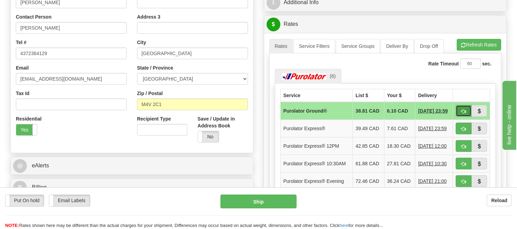
click at [464, 111] on span "button" at bounding box center [463, 111] width 5 height 4
type input "260"
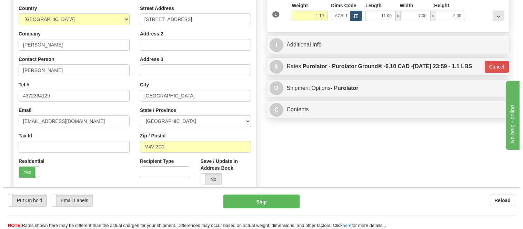
scroll to position [38, 0]
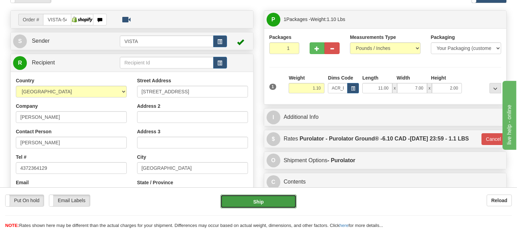
click at [266, 198] on button "Ship" at bounding box center [259, 202] width 76 height 14
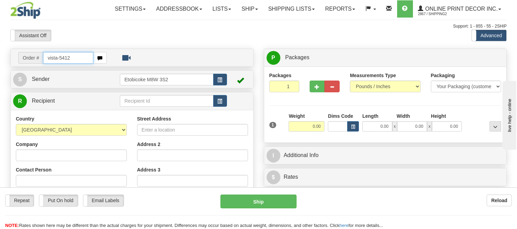
type input "vista-5412"
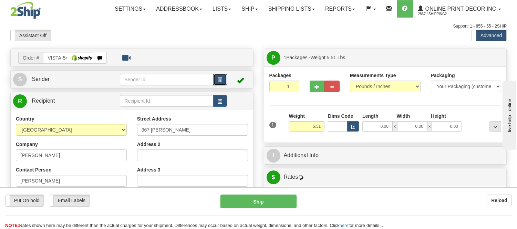
click at [218, 80] on span "button" at bounding box center [220, 80] width 5 height 4
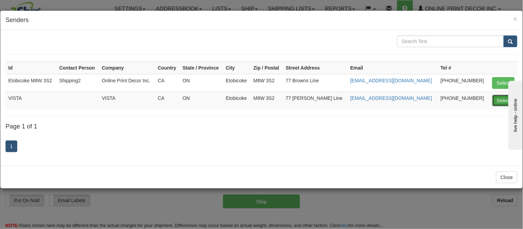
click at [497, 100] on button "Select" at bounding box center [503, 101] width 22 height 12
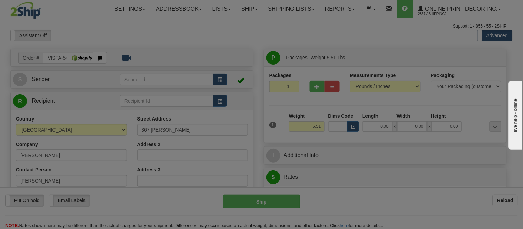
type input "VISTA"
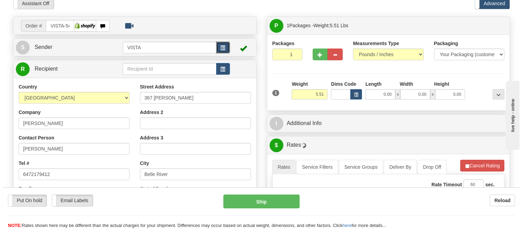
scroll to position [76, 0]
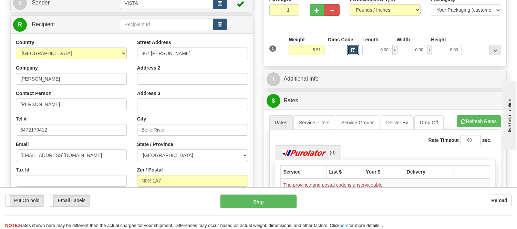
click at [351, 49] on span "button" at bounding box center [353, 51] width 4 height 4
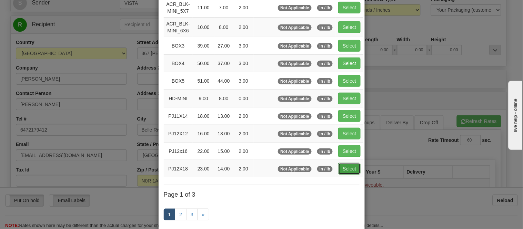
click at [343, 170] on button "Select" at bounding box center [349, 169] width 22 height 12
type input "PJ12X18"
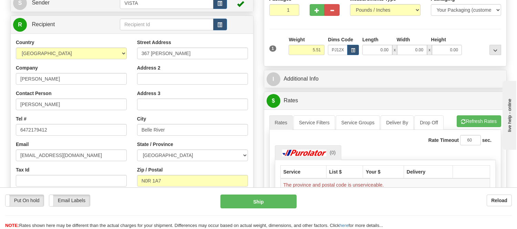
type input "23.00"
type input "14.00"
type input "2.00"
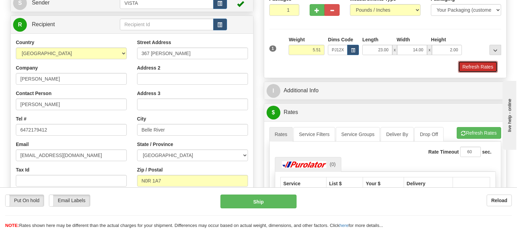
click at [473, 65] on button "Refresh Rates" at bounding box center [478, 67] width 40 height 12
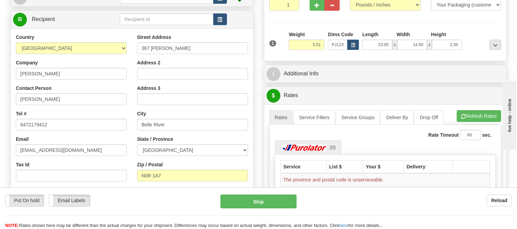
scroll to position [38, 0]
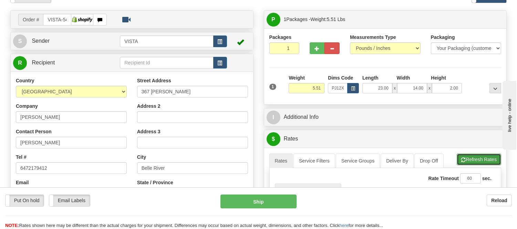
click at [464, 158] on button "Refresh Rates" at bounding box center [479, 160] width 44 height 12
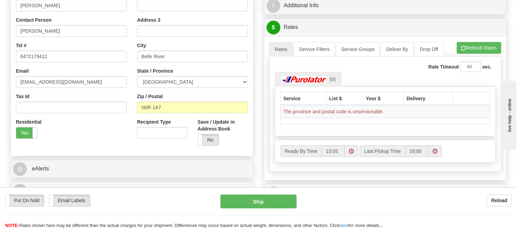
scroll to position [153, 0]
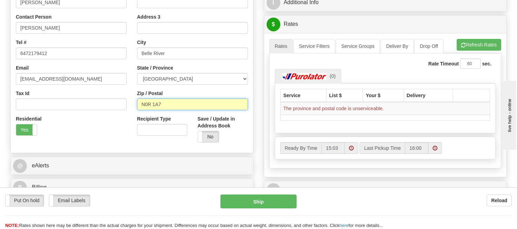
drag, startPoint x: 142, startPoint y: 103, endPoint x: 167, endPoint y: 109, distance: 25.8
click at [167, 109] on input "N0R 1A7" at bounding box center [192, 105] width 111 height 12
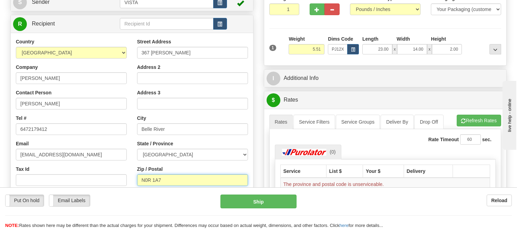
scroll to position [76, 0]
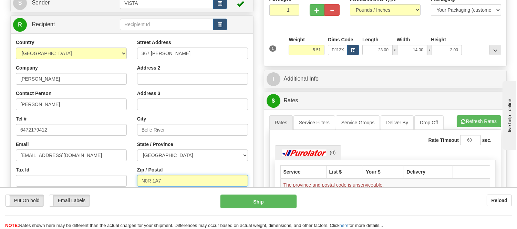
click at [167, 183] on input "N0R 1A7" at bounding box center [192, 181] width 111 height 12
click at [169, 180] on input "N0R 1A7" at bounding box center [192, 181] width 111 height 12
type input "N0R 1A0"
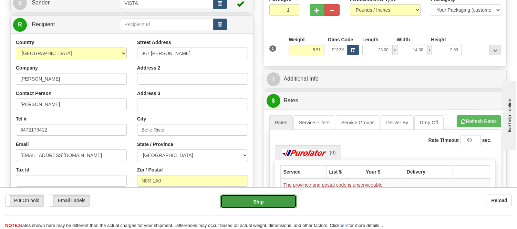
click at [262, 202] on button "Ship" at bounding box center [259, 202] width 76 height 14
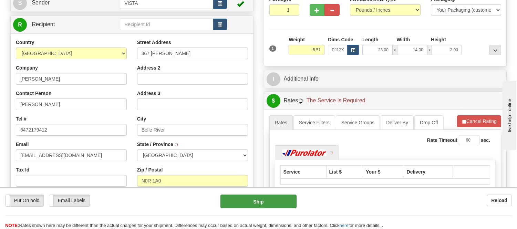
type input "BELLE RIVER"
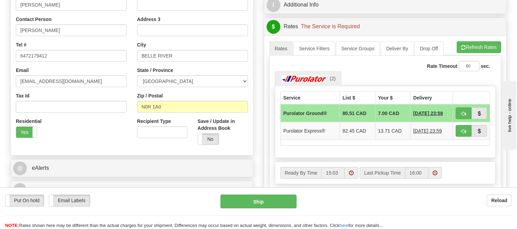
scroll to position [153, 0]
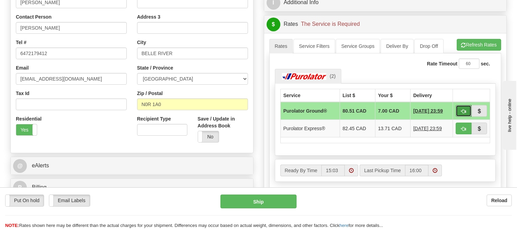
click at [460, 112] on button "button" at bounding box center [464, 111] width 16 height 12
type input "260"
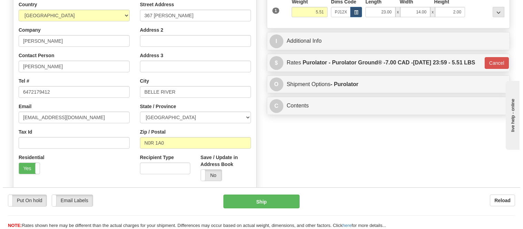
scroll to position [115, 0]
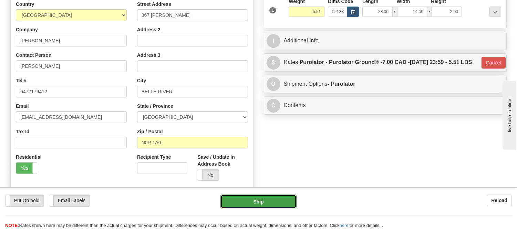
click at [242, 200] on button "Ship" at bounding box center [259, 202] width 76 height 14
